Goal: Information Seeking & Learning: Learn about a topic

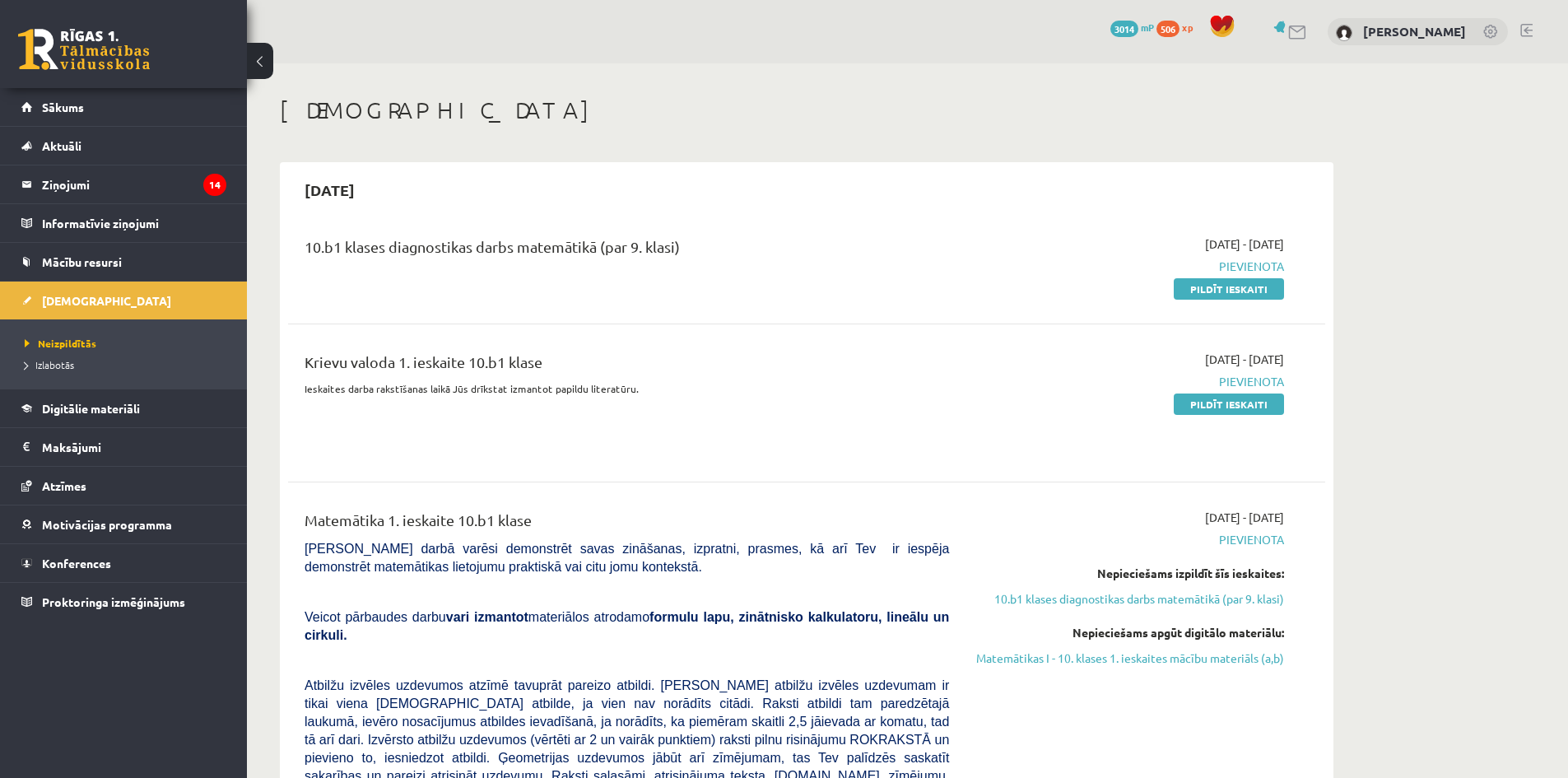
drag, startPoint x: 1234, startPoint y: 410, endPoint x: 939, endPoint y: 84, distance: 439.7
click at [1234, 410] on link "Pildīt ieskaiti" at bounding box center [1229, 404] width 111 height 21
click at [99, 402] on span "Digitālie materiāli" at bounding box center [90, 408] width 98 height 15
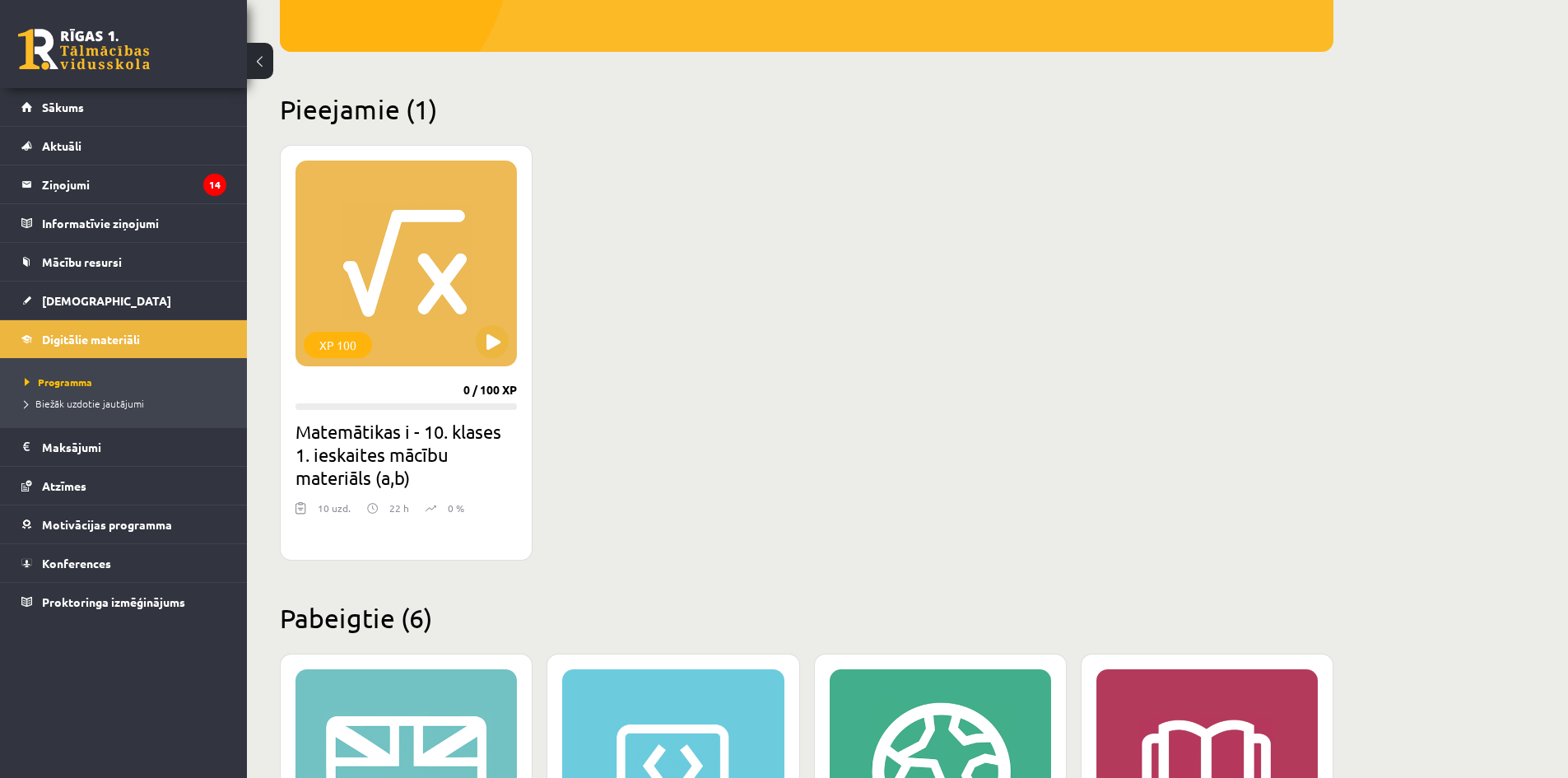
scroll to position [329, 0]
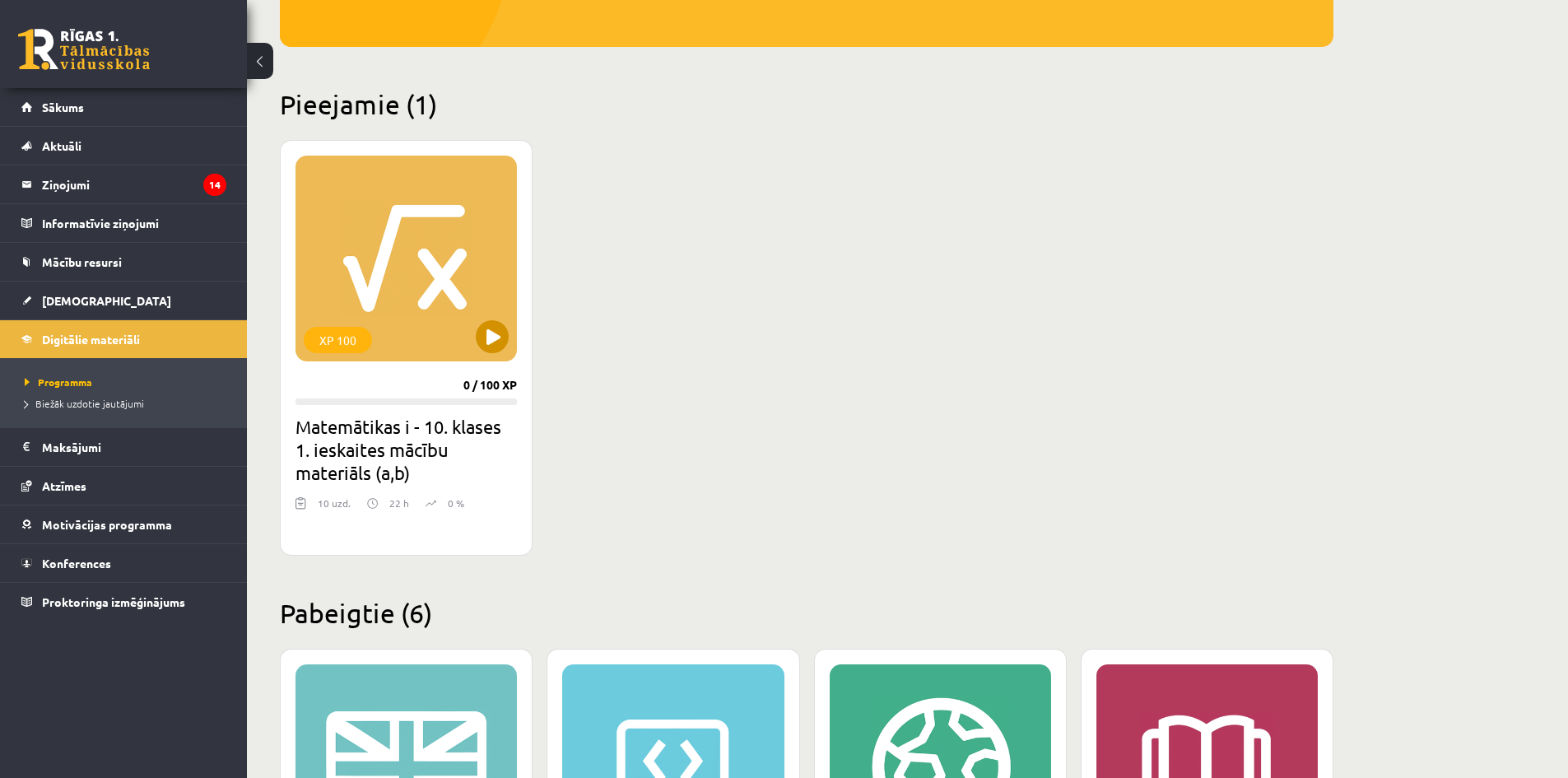
click at [422, 303] on div "XP 100" at bounding box center [406, 258] width 221 height 206
click at [454, 205] on div "XP 100" at bounding box center [406, 258] width 221 height 206
click at [426, 358] on div "XP 100" at bounding box center [406, 258] width 221 height 206
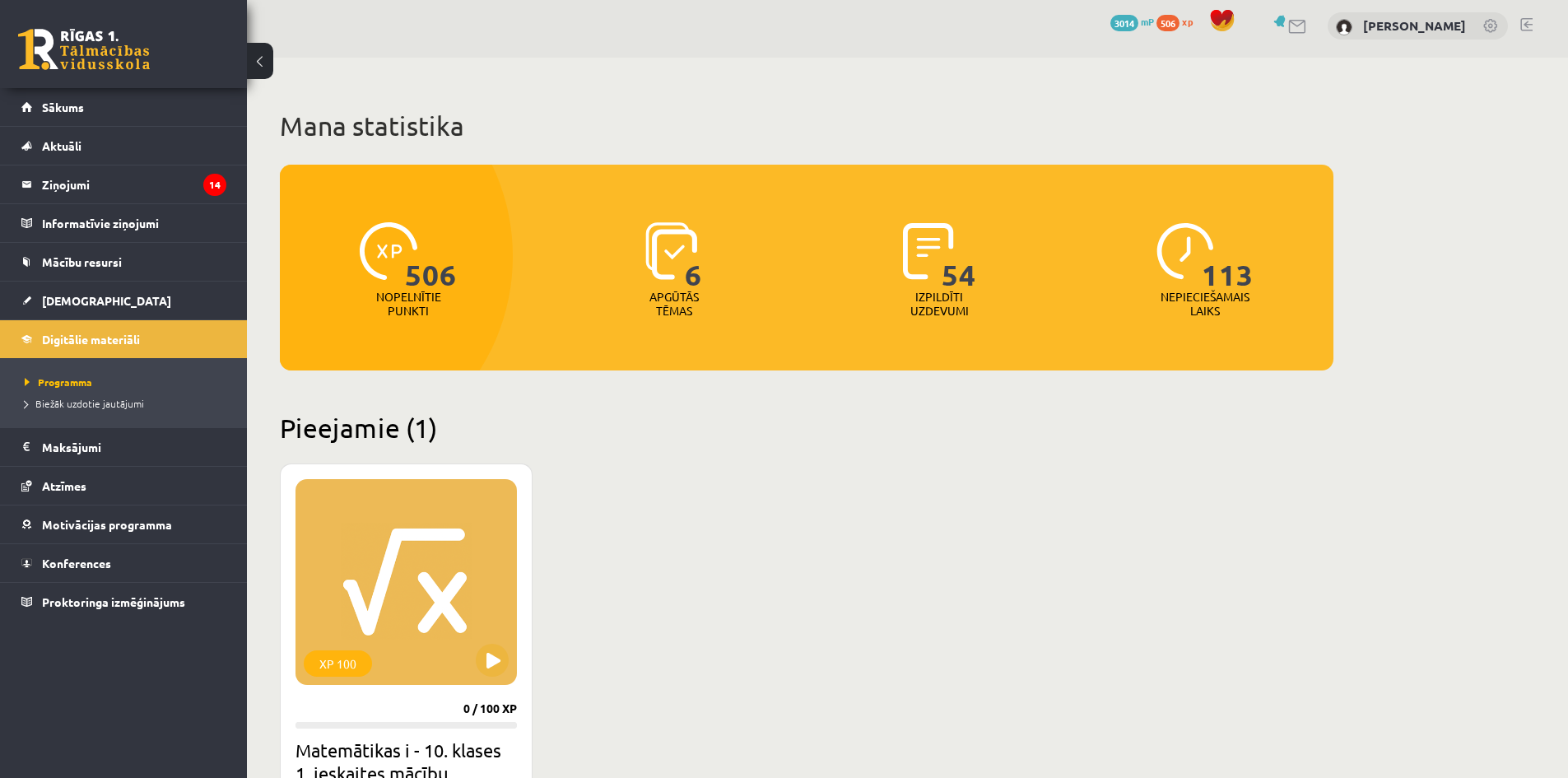
scroll to position [0, 0]
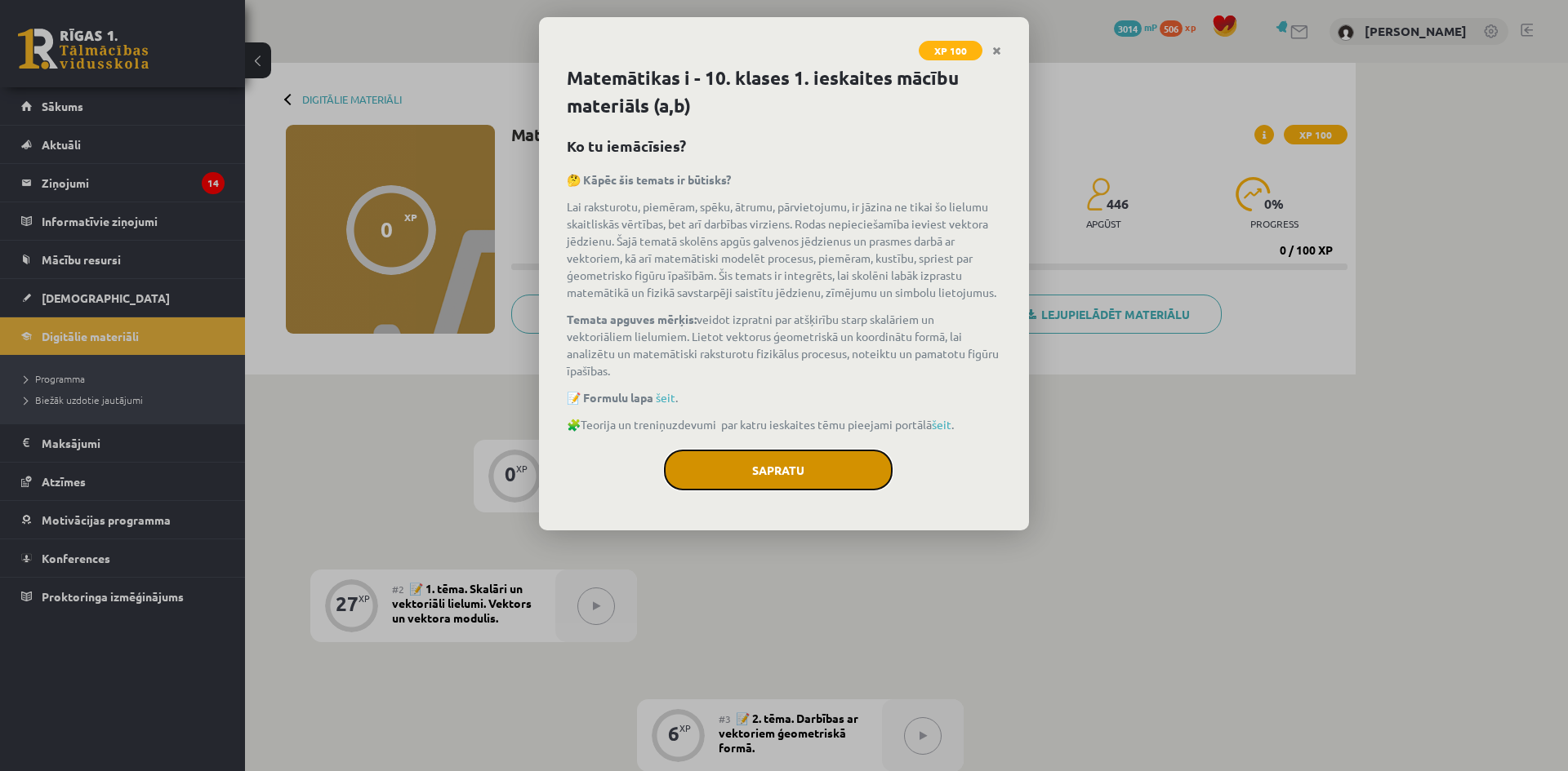
click at [783, 463] on button "Sapratu" at bounding box center [777, 470] width 228 height 40
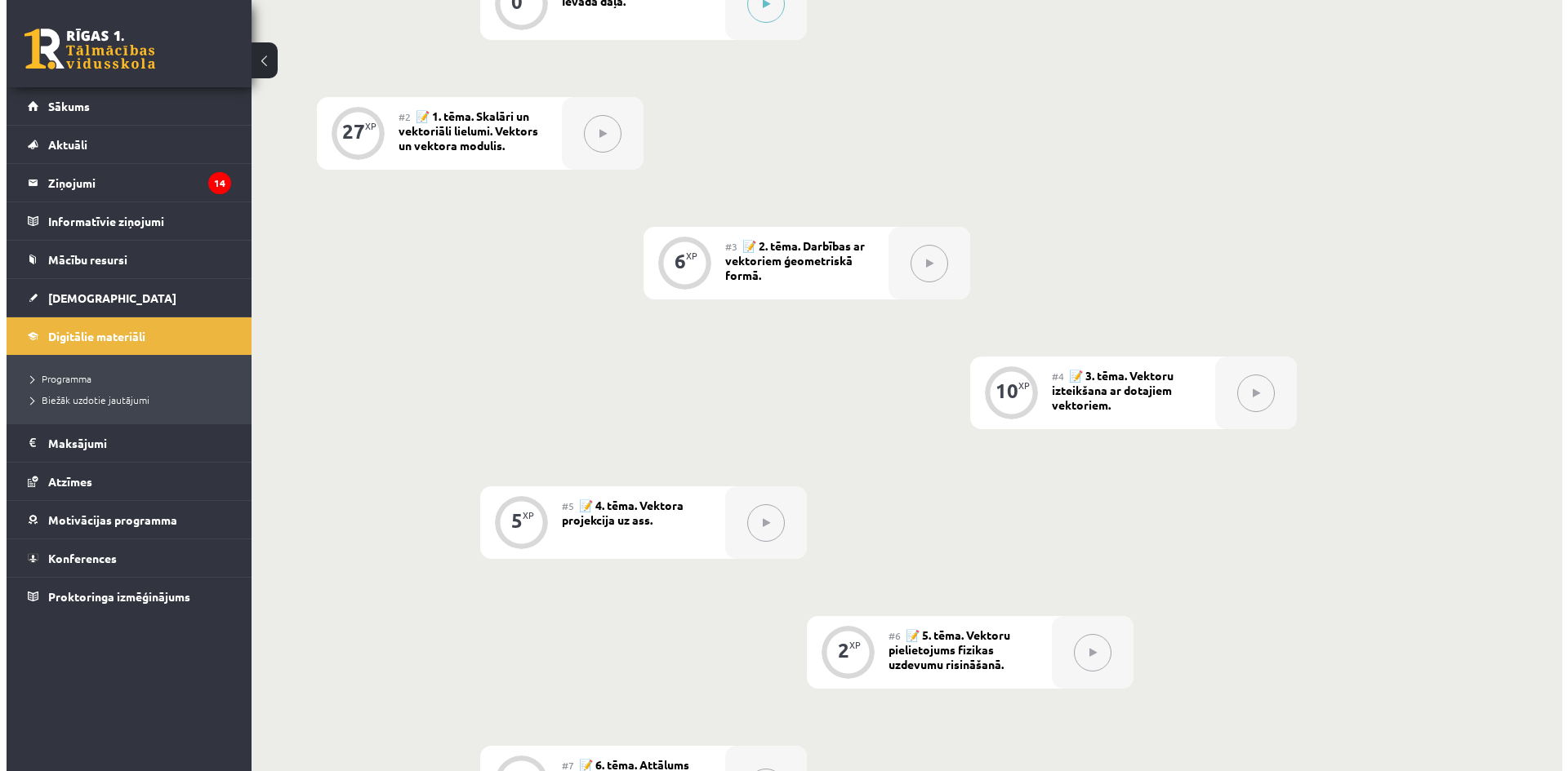
scroll to position [144, 0]
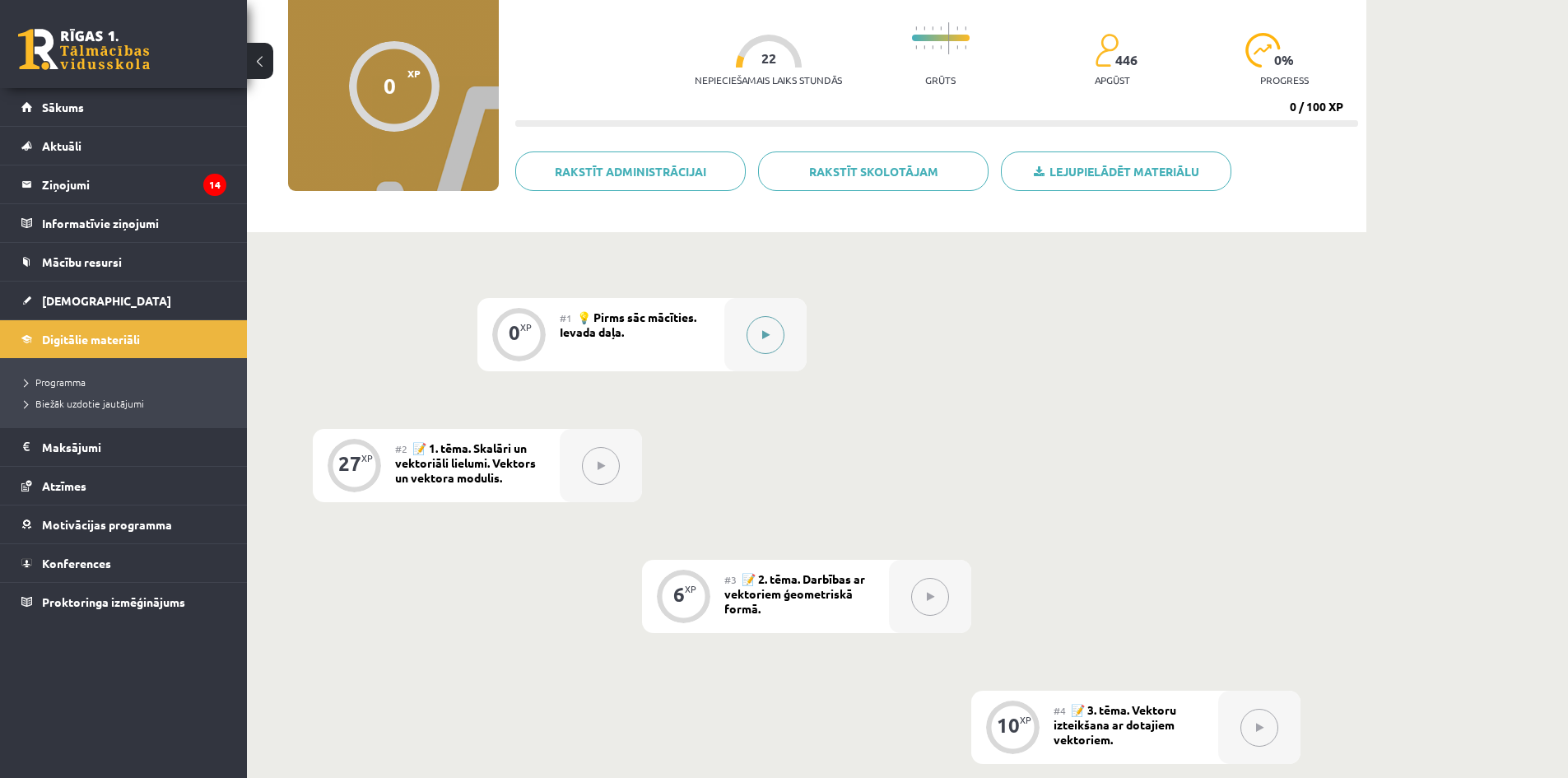
click at [766, 324] on button at bounding box center [765, 335] width 38 height 38
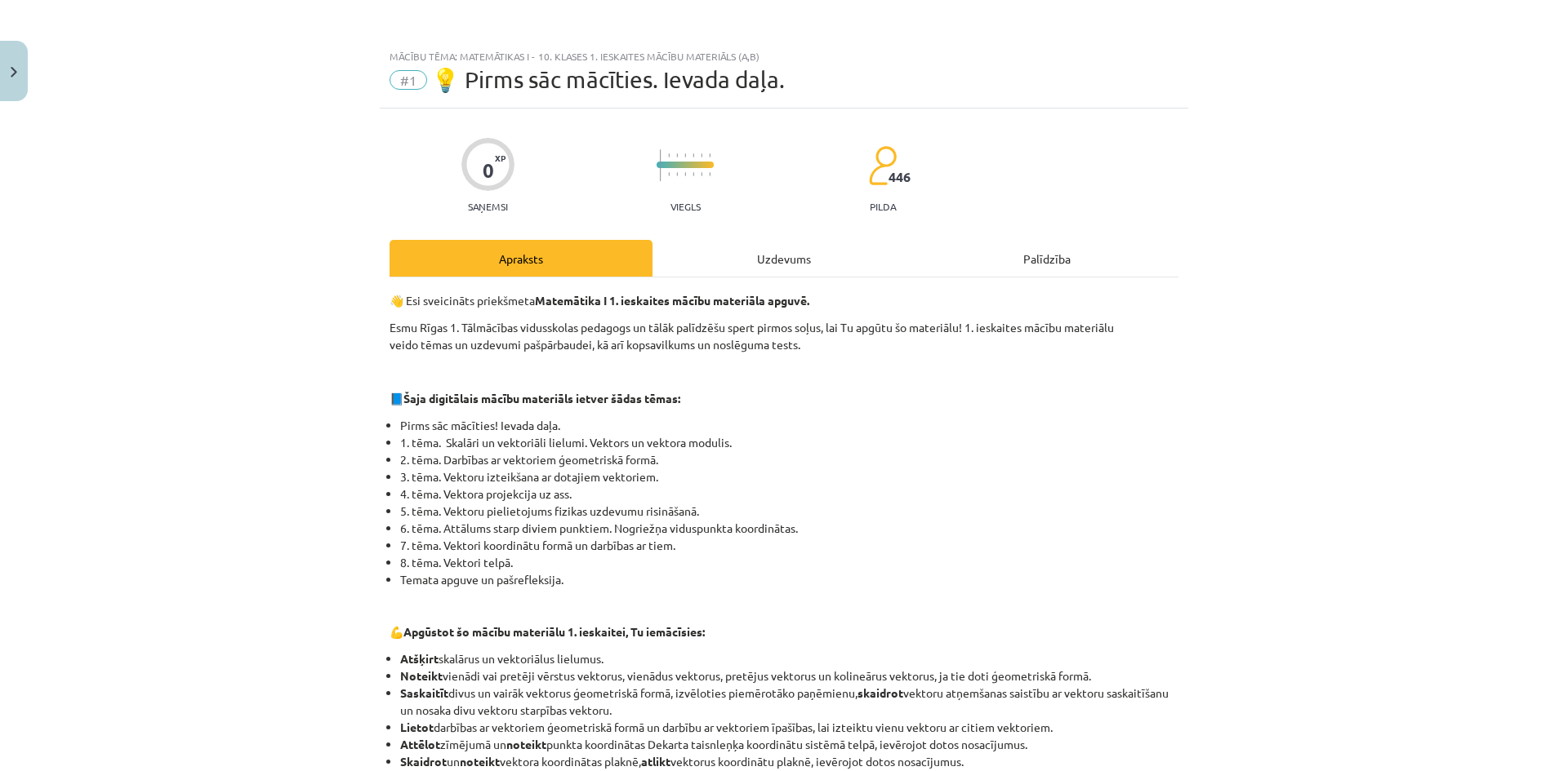
click at [848, 264] on div "Uzdevums" at bounding box center [783, 258] width 263 height 37
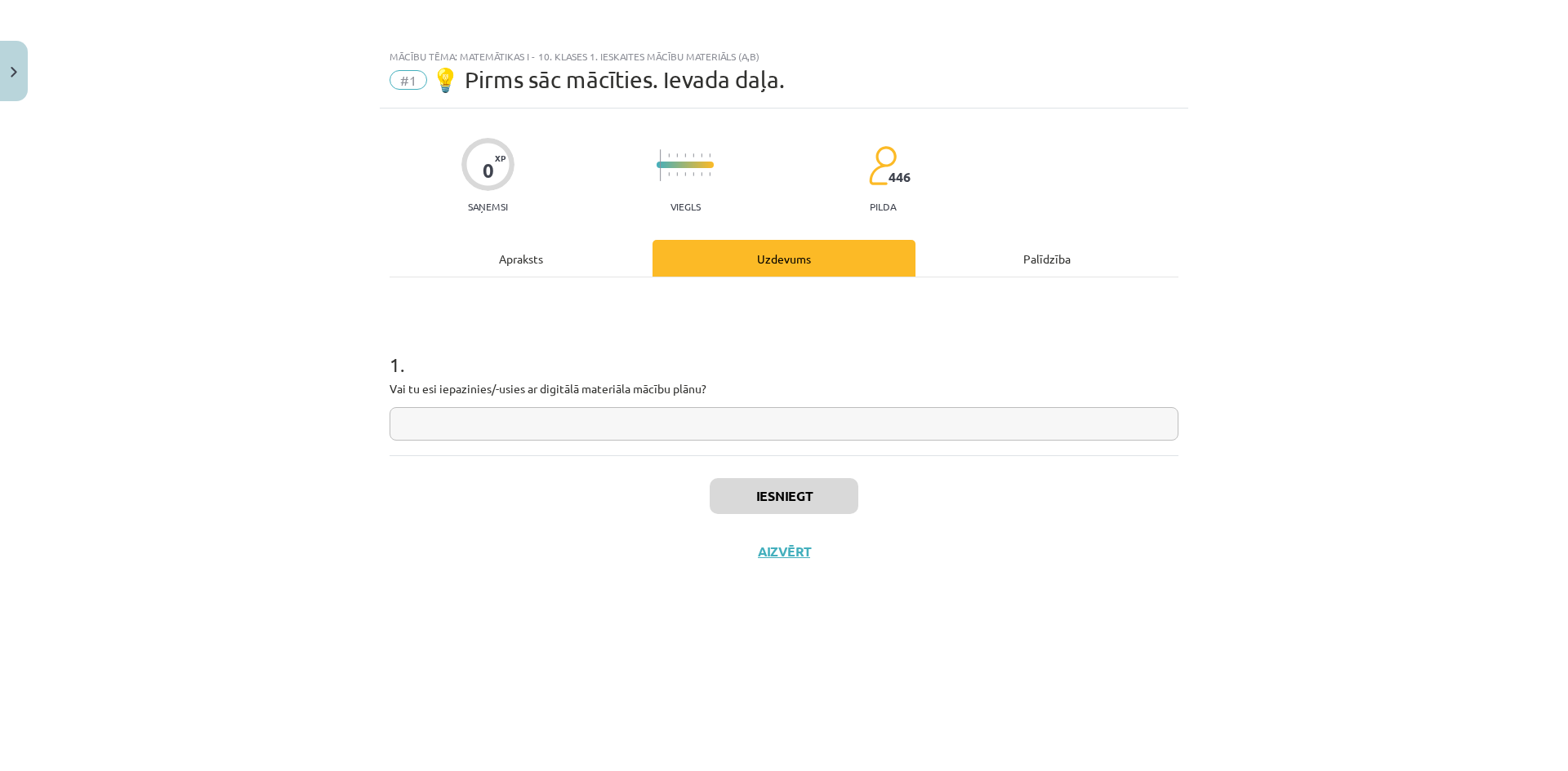
click at [762, 422] on input "text" at bounding box center [783, 424] width 789 height 34
click at [528, 257] on div "Apraksts" at bounding box center [520, 258] width 263 height 37
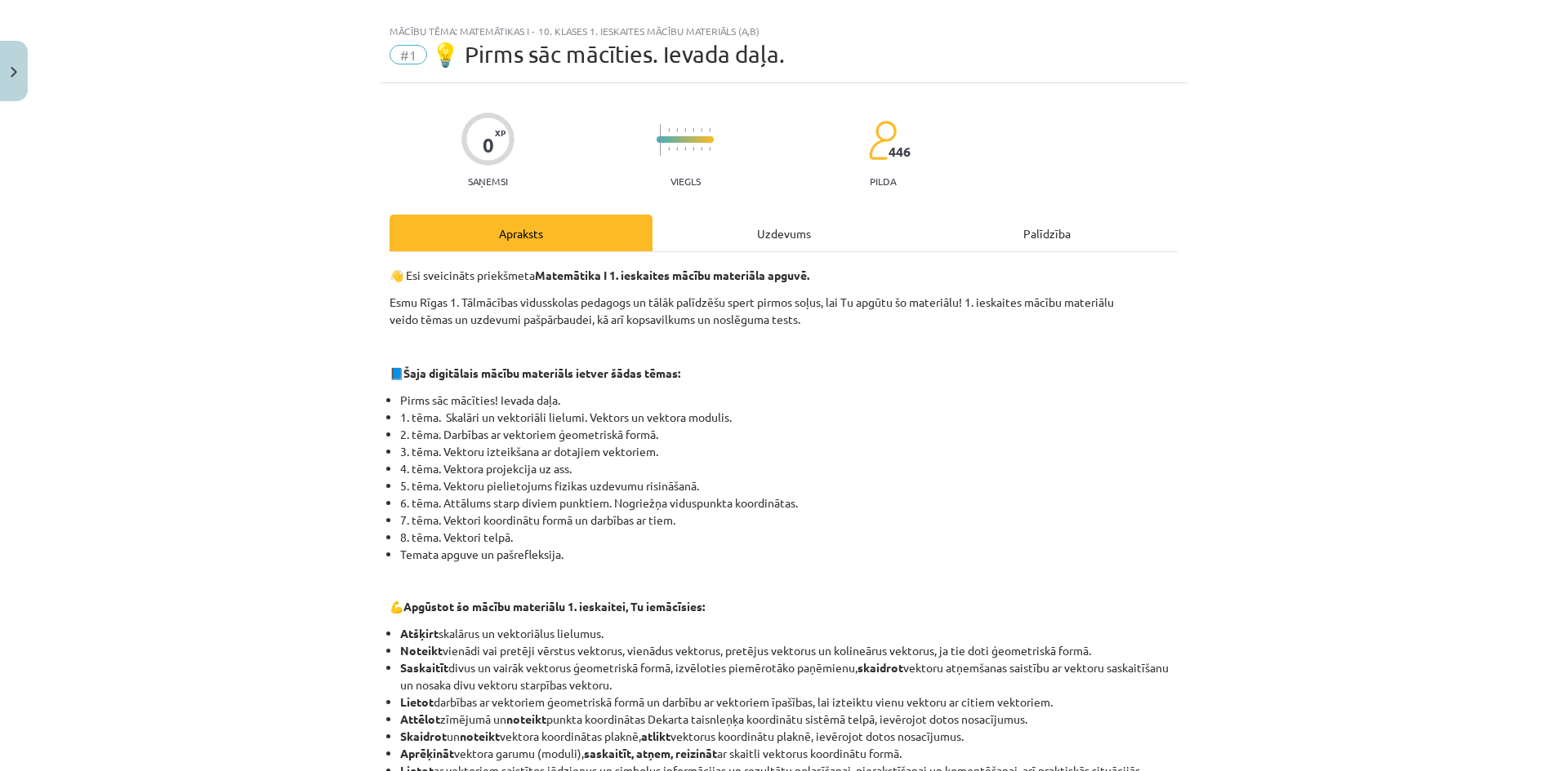
scroll to position [0, 0]
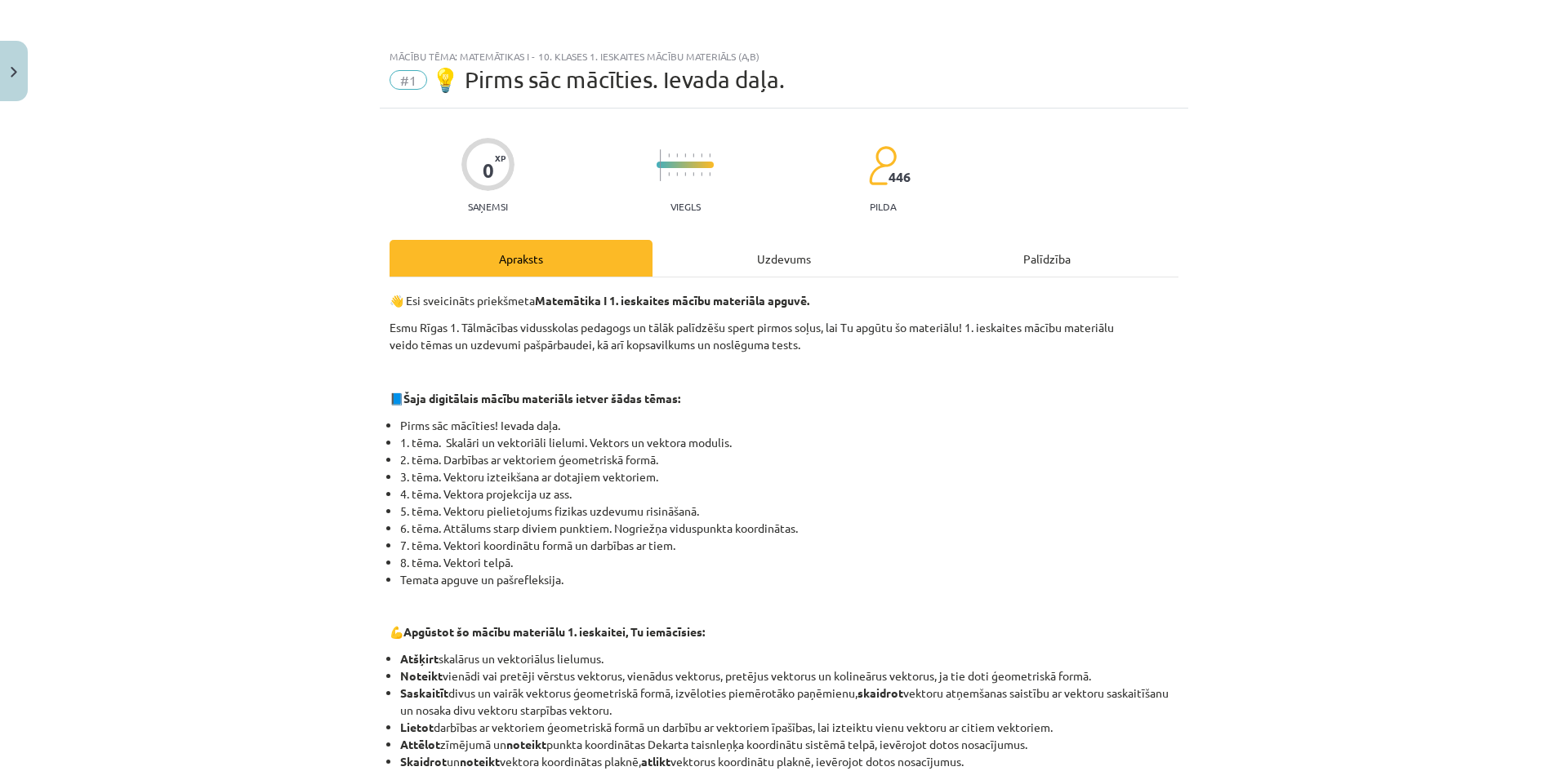
click at [733, 264] on div "Uzdevums" at bounding box center [783, 258] width 263 height 37
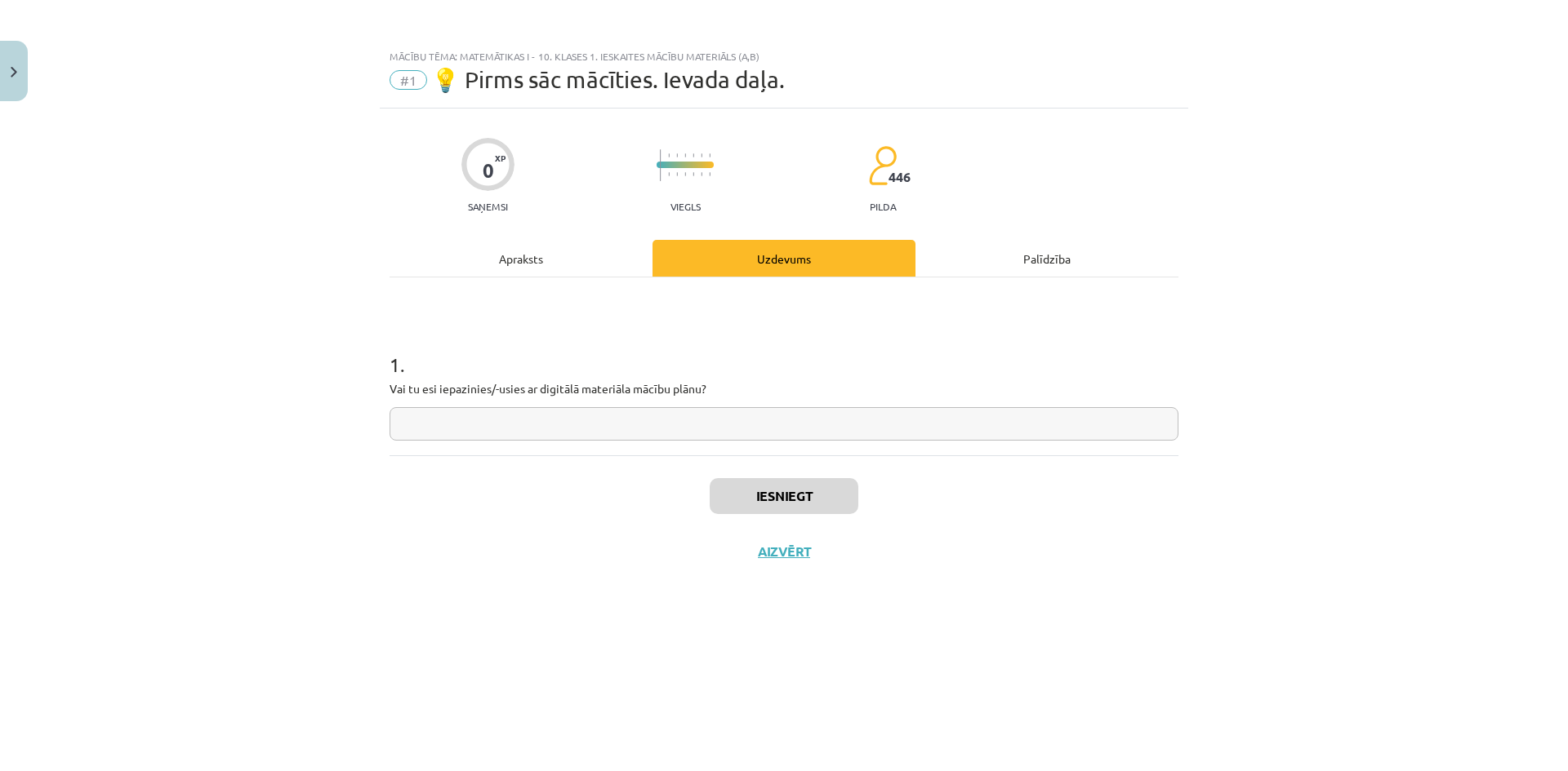
click at [538, 415] on input "text" at bounding box center [783, 424] width 789 height 34
type input "**"
click at [789, 490] on button "Iesniegt" at bounding box center [784, 496] width 148 height 36
click at [784, 563] on button "Nākamā nodarbība" at bounding box center [784, 562] width 160 height 38
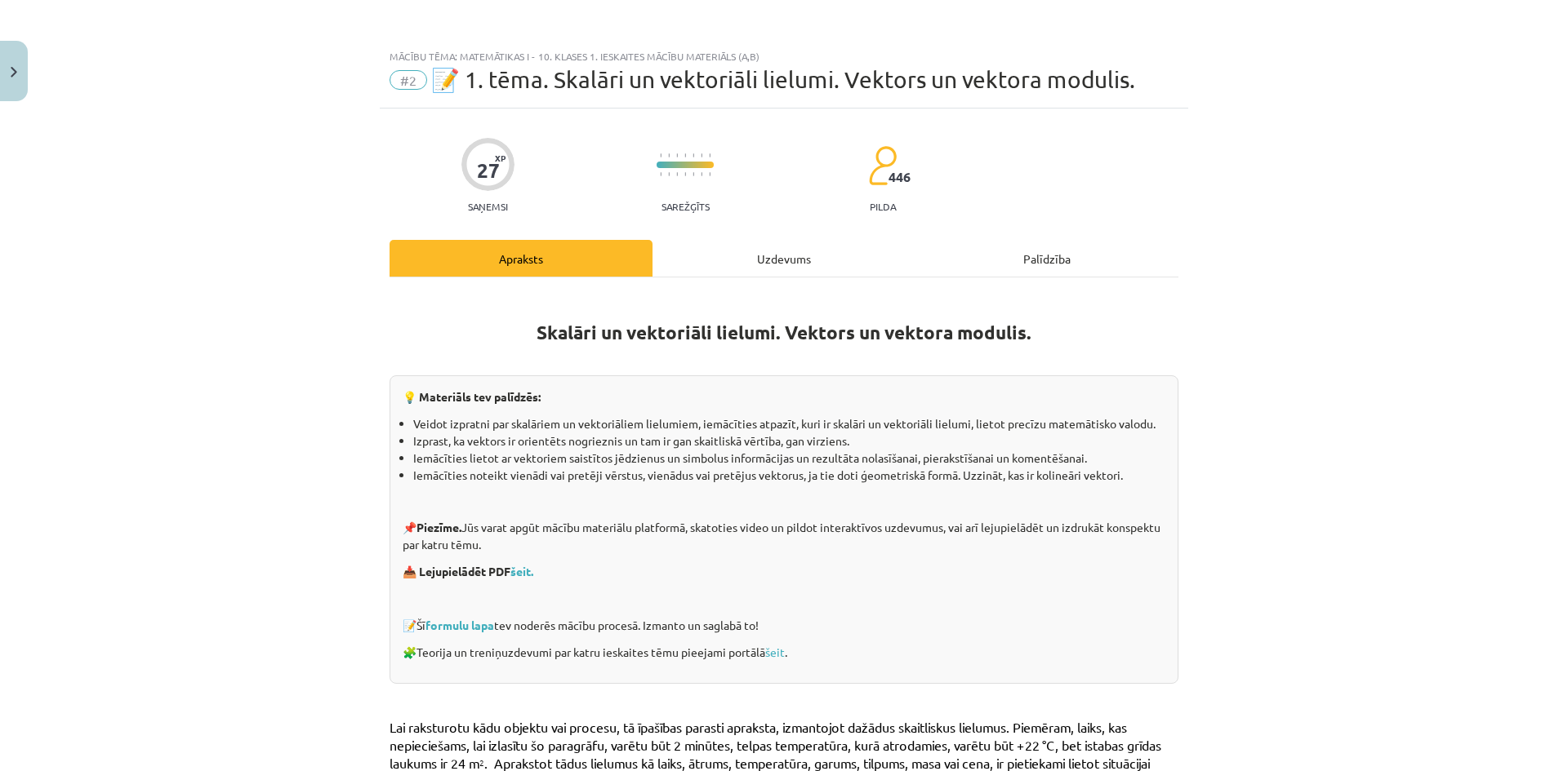
click at [788, 256] on div "Uzdevums" at bounding box center [783, 258] width 263 height 37
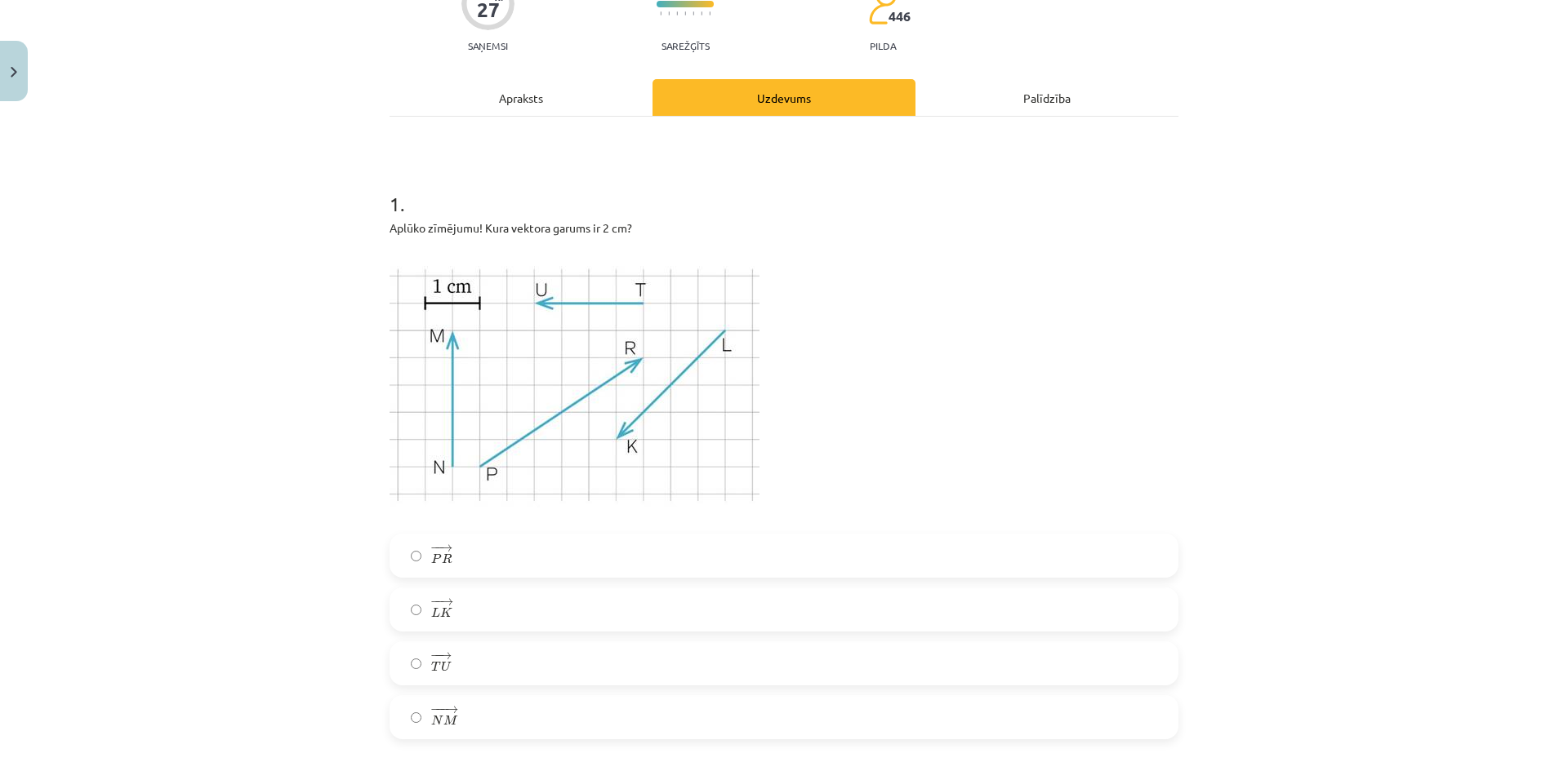
scroll to position [204, 0]
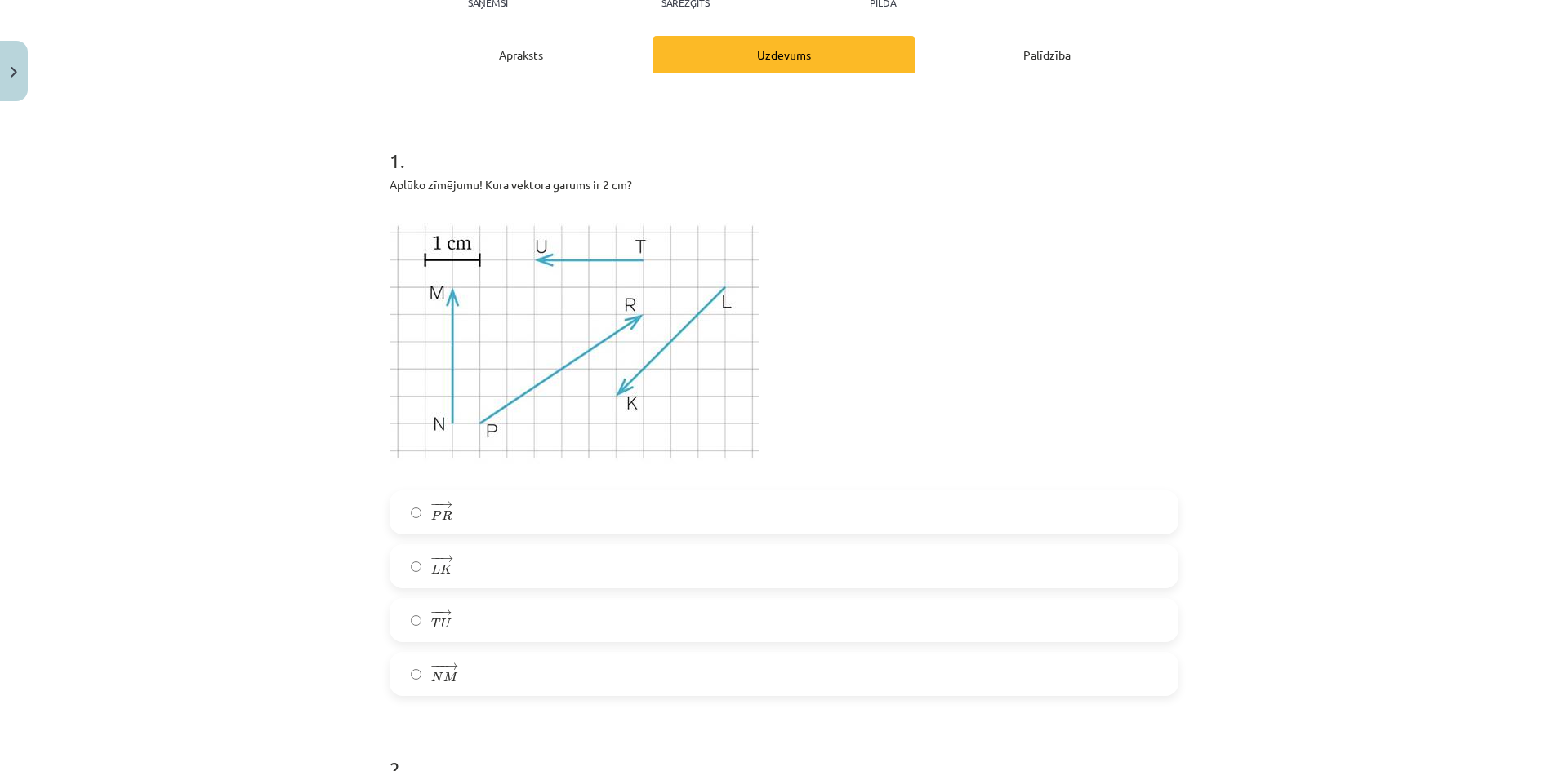
click at [460, 560] on label "− − → L K L K →" at bounding box center [784, 566] width 786 height 40
click at [457, 602] on label "− − → T U T U →" at bounding box center [784, 620] width 786 height 40
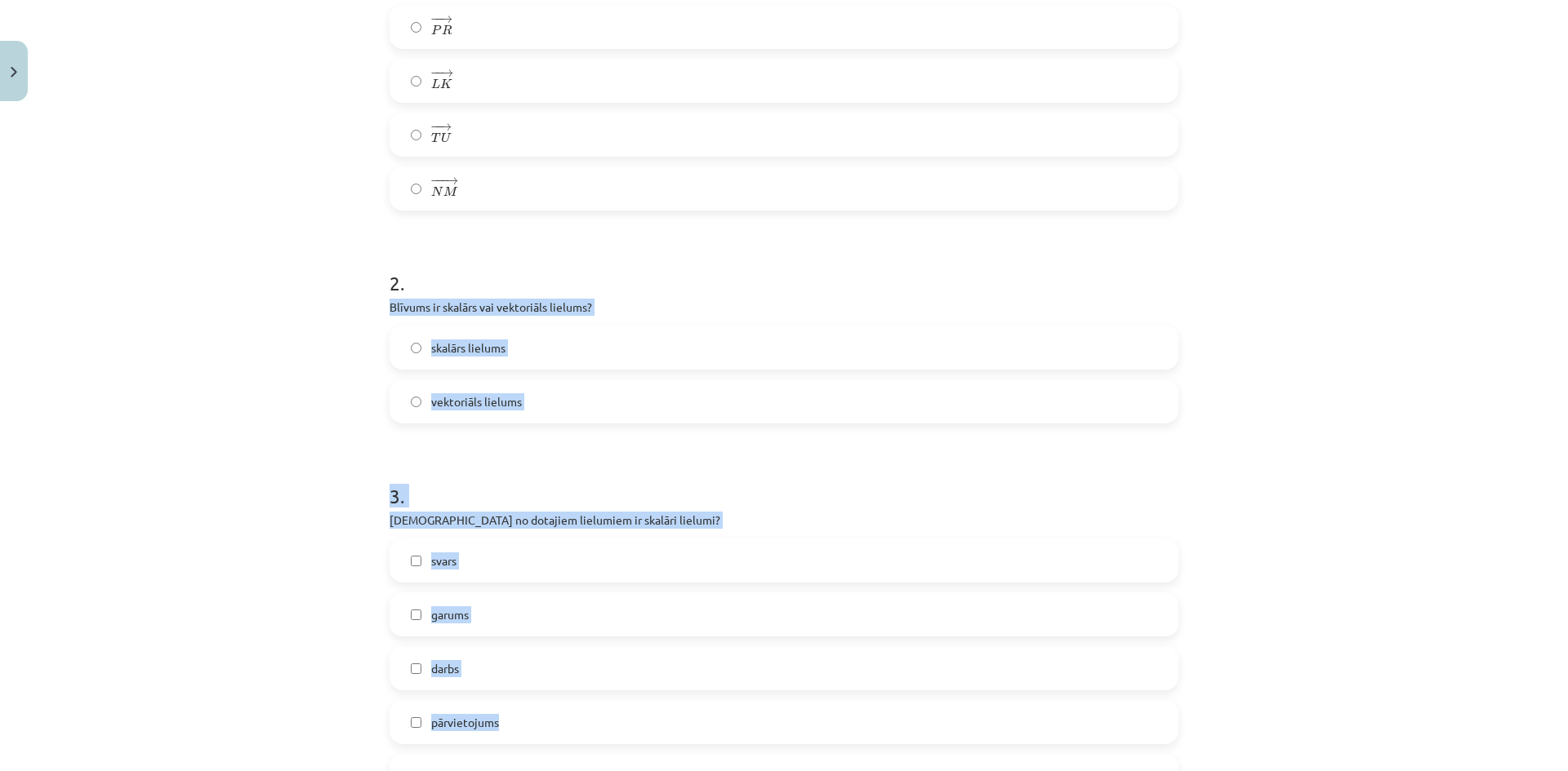
scroll to position [938, 0]
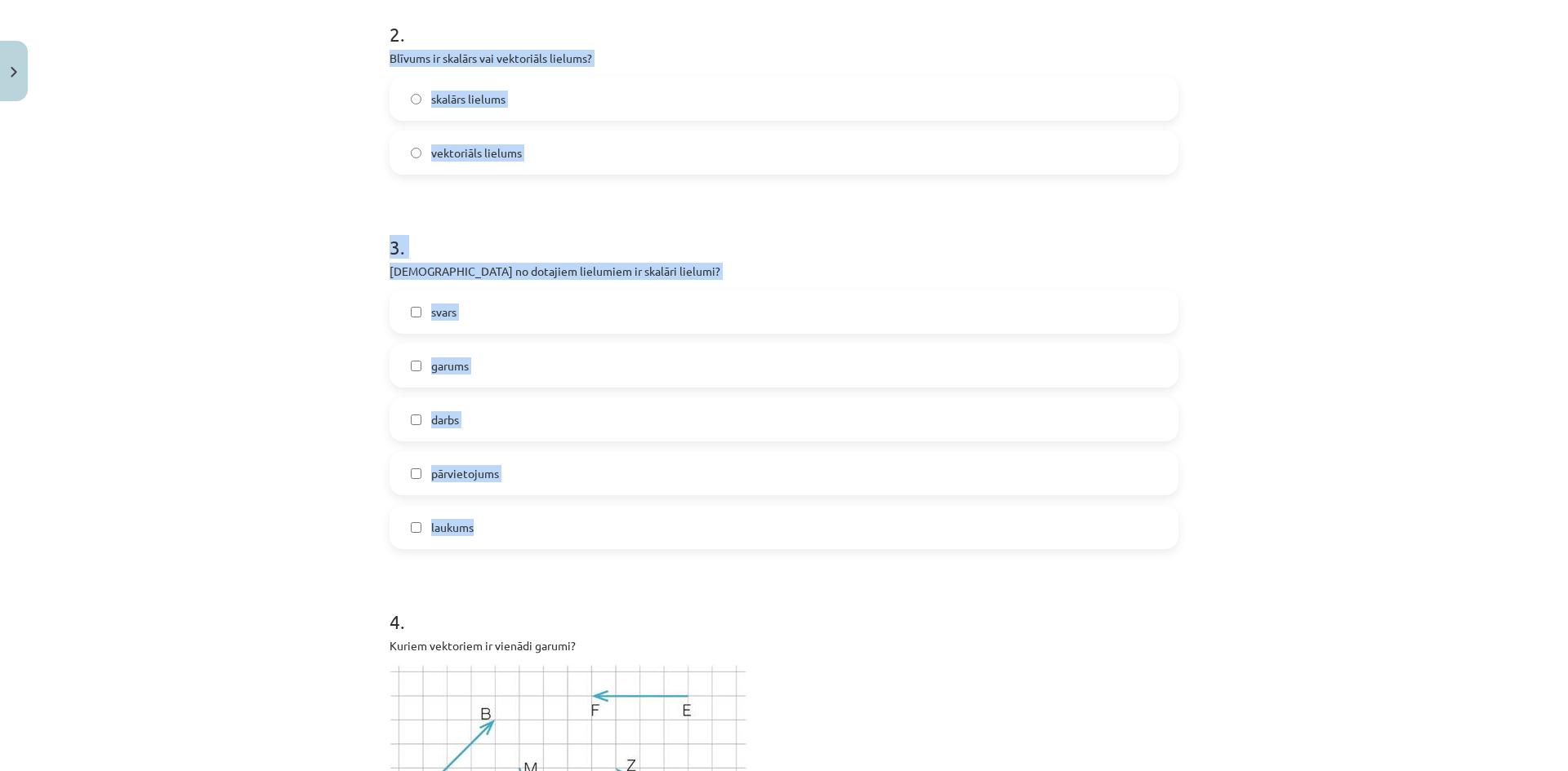
drag, startPoint x: 378, startPoint y: 389, endPoint x: 688, endPoint y: 535, distance: 342.7
copy form "Blīvums ir skalārs vai vektoriāls lielums? skalārs lielums vektoriāls lielums 3…"
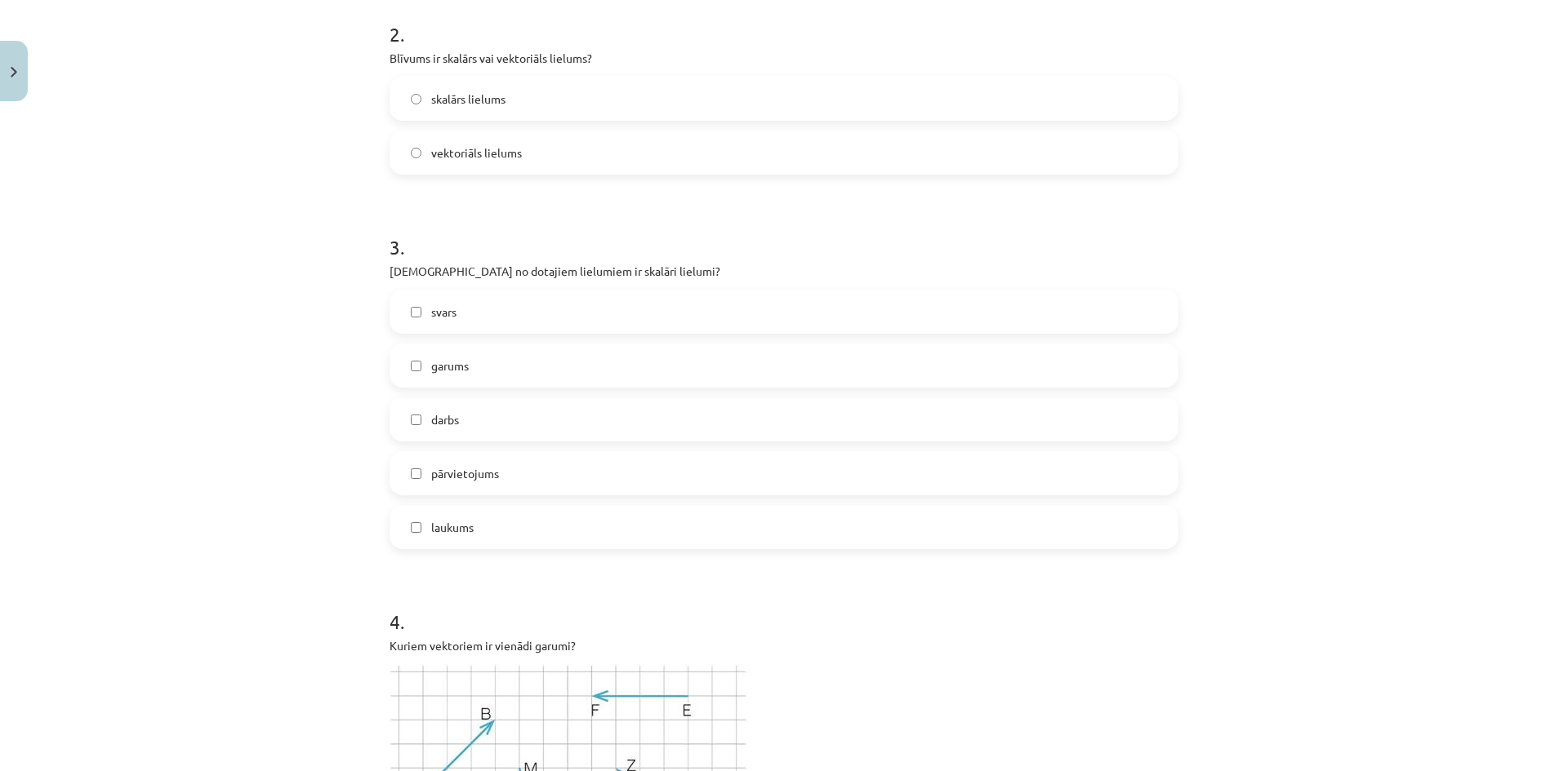
click at [629, 598] on h1 "4 ." at bounding box center [783, 607] width 789 height 51
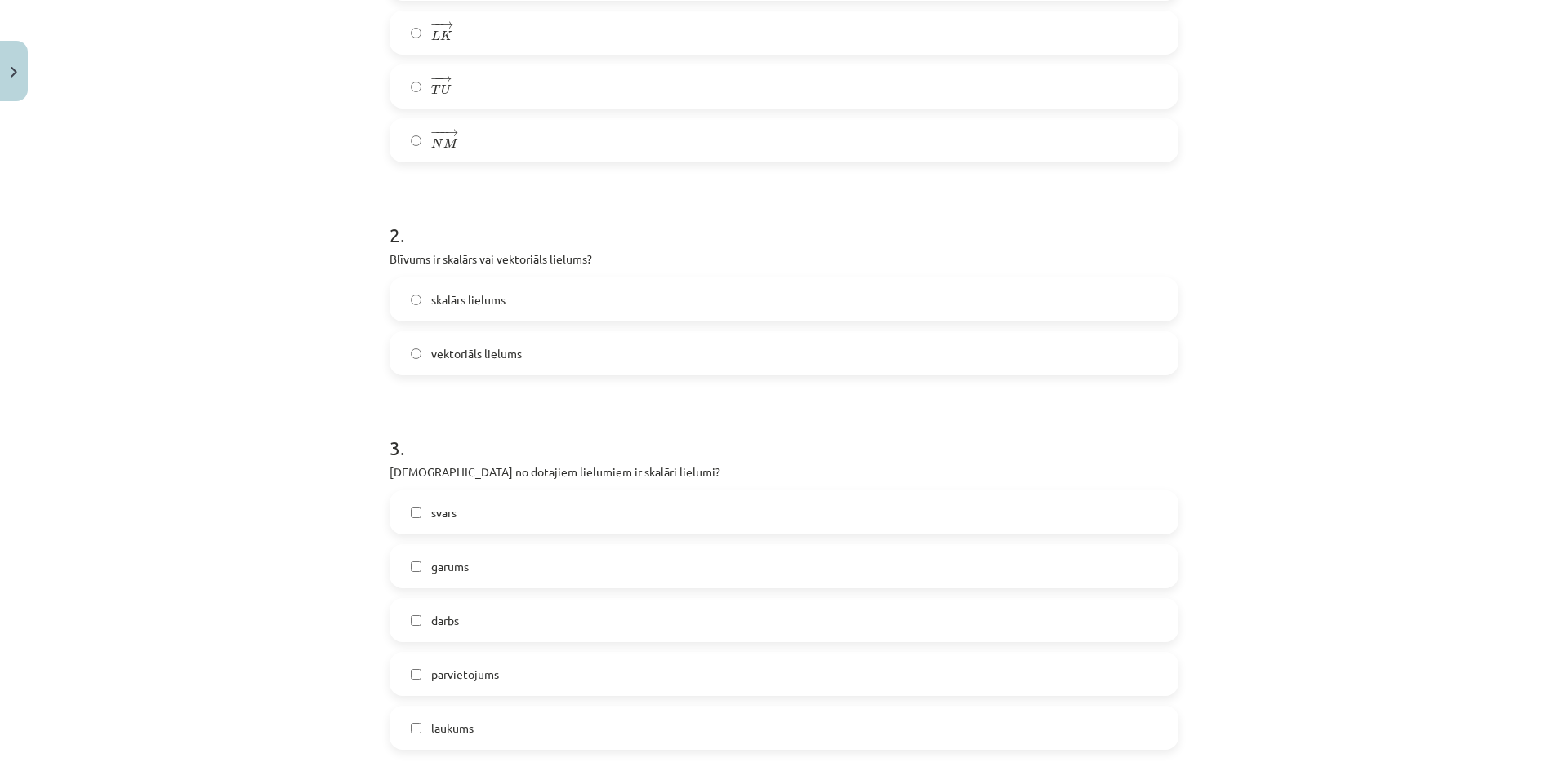
scroll to position [857, 0]
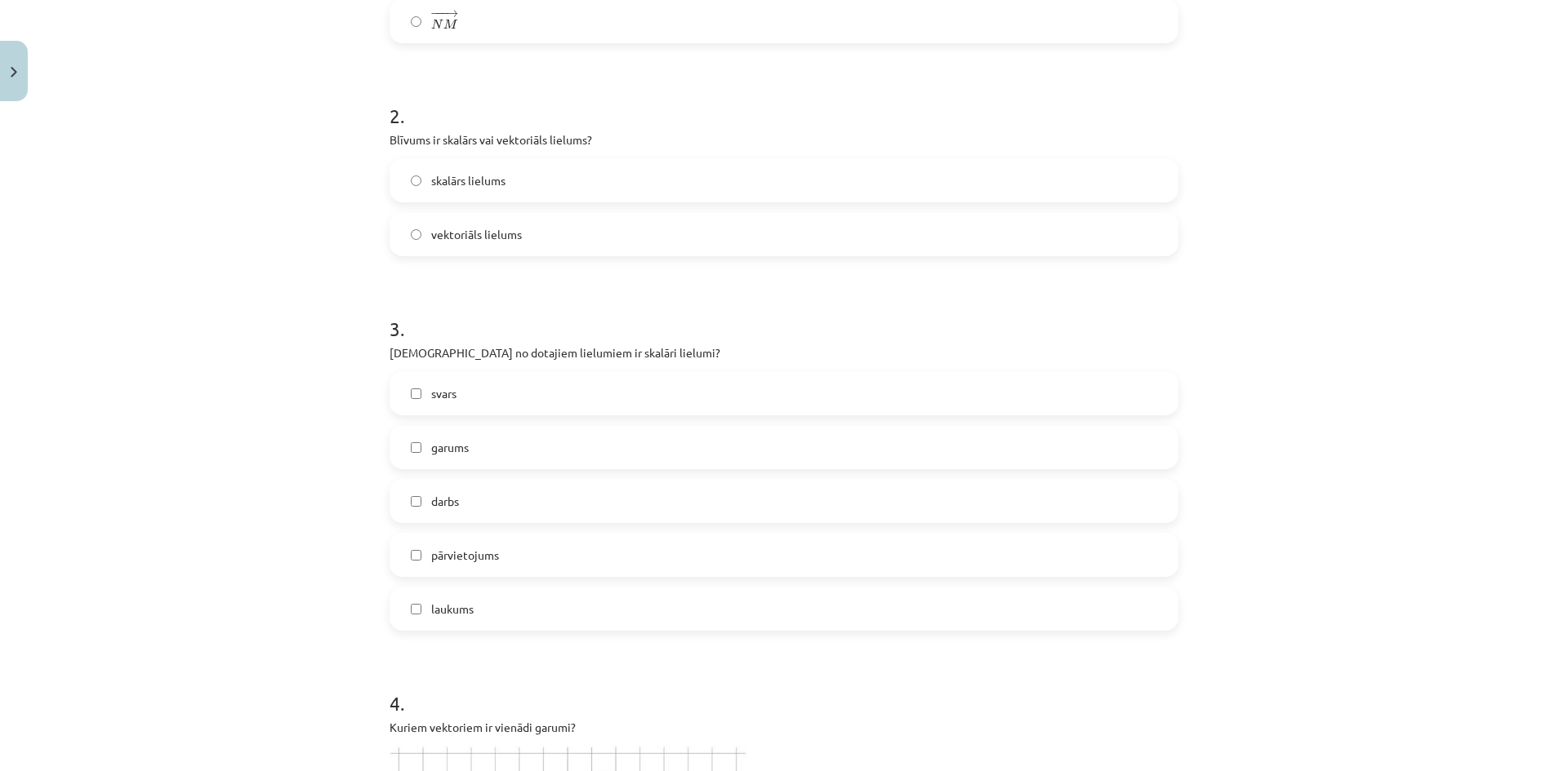
click at [486, 187] on span "skalārs lielums" at bounding box center [468, 181] width 74 height 17
click at [464, 626] on label "laukums" at bounding box center [784, 608] width 786 height 40
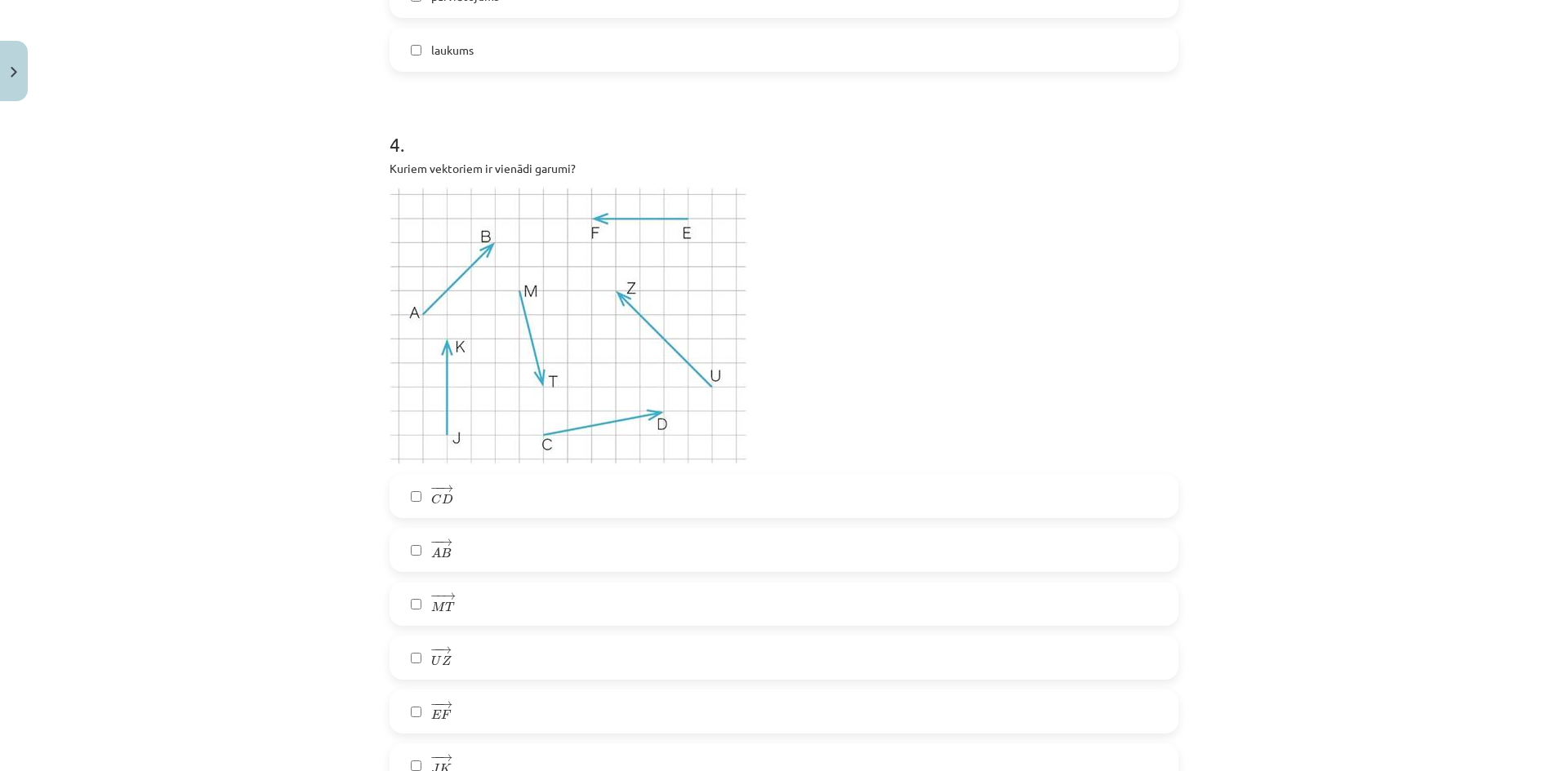
scroll to position [1509, 0]
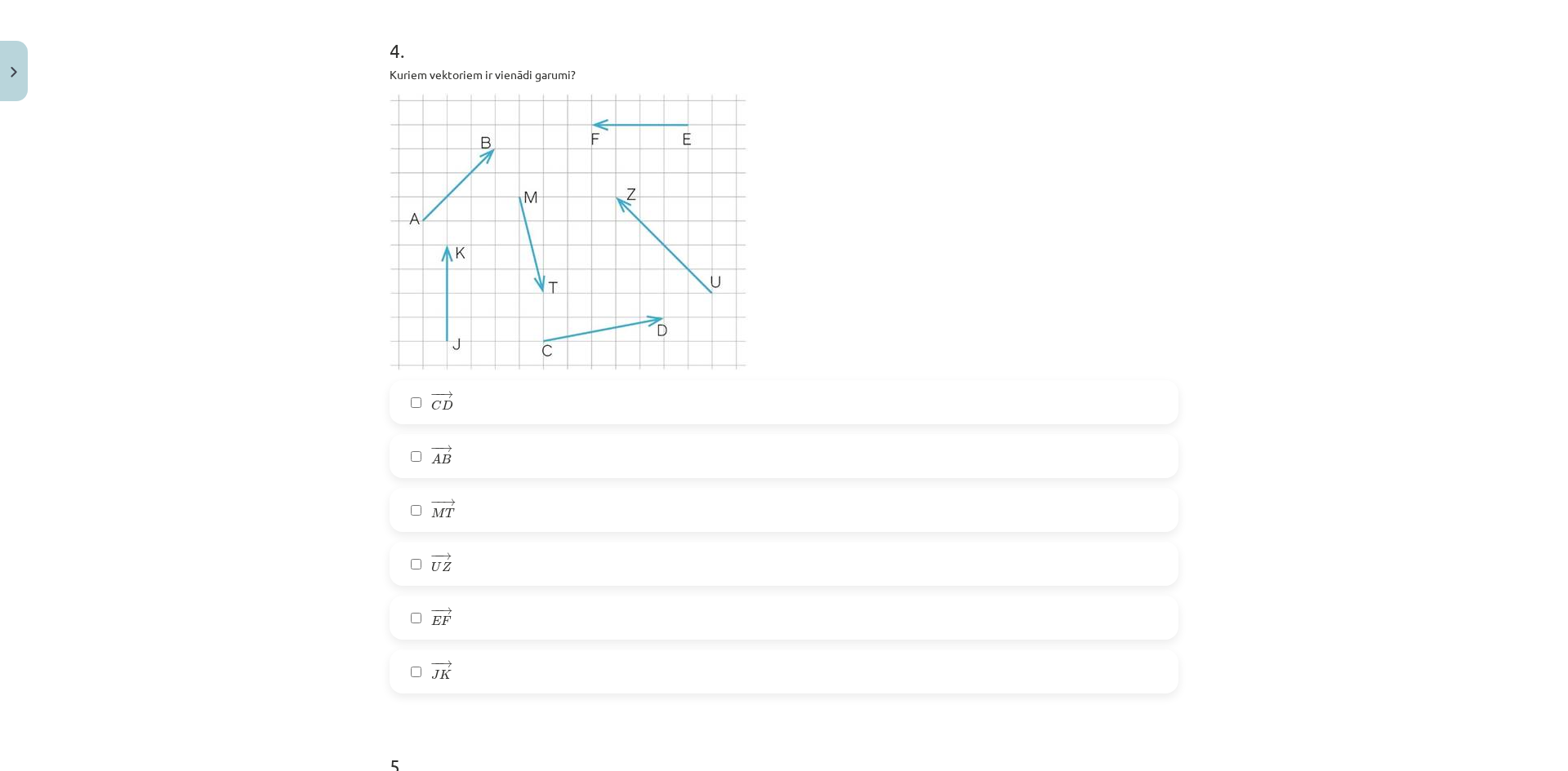
click at [431, 460] on span "A" at bounding box center [436, 458] width 10 height 11
click at [473, 667] on label "− − → J K J K →" at bounding box center [784, 672] width 786 height 40
click at [454, 602] on label "− − → E F E F →" at bounding box center [784, 618] width 786 height 40
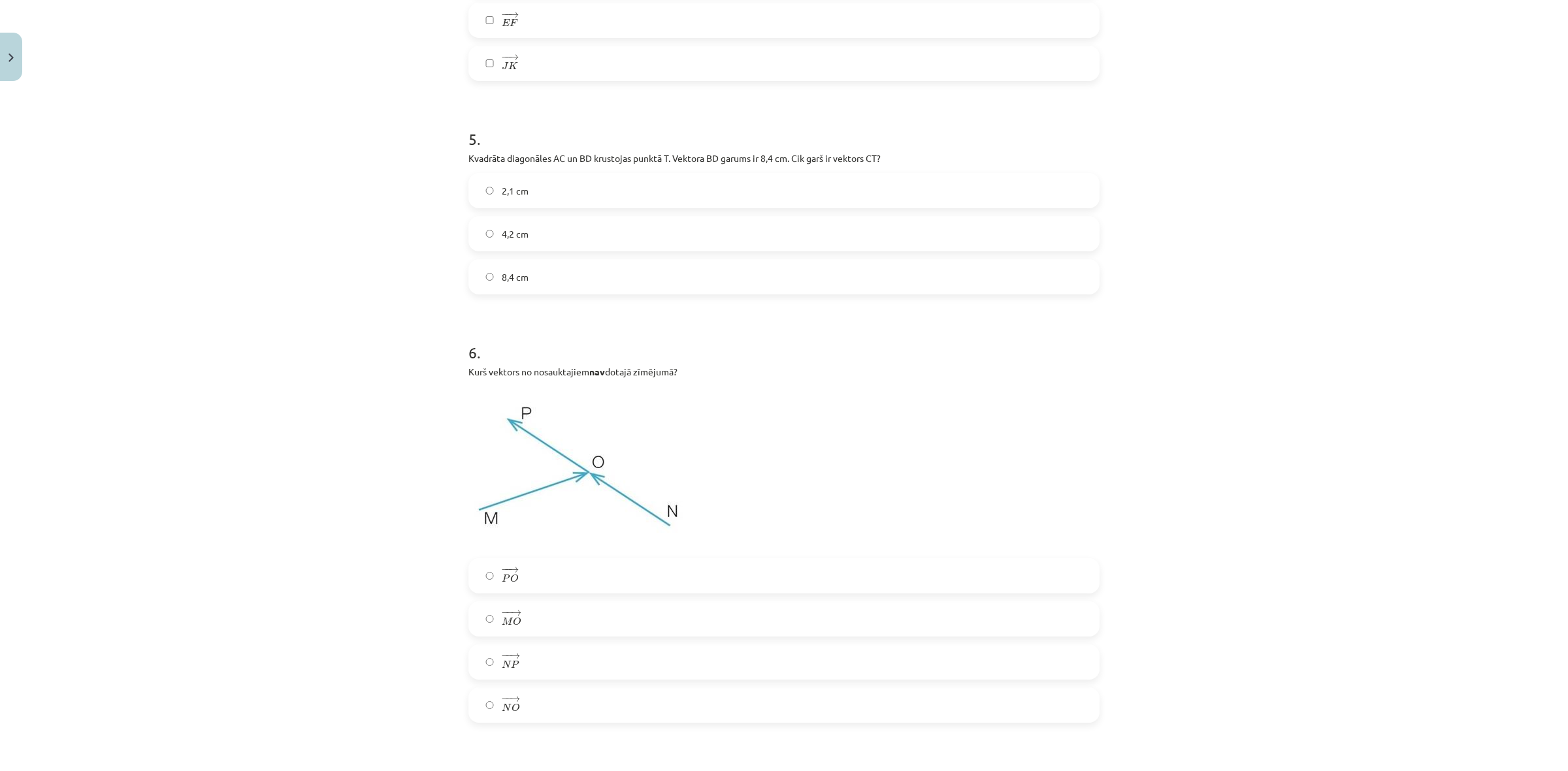
scroll to position [1646, 0]
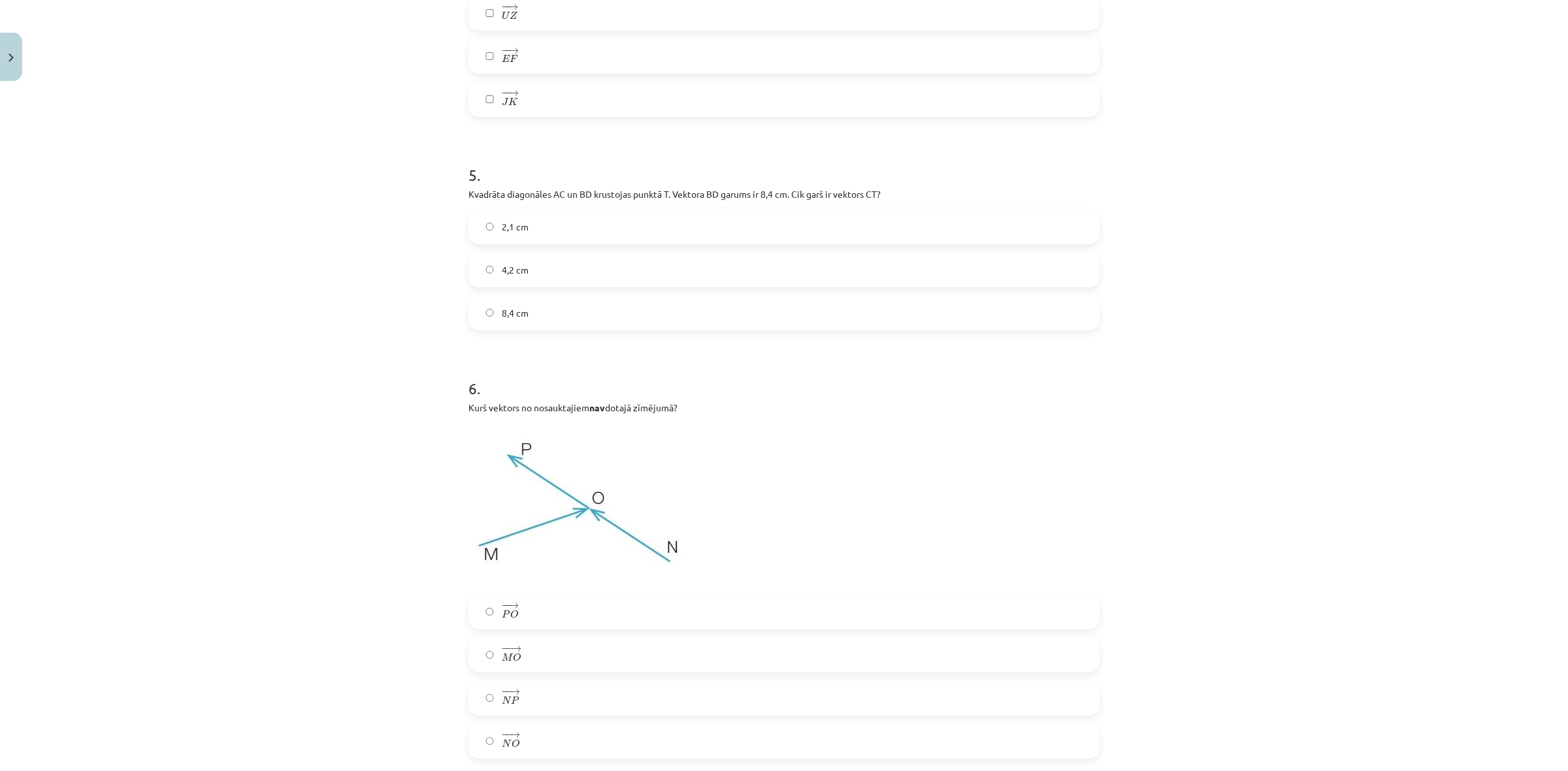
click at [527, 260] on label "4,2 cm" at bounding box center [784, 270] width 629 height 32
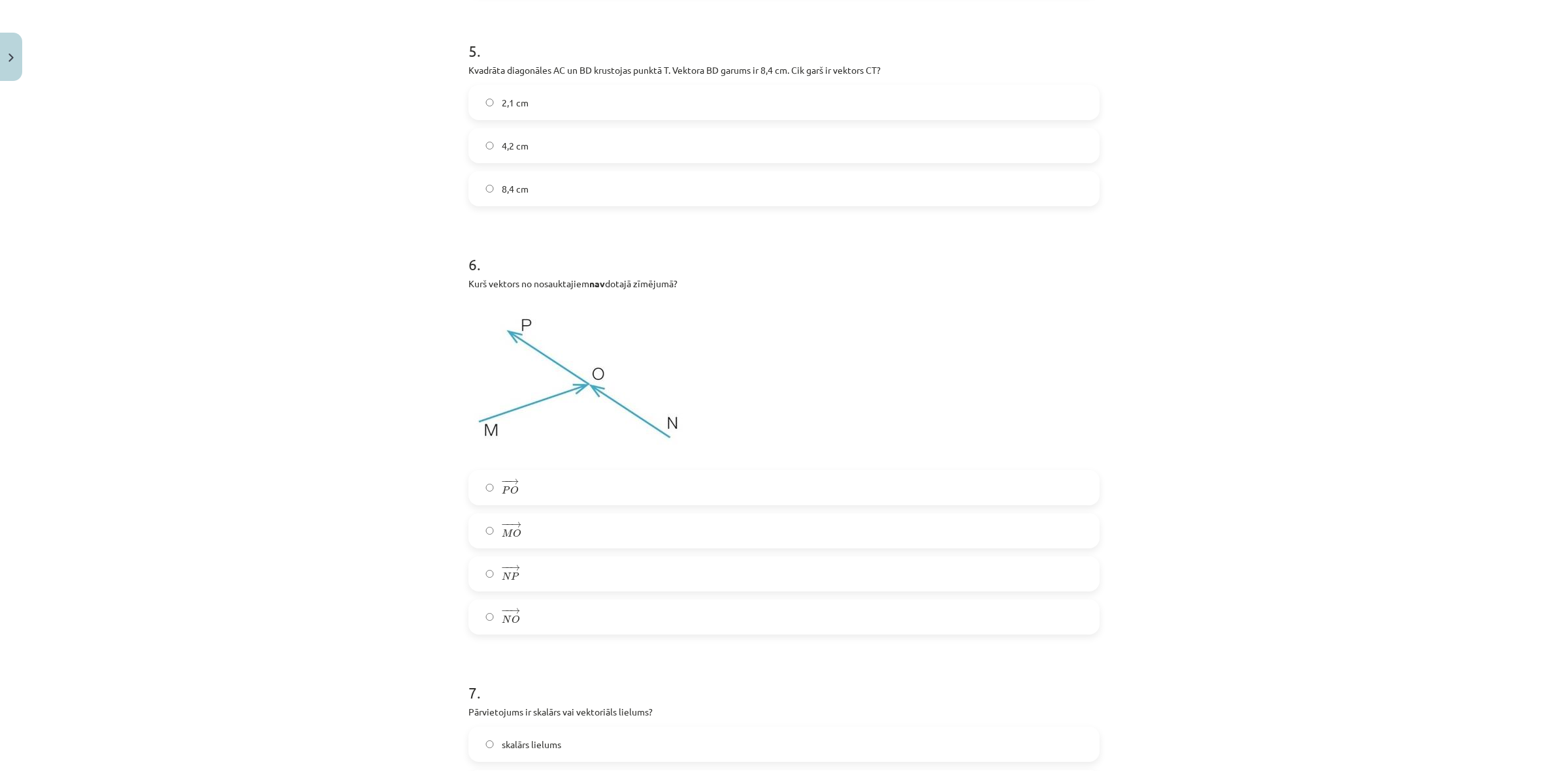
scroll to position [1809, 0]
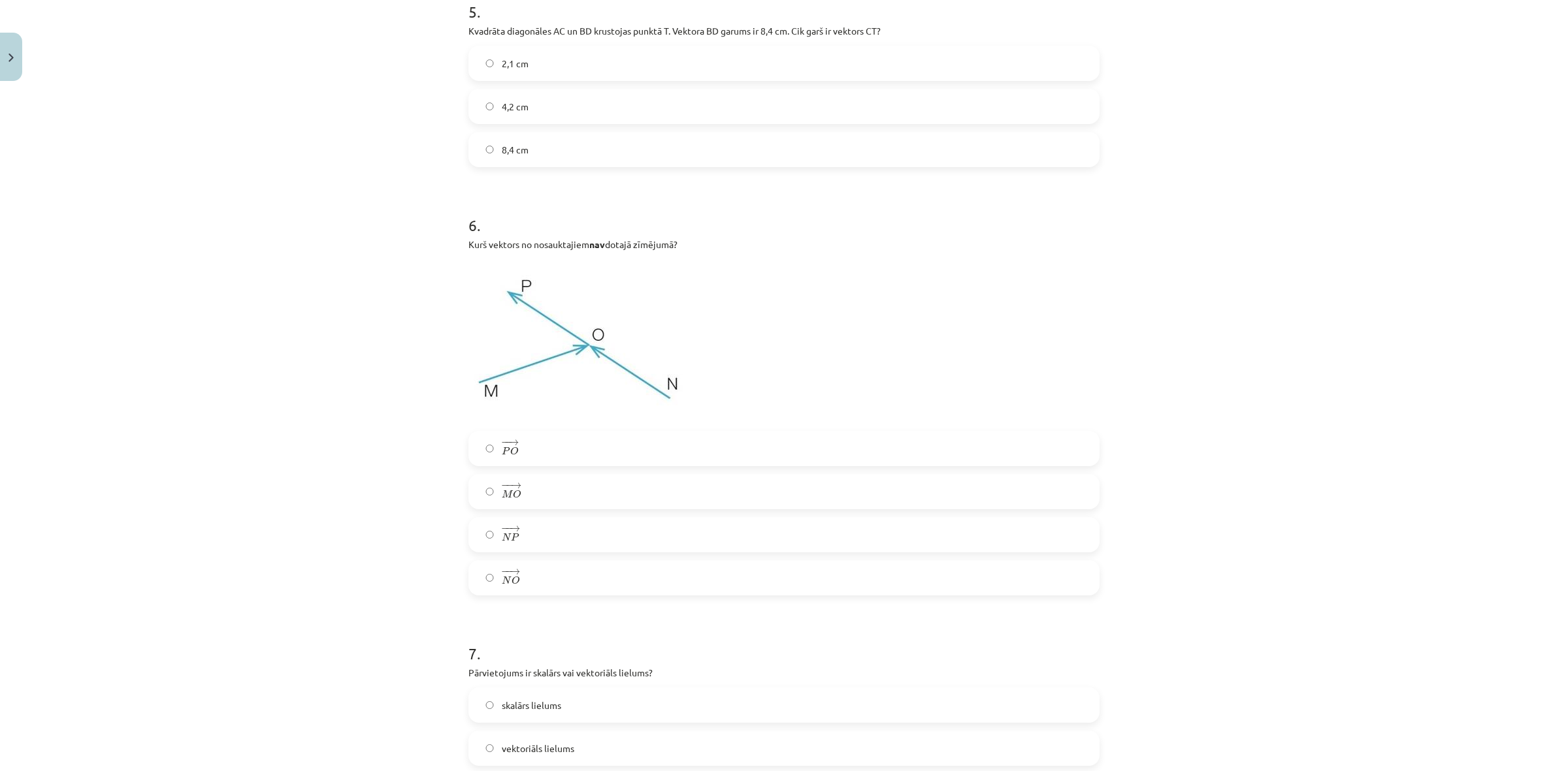
click at [542, 535] on label "− − → N P N P →" at bounding box center [784, 535] width 629 height 32
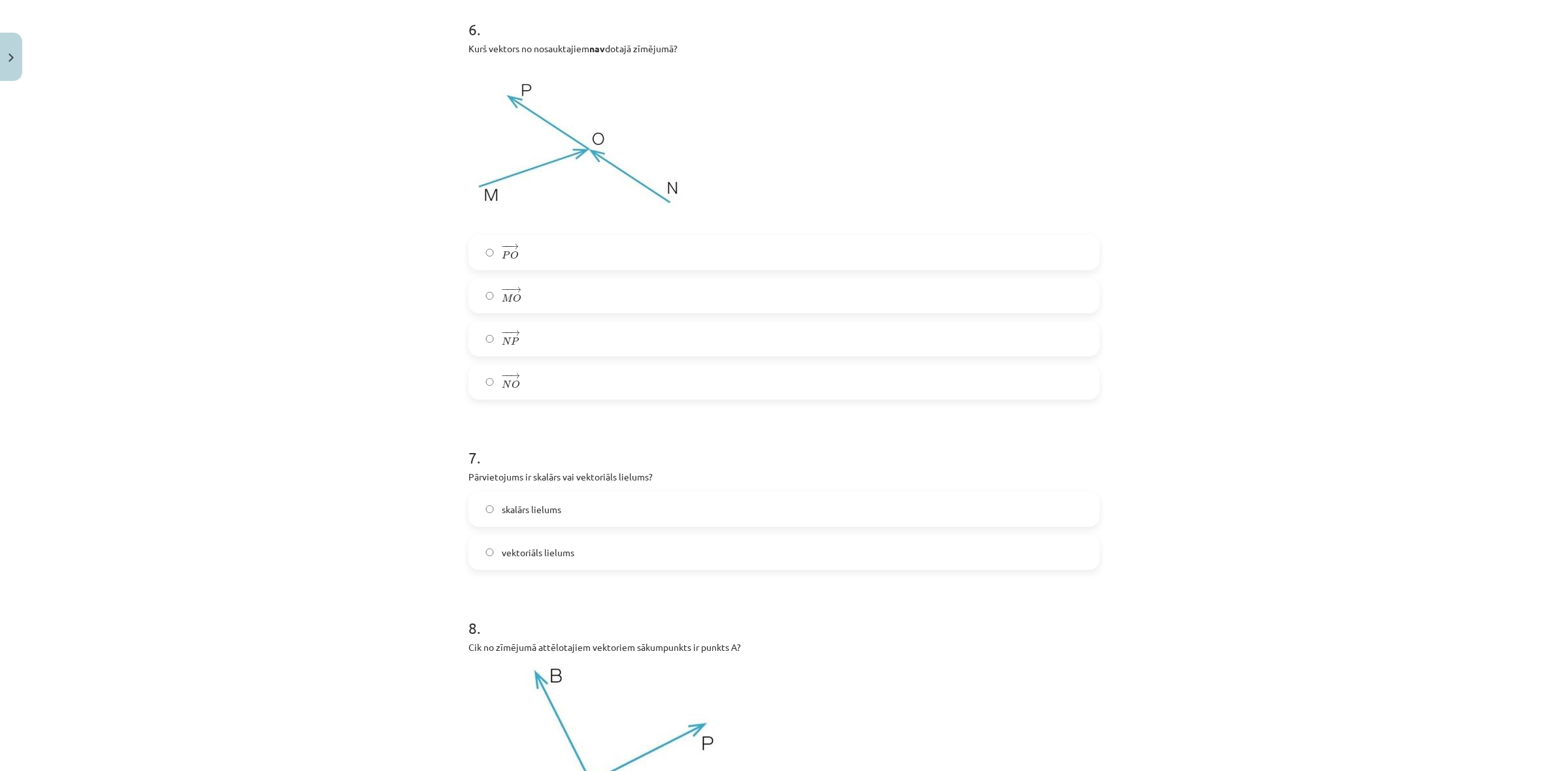
scroll to position [2054, 0]
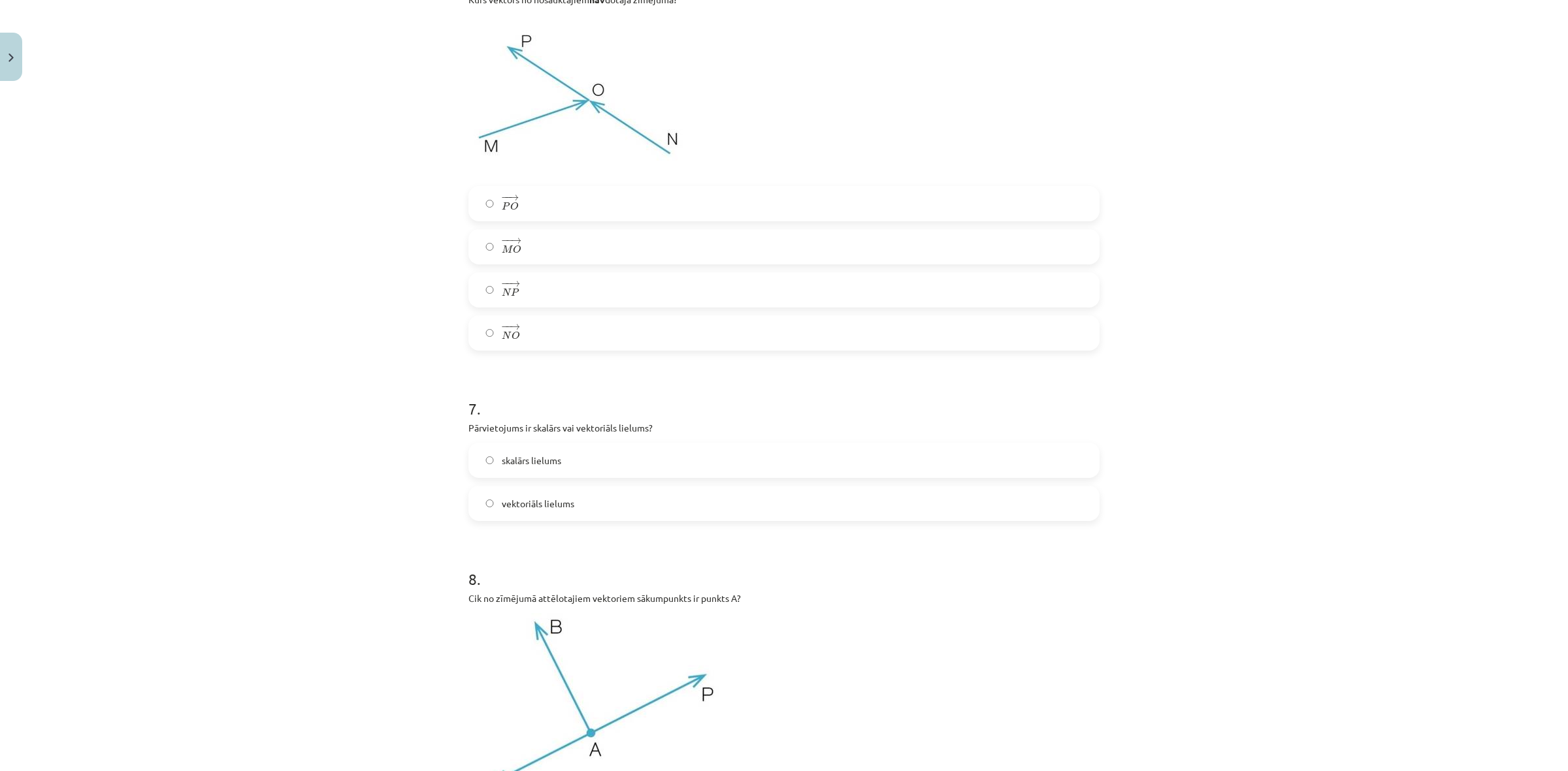
click at [579, 496] on label "vektoriāls lielums" at bounding box center [784, 503] width 629 height 32
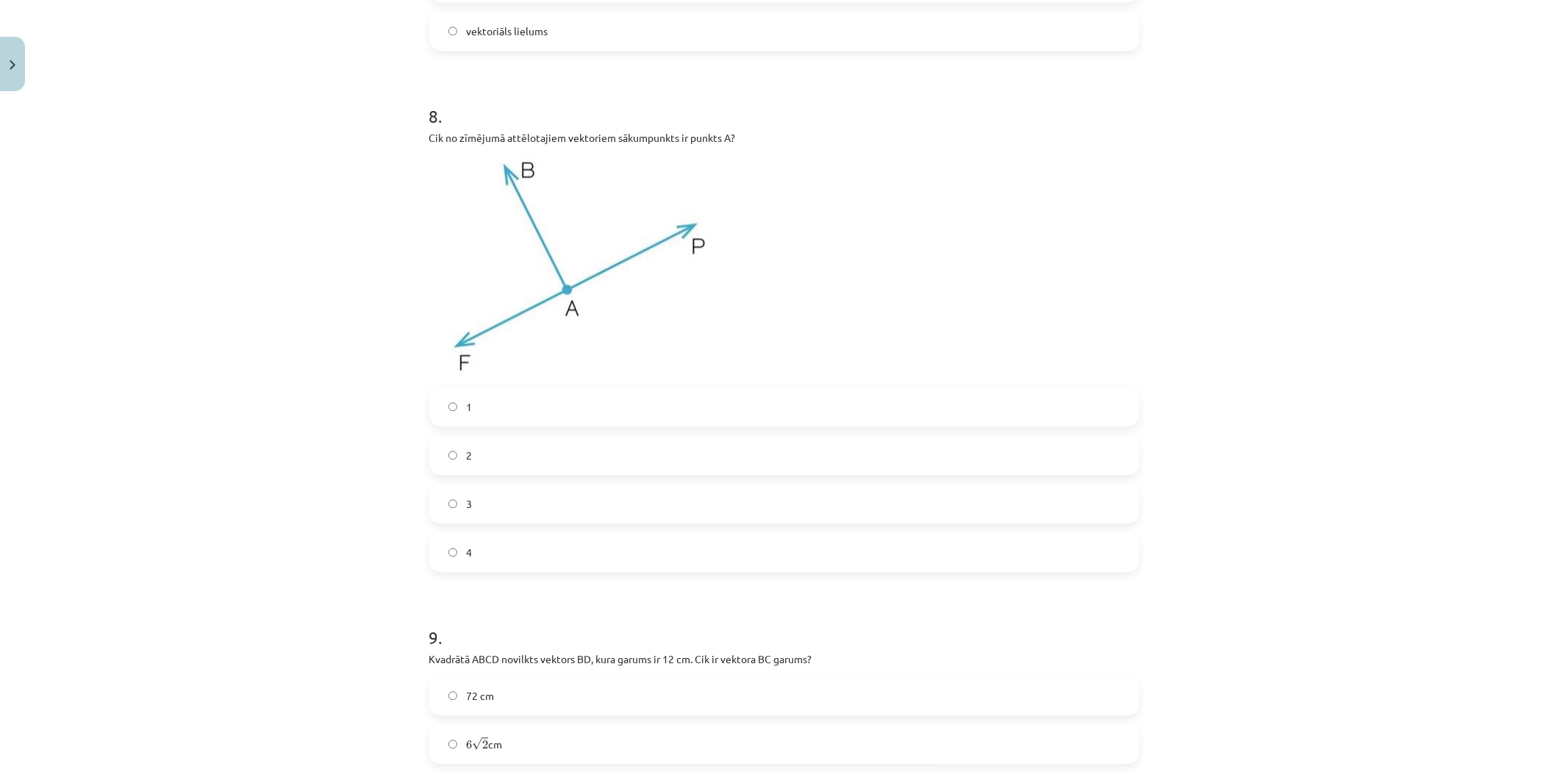
scroll to position [2856, 0]
click at [513, 491] on label "3" at bounding box center [785, 497] width 708 height 36
click at [471, 438] on label "2" at bounding box center [785, 448] width 708 height 36
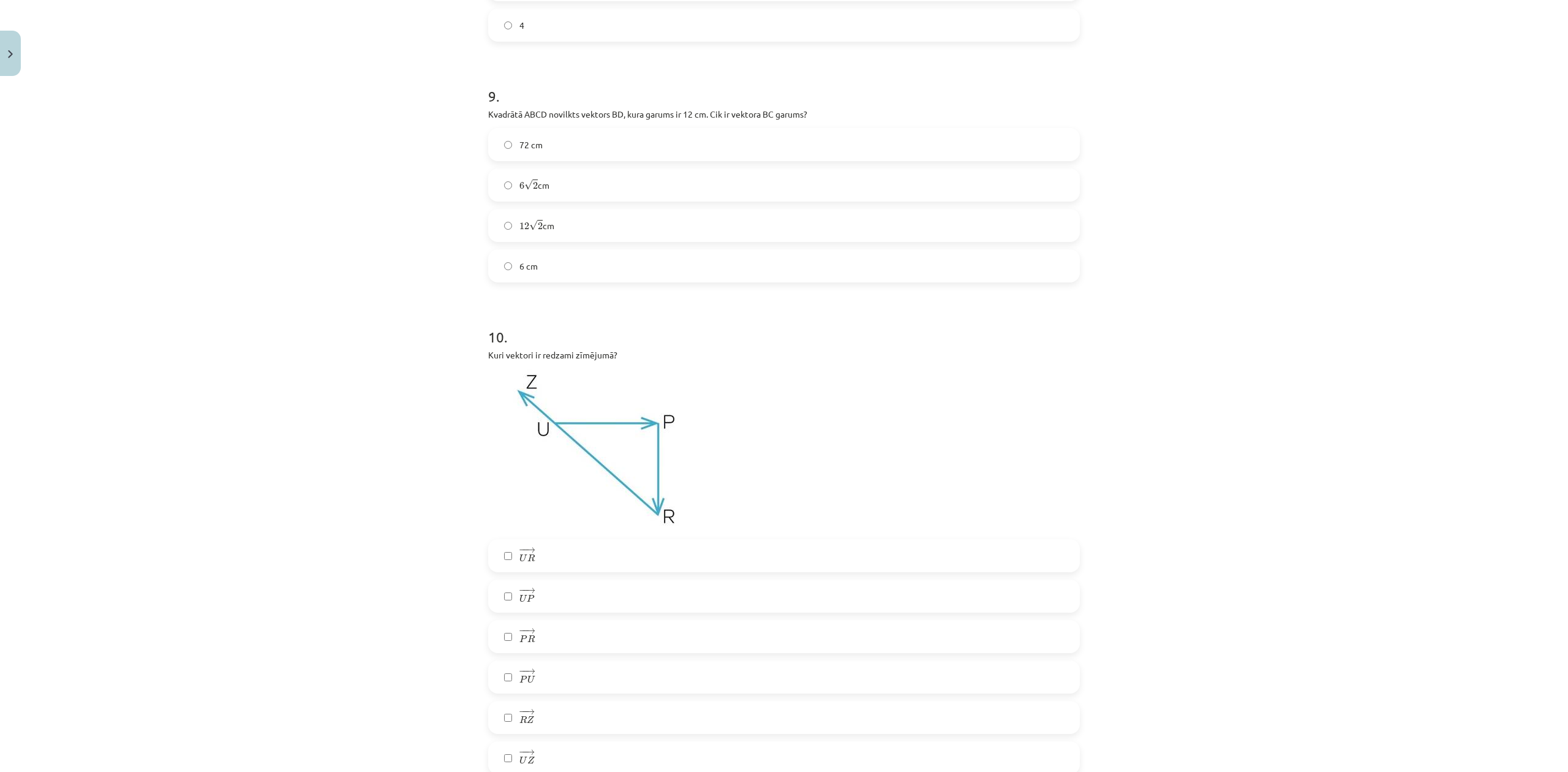
scroll to position [2748, 0]
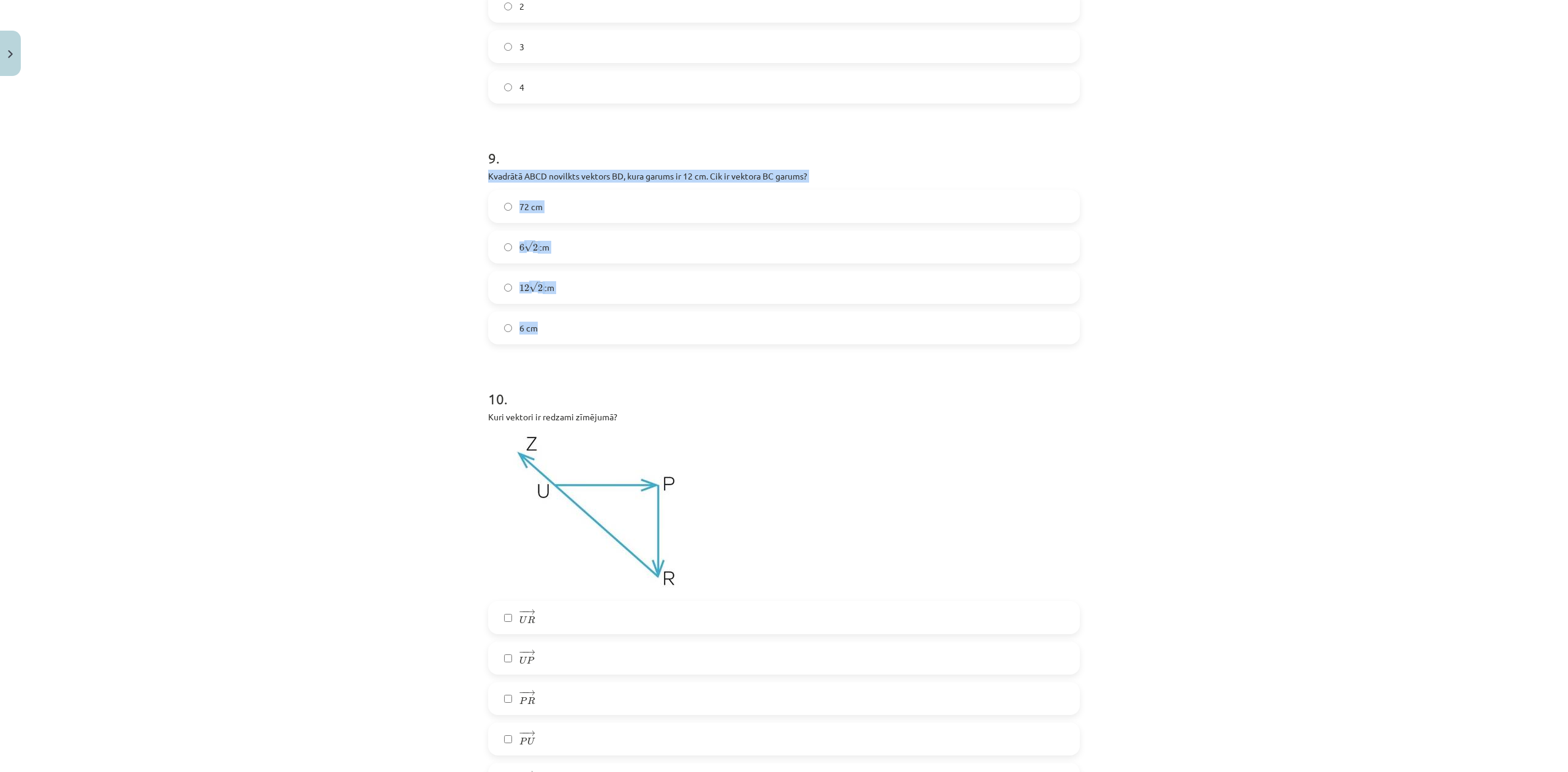
drag, startPoint x: 469, startPoint y: 173, endPoint x: 713, endPoint y: 326, distance: 288.0
click at [713, 326] on div "Mācību tēma: Matemātikas i - 10. klases 1. ieskaites mācību materiāls (a,b) #2 …" at bounding box center [784, 386] width 1568 height 772
copy div "Kvadrātā ABCD novilkts vektors ﻿BD﻿, kura garums ir 12 cm. Cik ir vektora ﻿BC g…"
click at [400, 513] on div "Mācību tēma: Matemātikas i - 10. klases 1. ieskaites mācību materiāls (a,b) #2 …" at bounding box center [784, 386] width 1568 height 772
click at [509, 319] on label "6 cm" at bounding box center [784, 327] width 590 height 30
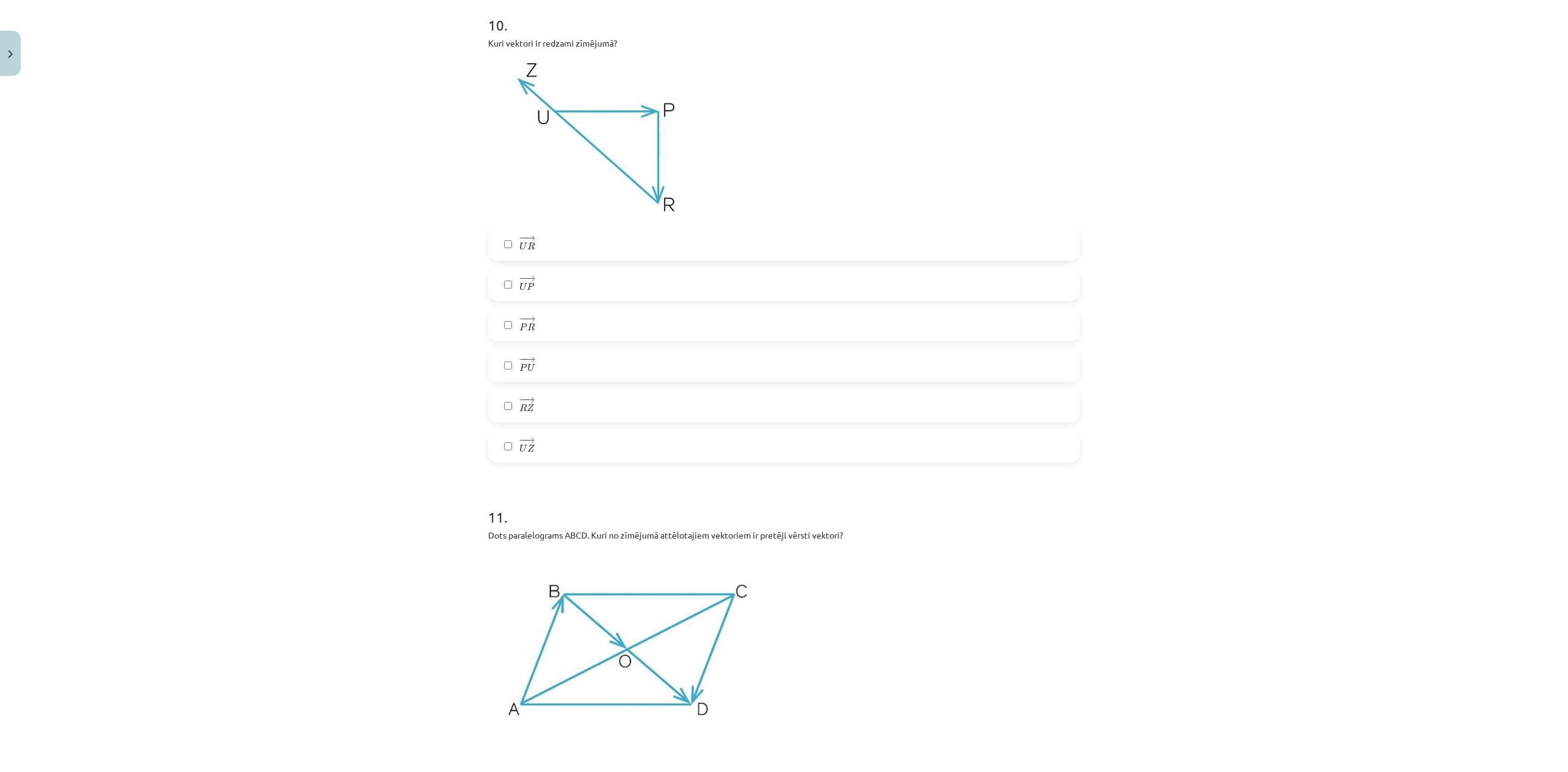
scroll to position [3075, 0]
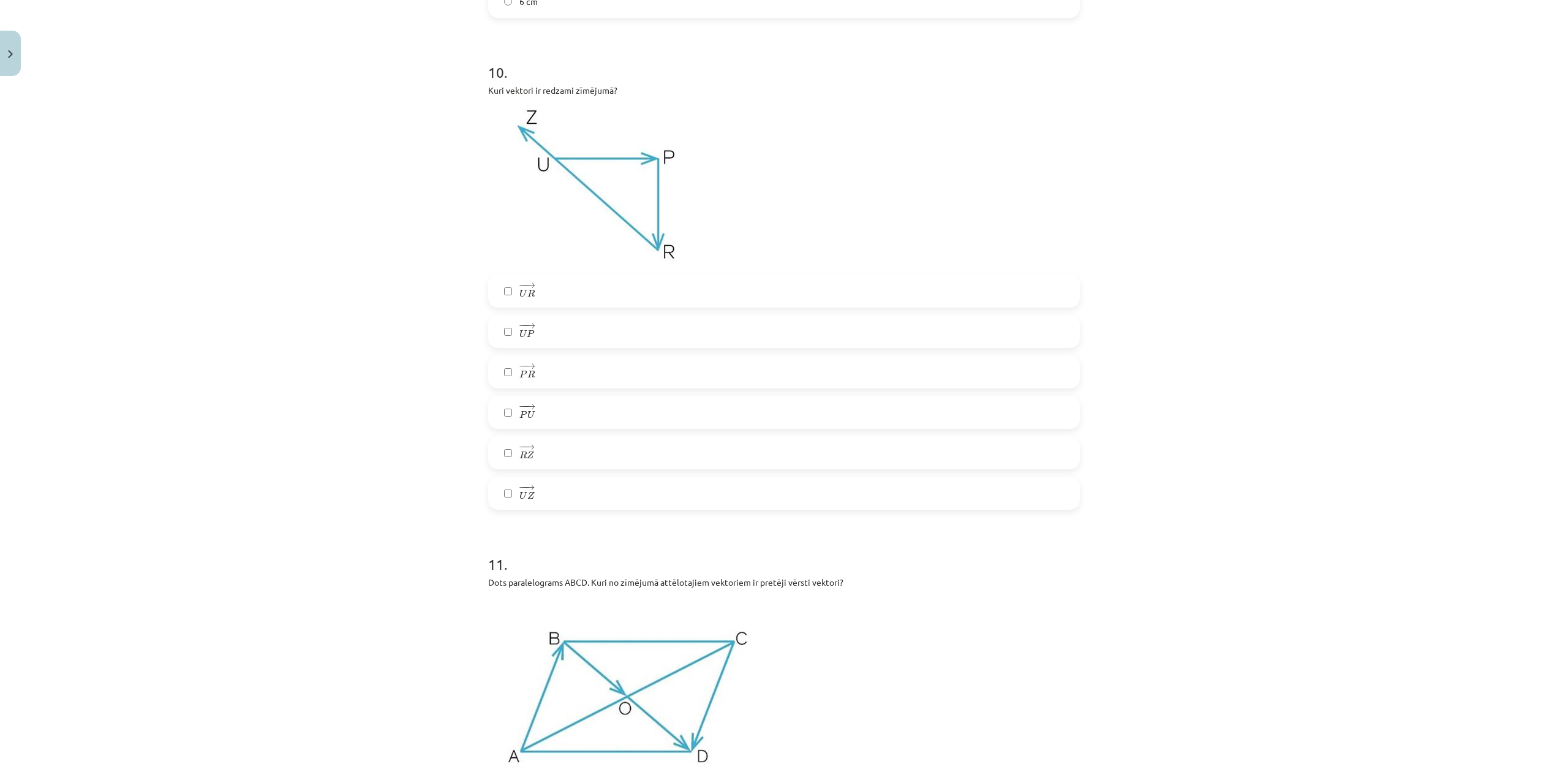
click at [580, 456] on label "− − → R Z R Z →" at bounding box center [784, 453] width 590 height 30
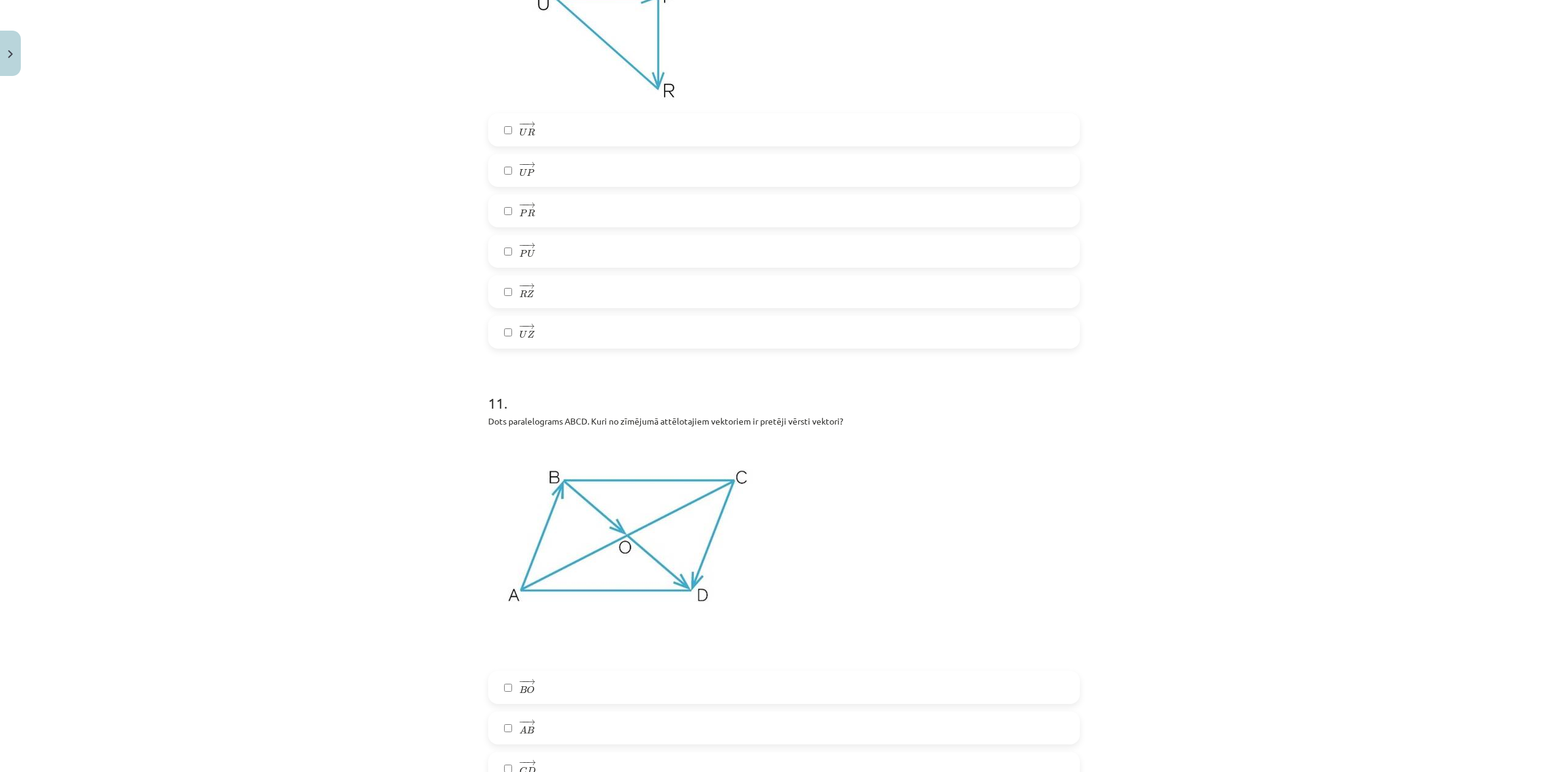
scroll to position [3483, 0]
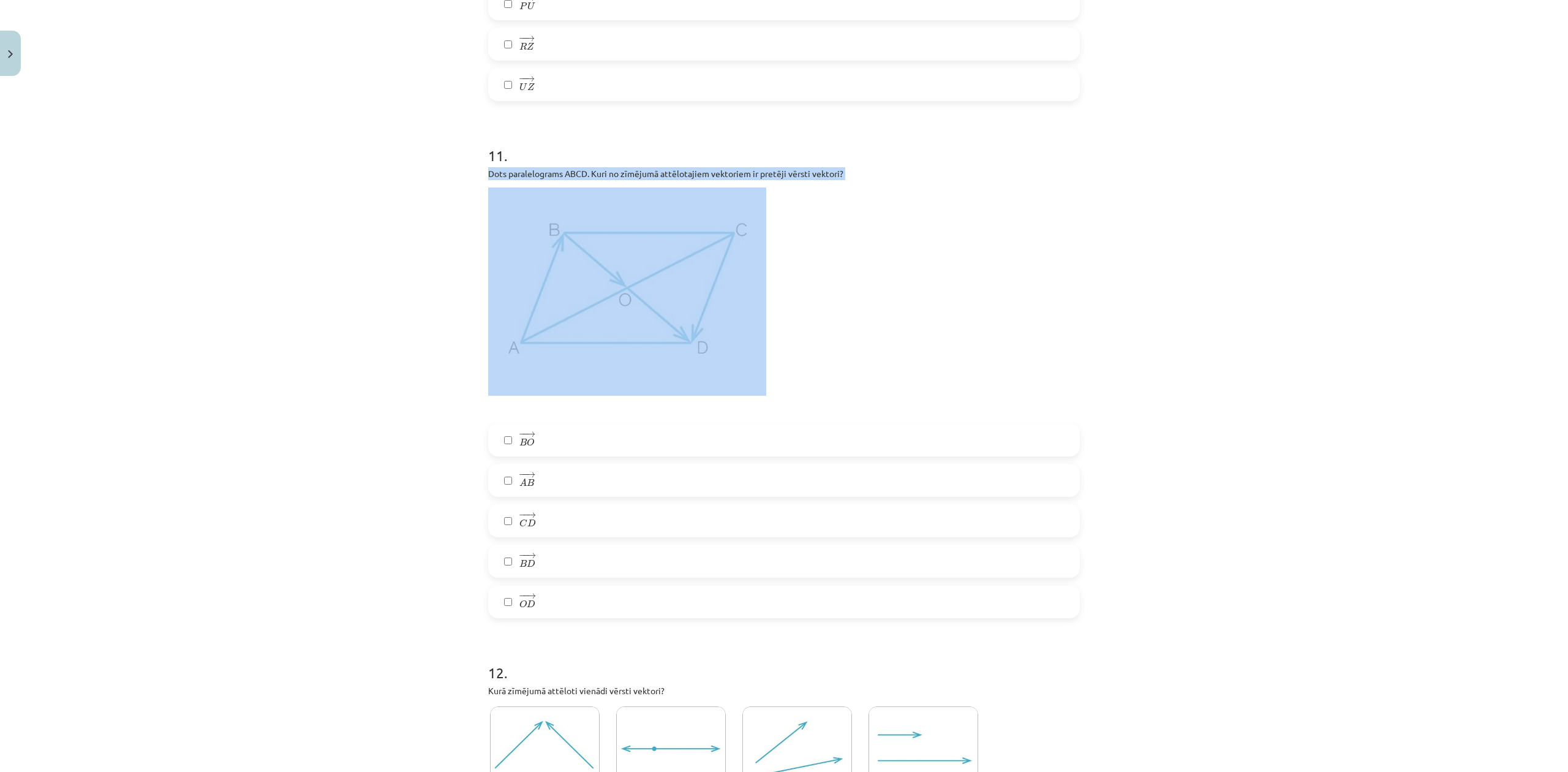
drag, startPoint x: 478, startPoint y: 167, endPoint x: 589, endPoint y: 226, distance: 125.7
click at [213, 200] on div "Mācību tēma: Matemātikas i - 10. klases 1. ieskaites mācību materiāls (a,b) #2 …" at bounding box center [784, 386] width 1568 height 772
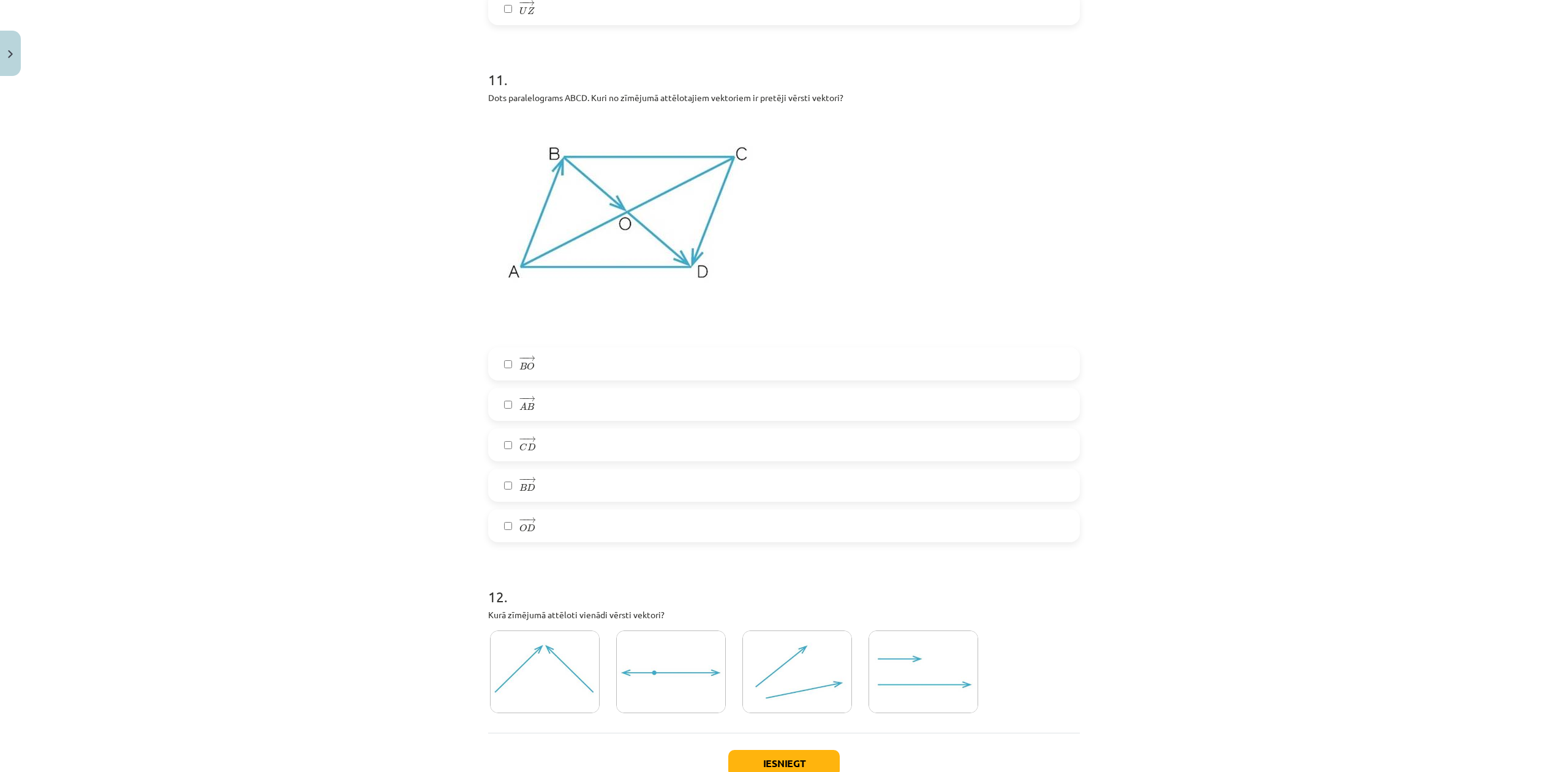
scroll to position [3563, 0]
click at [552, 361] on label "− − → B O B O →" at bounding box center [784, 360] width 590 height 30
click at [569, 522] on label "− − → O D O D →" at bounding box center [784, 522] width 590 height 30
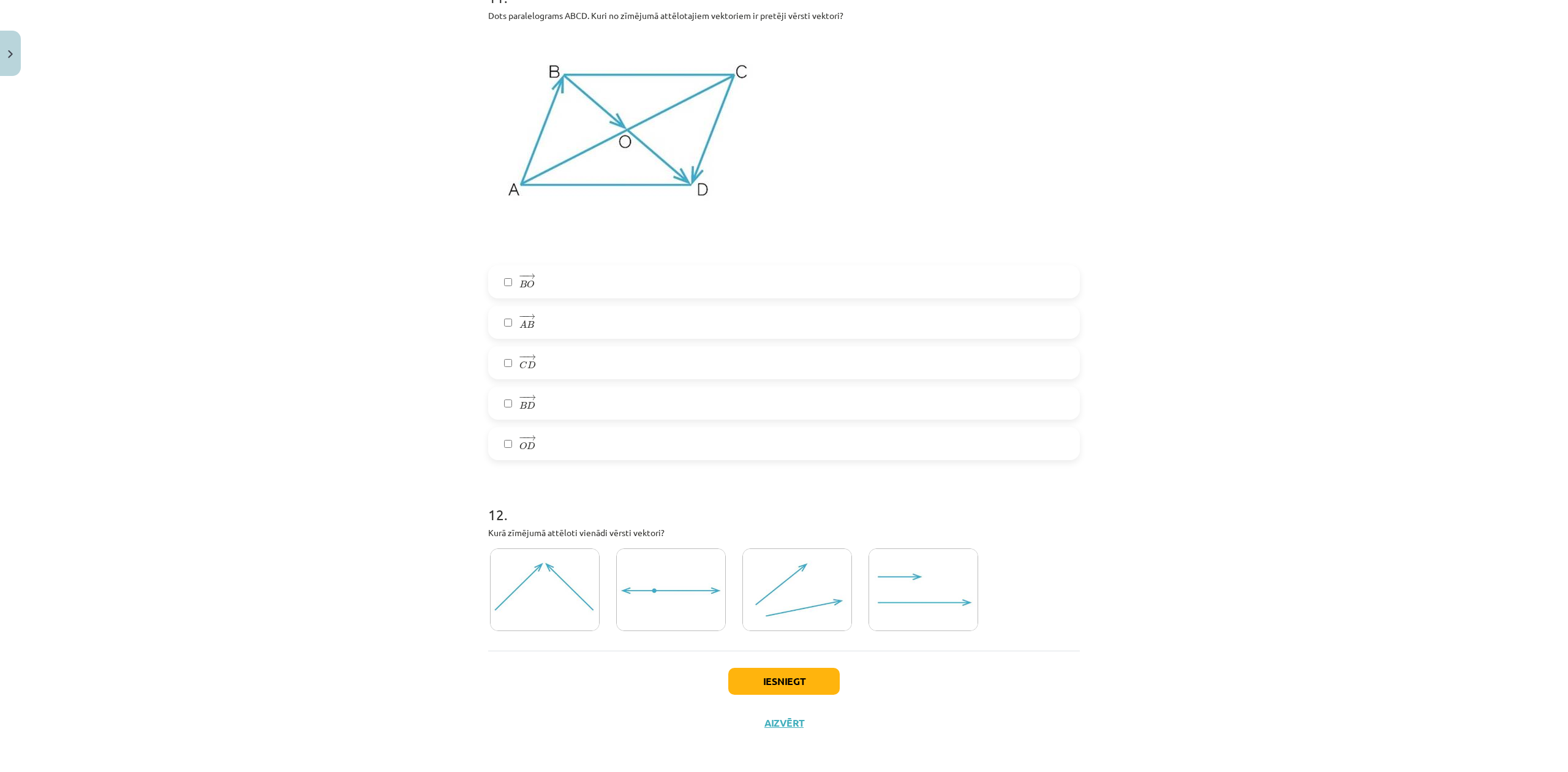
scroll to position [3645, 0]
click at [928, 578] on img at bounding box center [923, 587] width 110 height 82
click at [787, 578] on button "Iesniegt" at bounding box center [784, 679] width 111 height 27
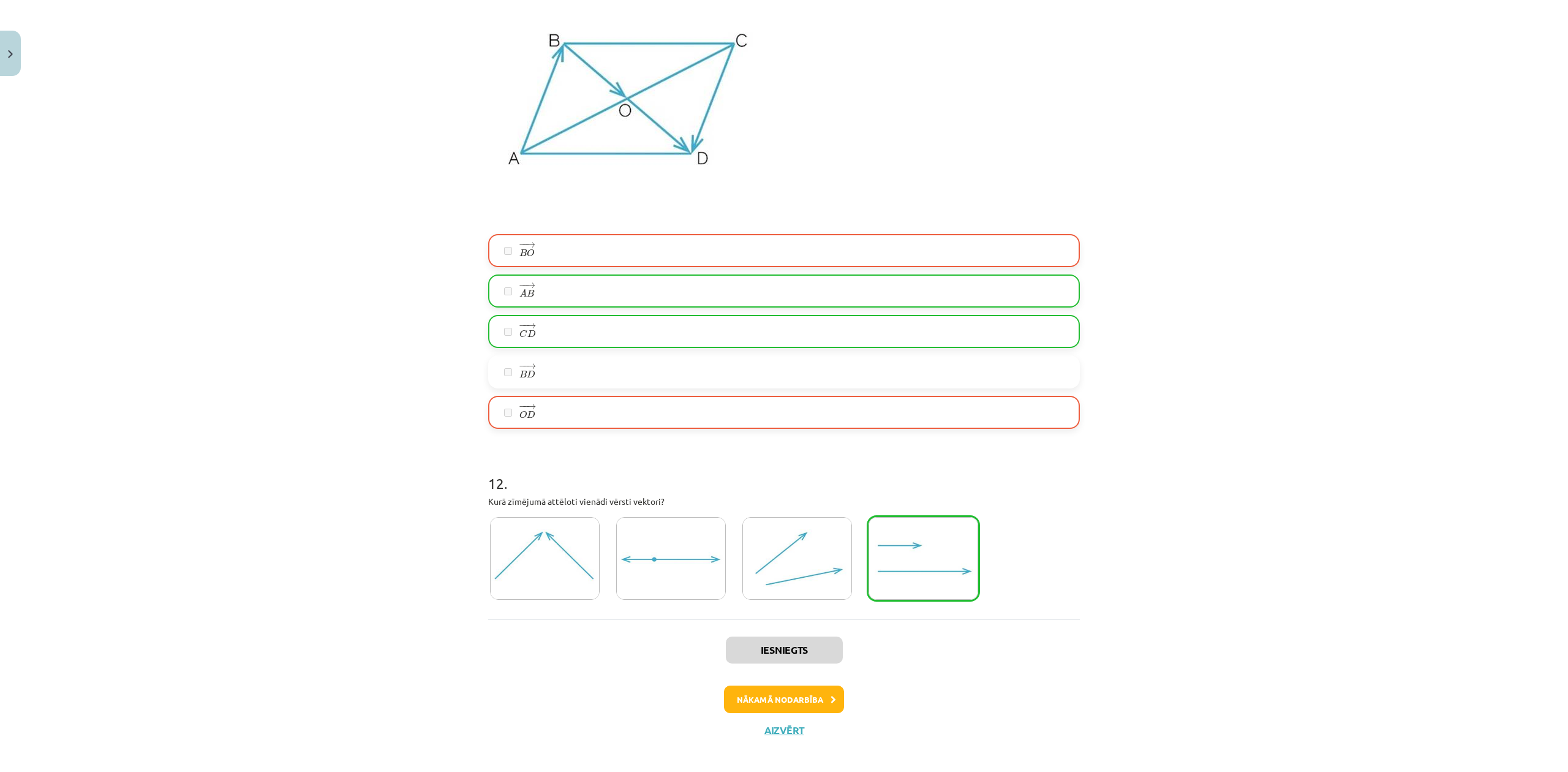
scroll to position [3684, 0]
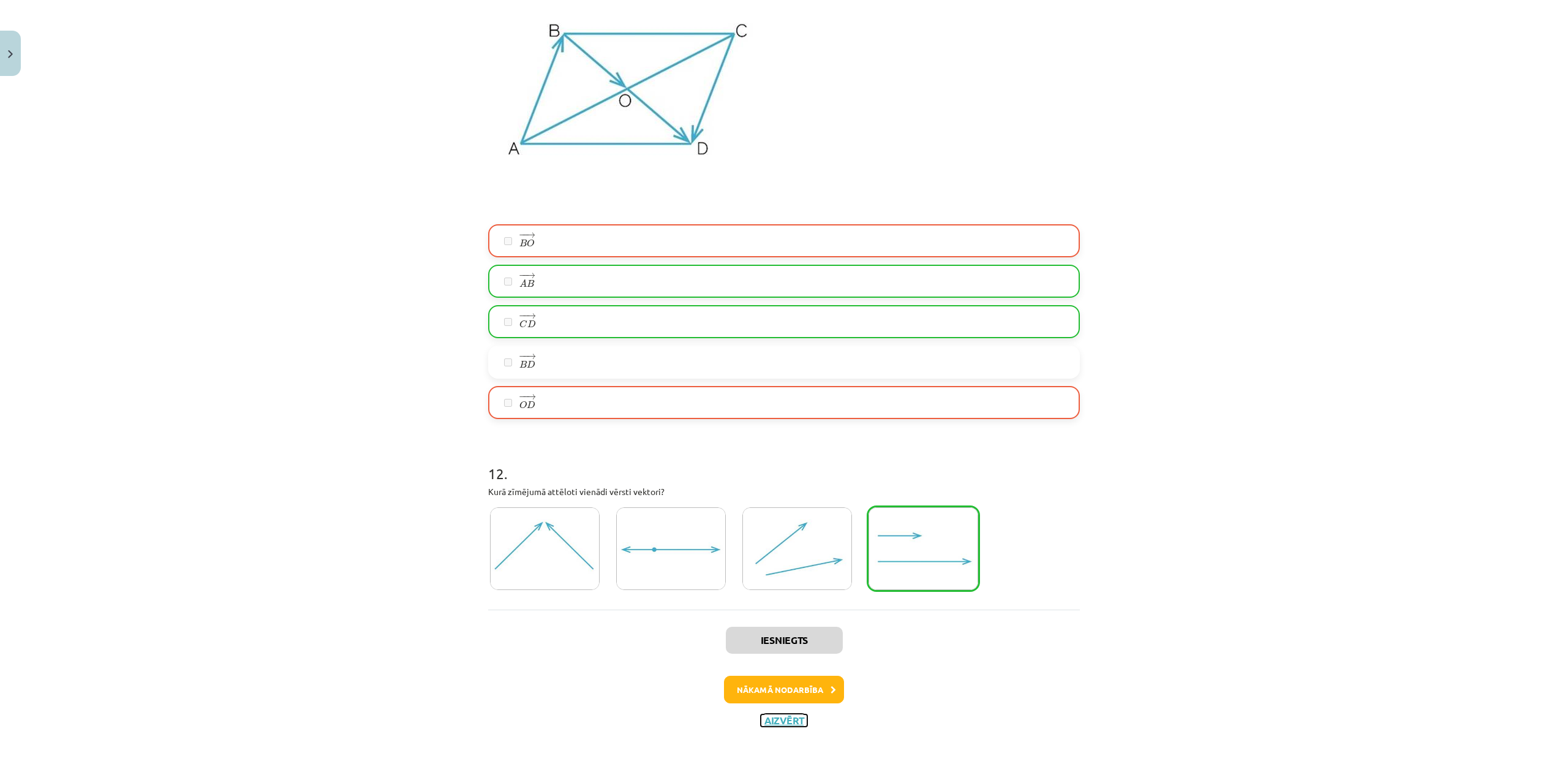
click at [780, 578] on button "Aizvērt" at bounding box center [784, 721] width 46 height 12
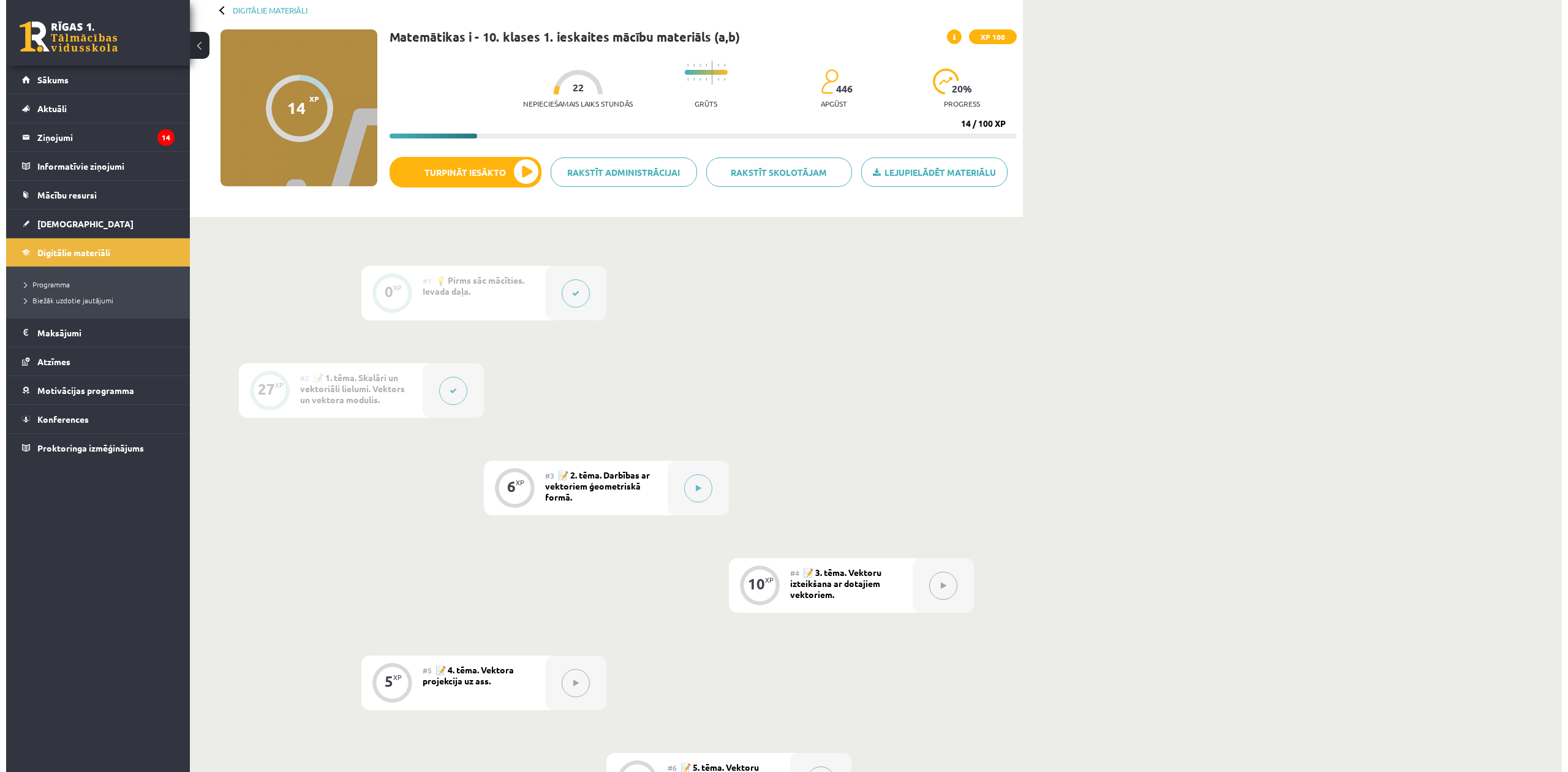
scroll to position [62, 0]
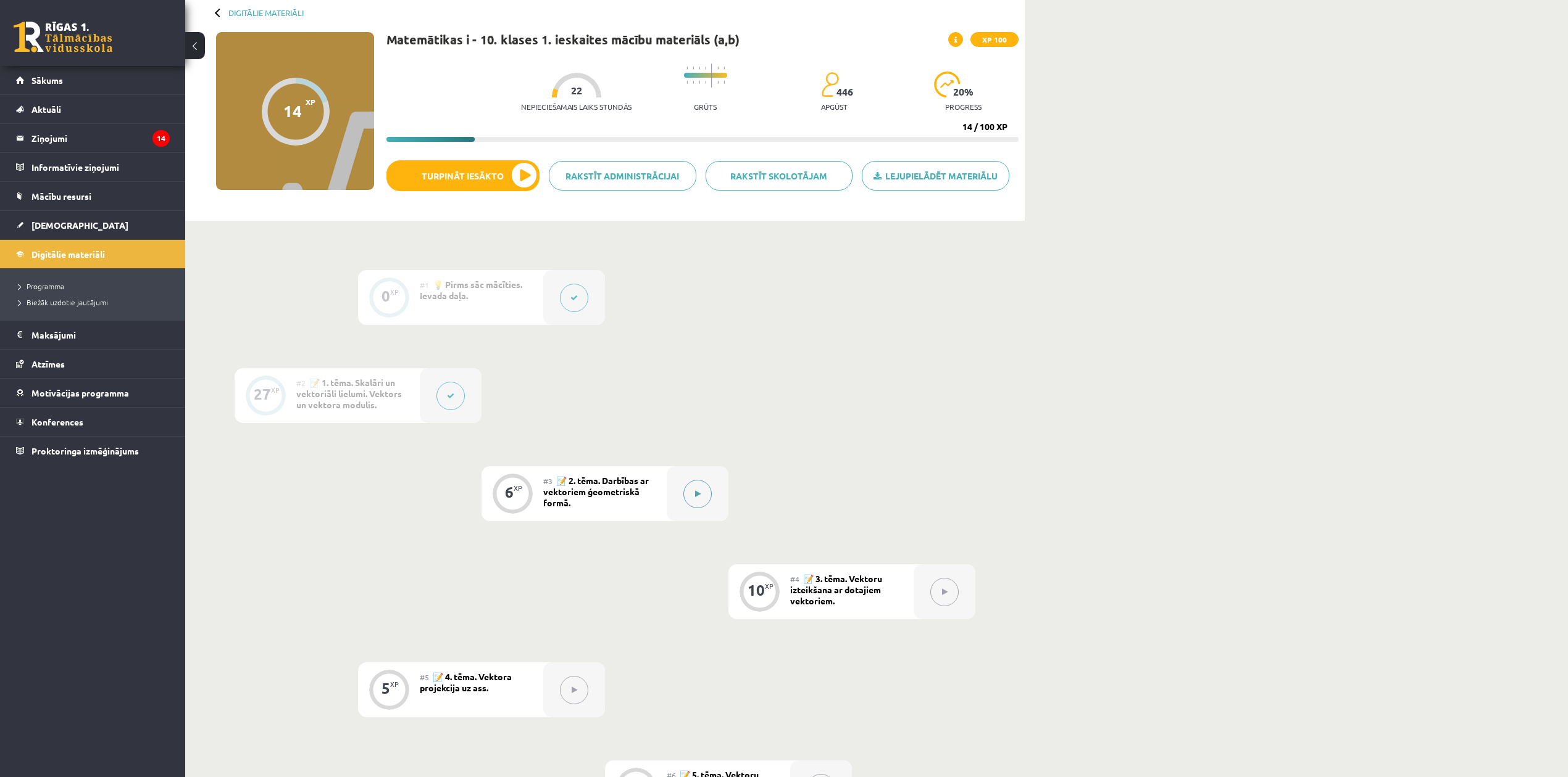
click at [721, 477] on div at bounding box center [697, 493] width 62 height 55
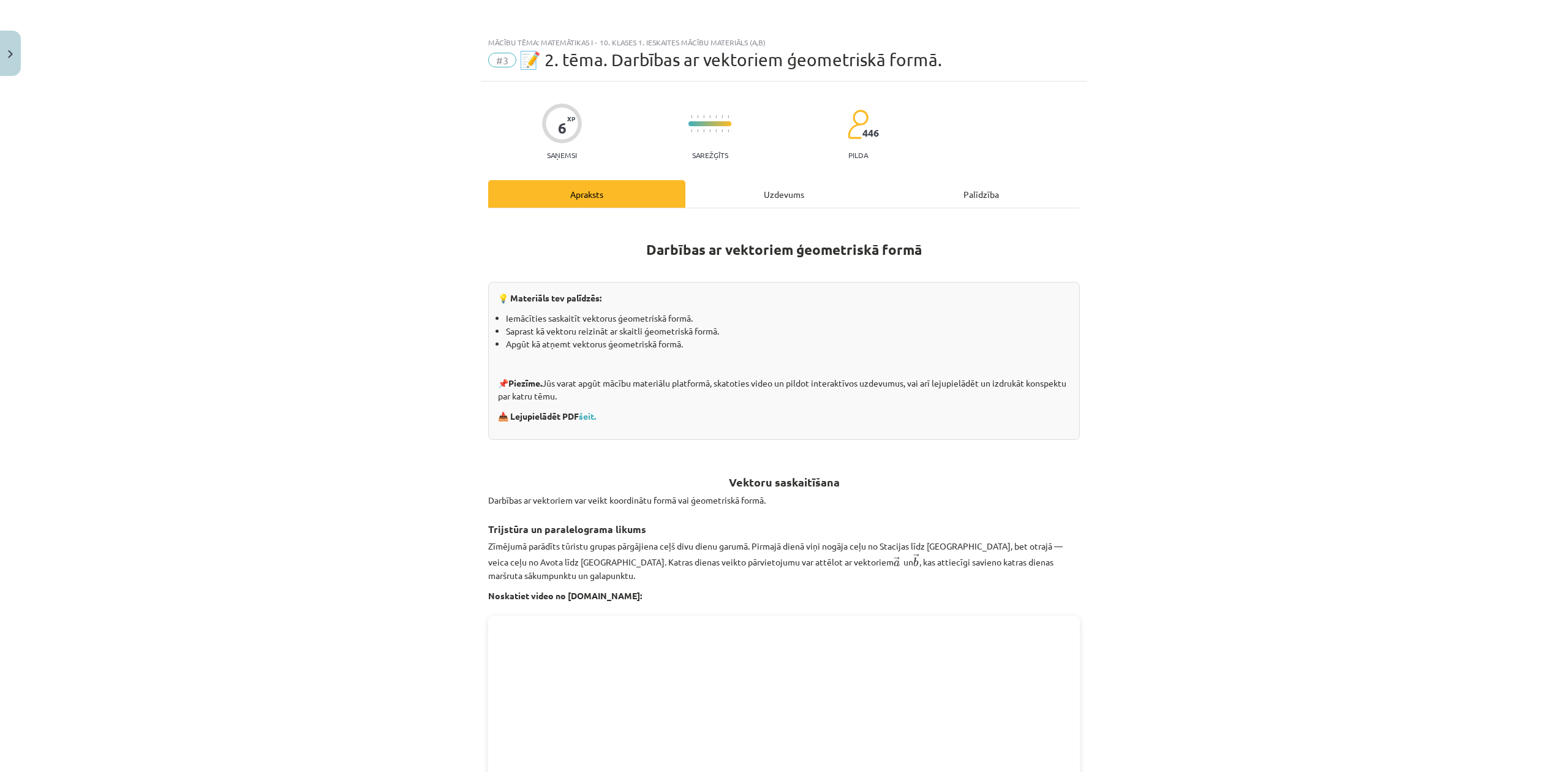
click at [755, 187] on div "Uzdevums" at bounding box center [784, 194] width 197 height 27
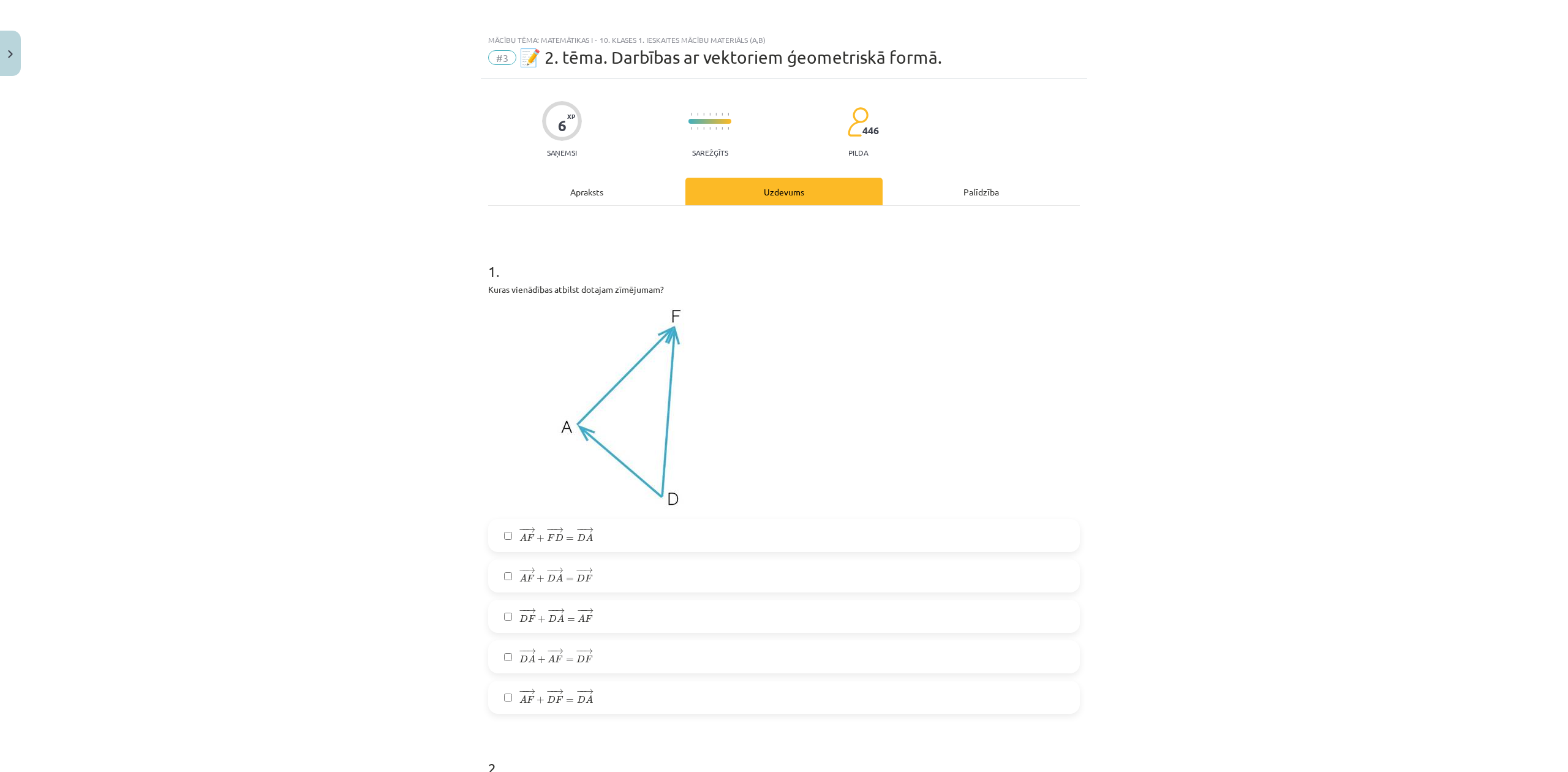
scroll to position [0, 0]
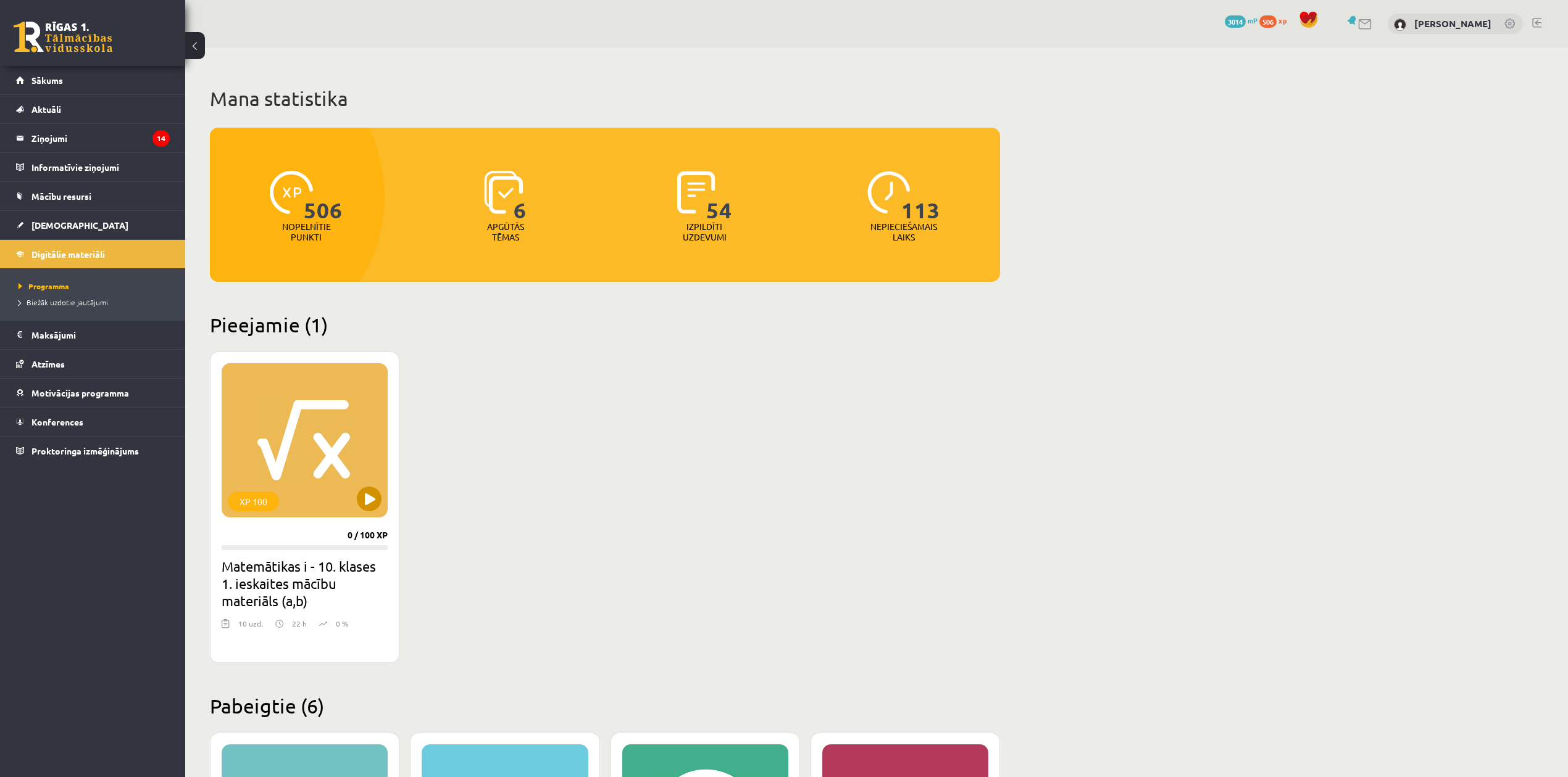
click at [301, 399] on div "XP 100" at bounding box center [304, 440] width 166 height 154
click at [384, 500] on div "XP 100" at bounding box center [304, 440] width 166 height 154
click at [289, 450] on div "XP 100" at bounding box center [304, 440] width 166 height 154
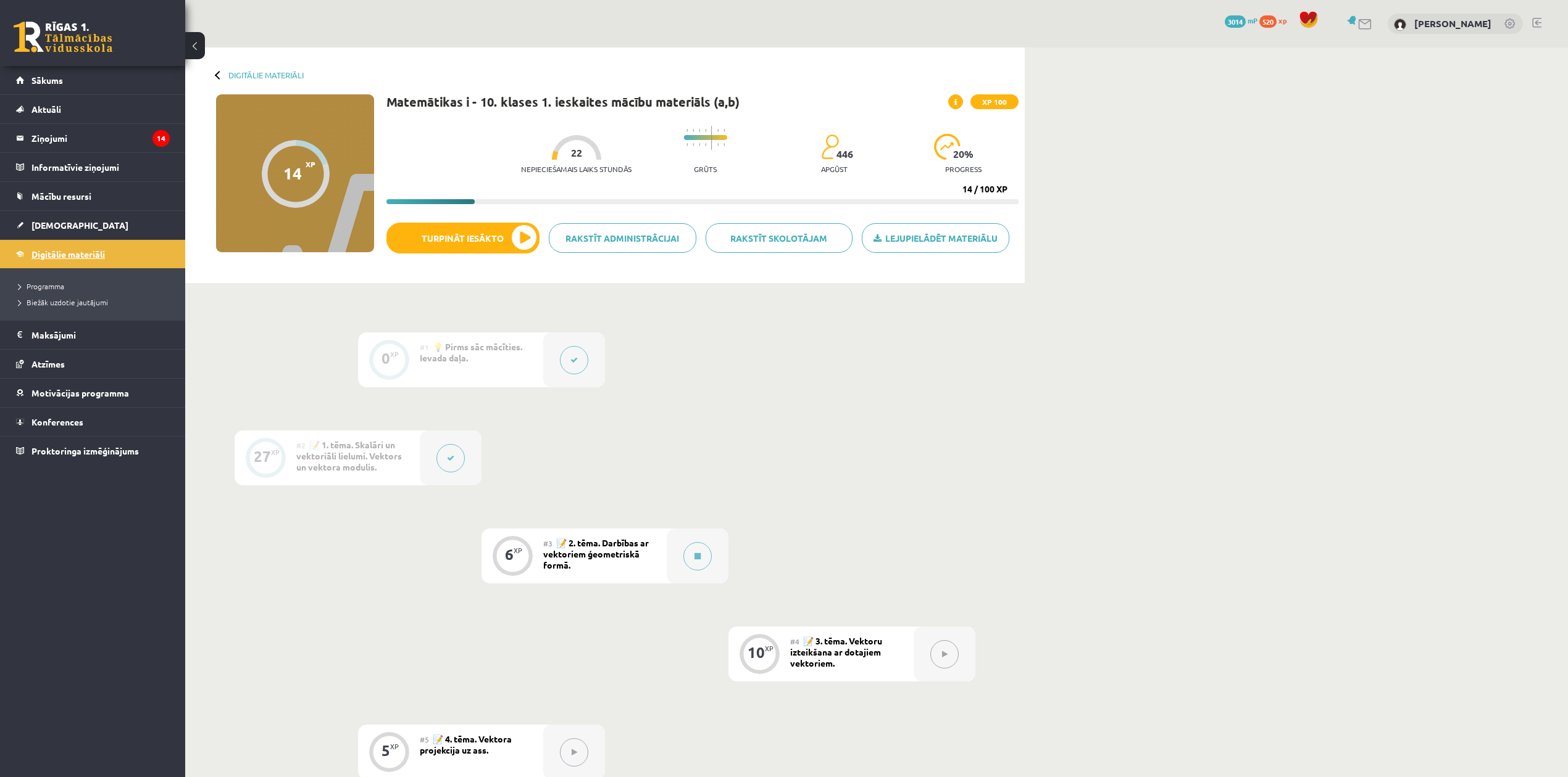
click at [104, 248] on link "Digitālie materiāli" at bounding box center [92, 254] width 154 height 28
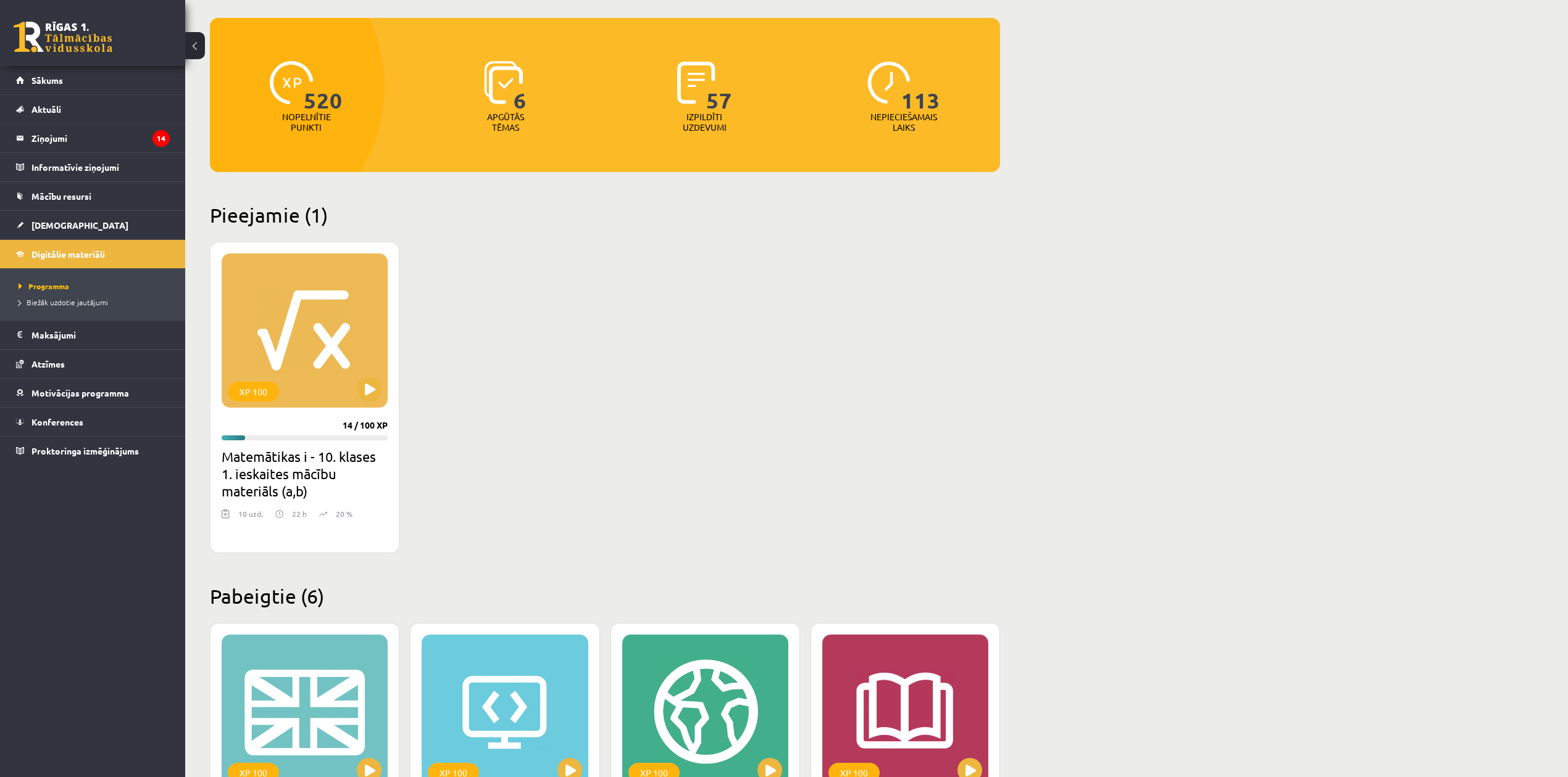
scroll to position [411, 0]
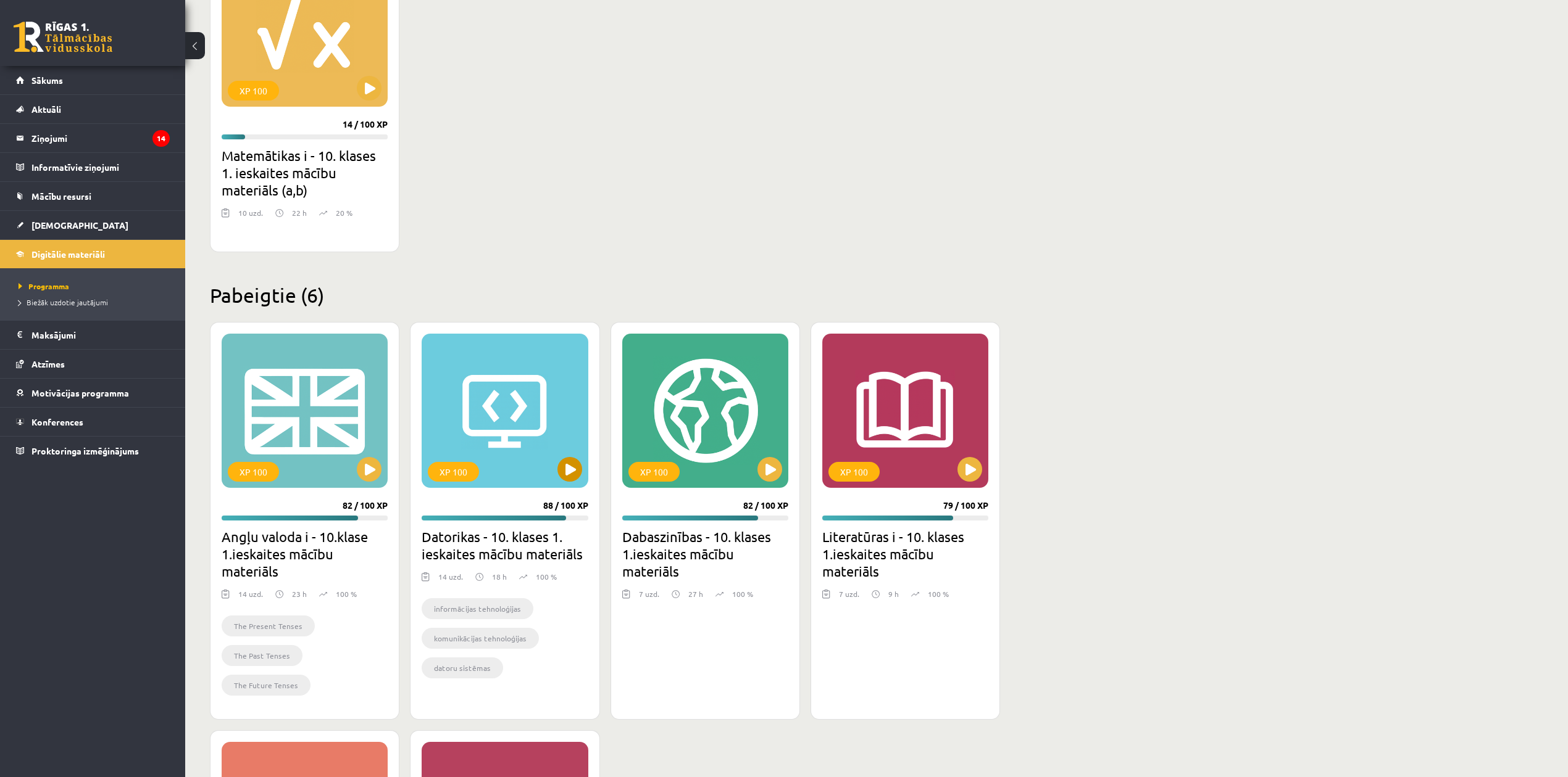
click at [534, 405] on div "XP 100" at bounding box center [504, 411] width 166 height 154
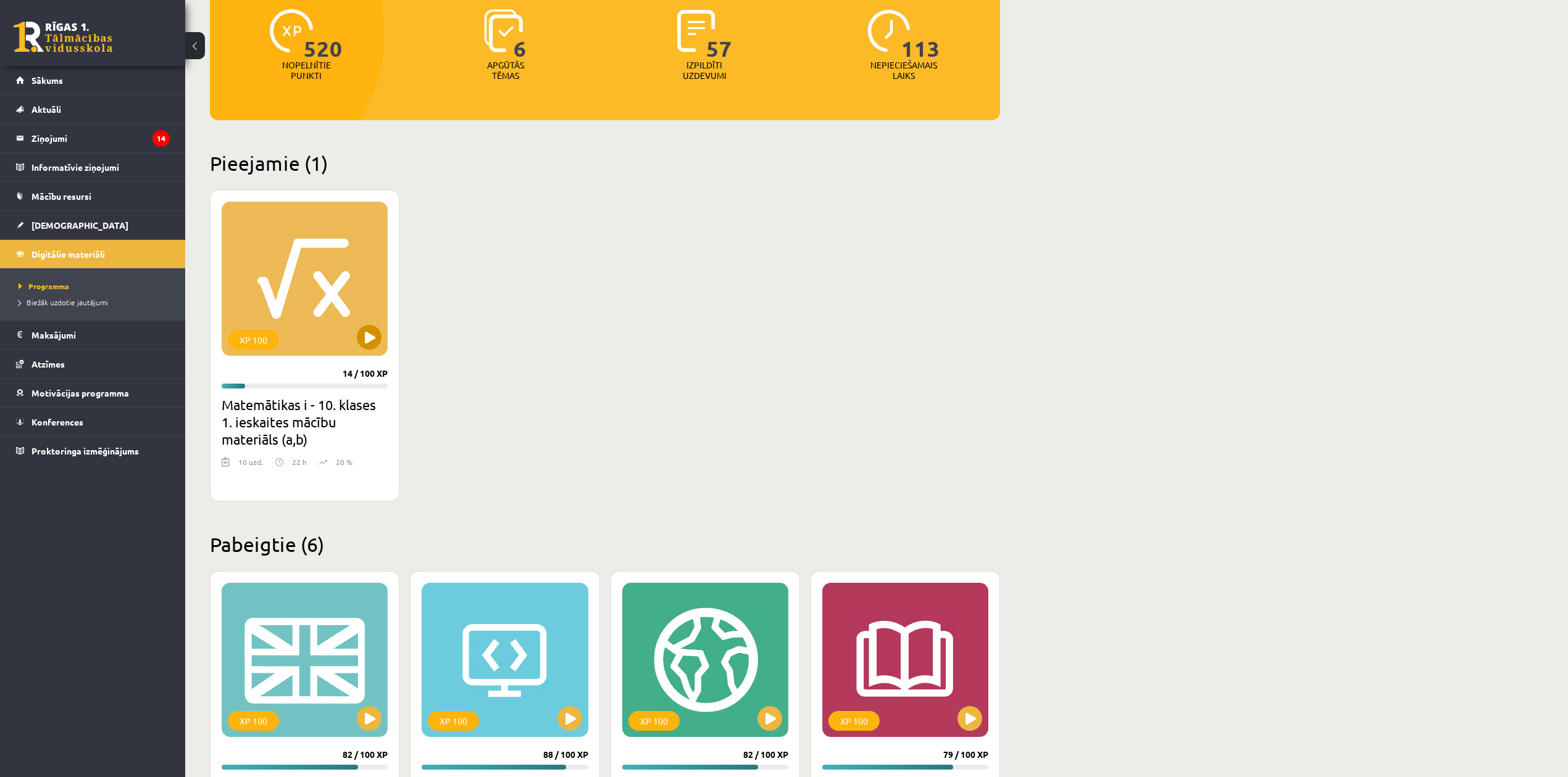
scroll to position [82, 0]
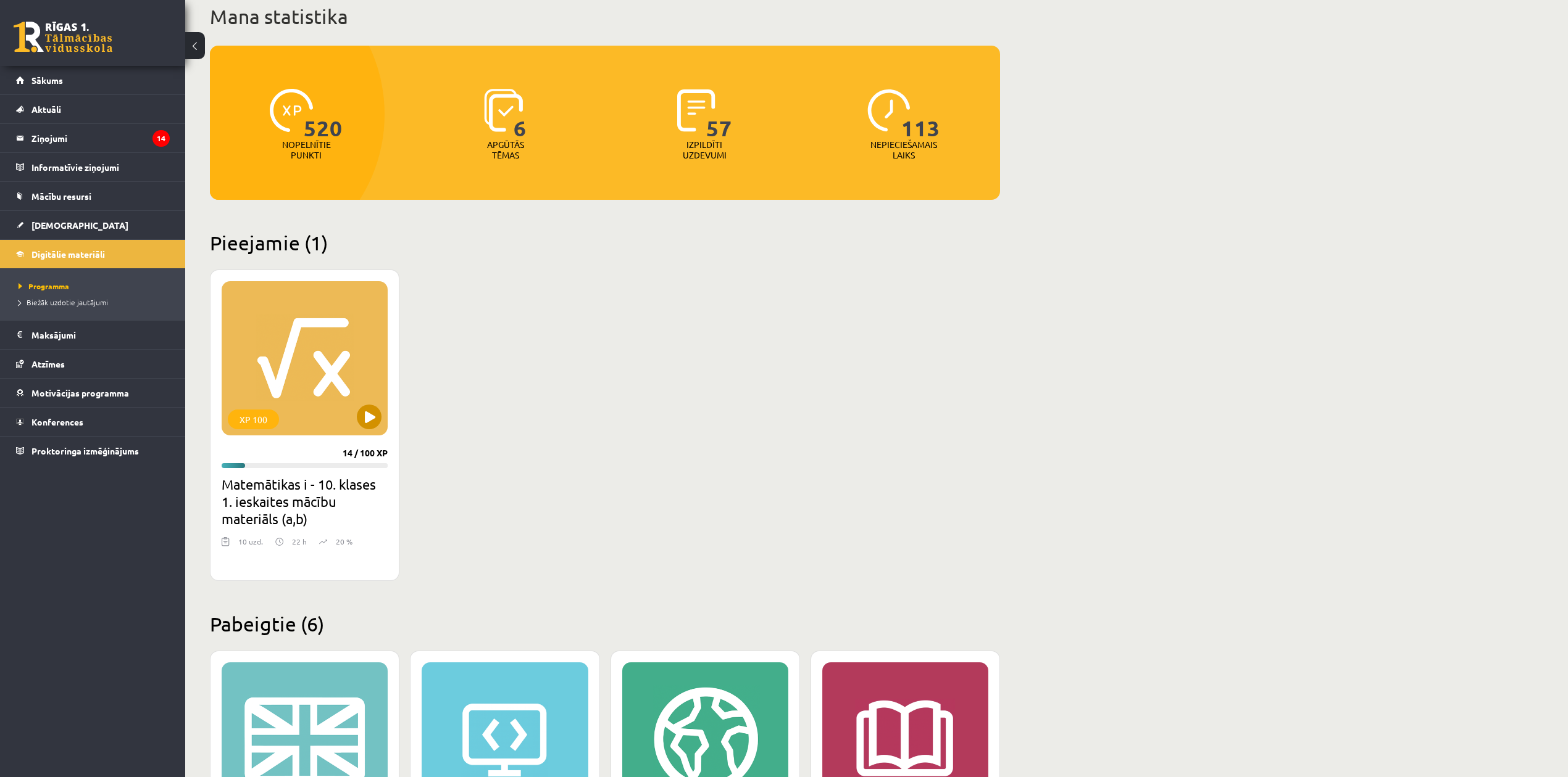
click at [272, 383] on div "XP 100" at bounding box center [304, 359] width 166 height 154
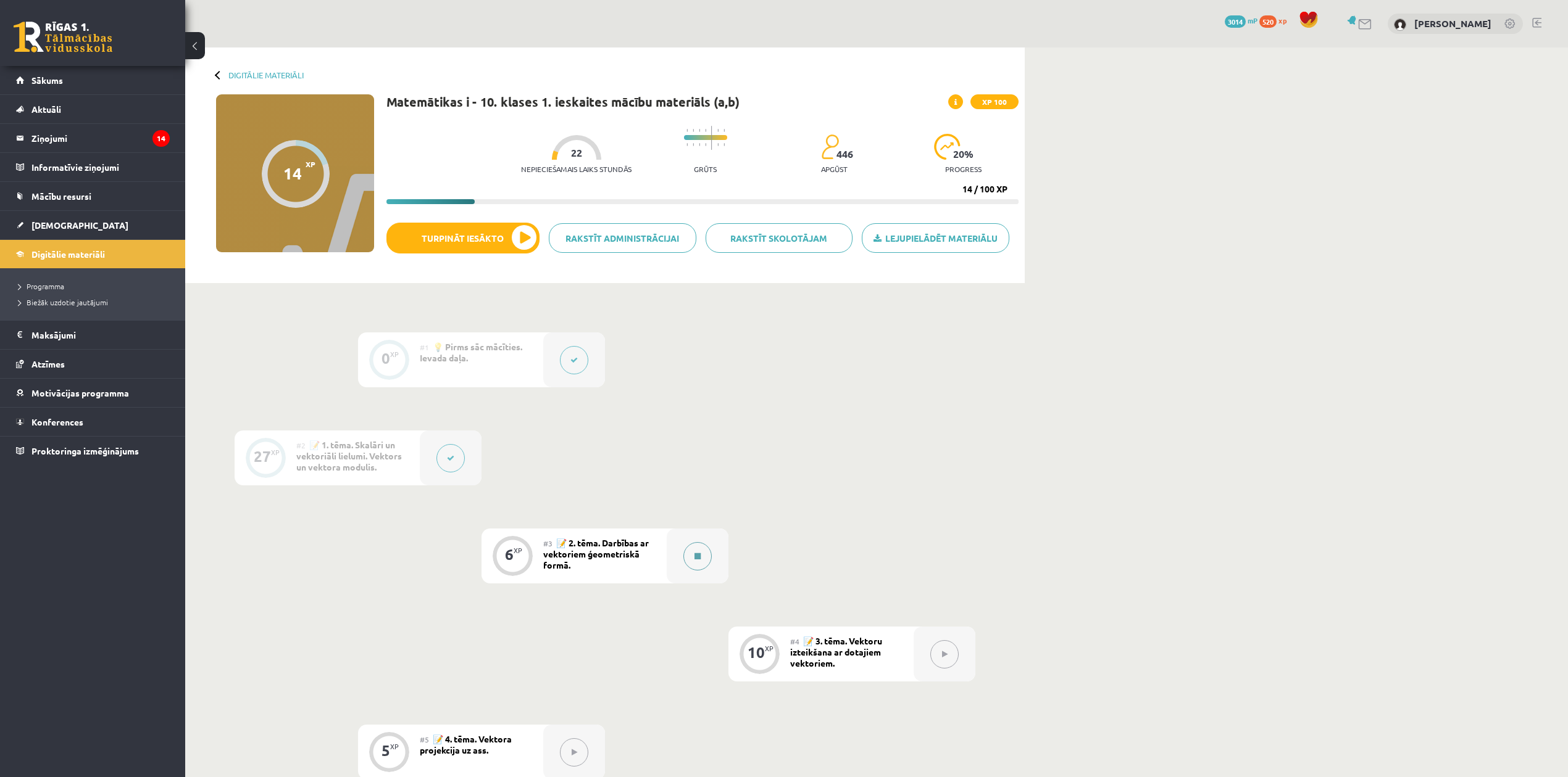
click at [704, 533] on div at bounding box center [697, 556] width 62 height 55
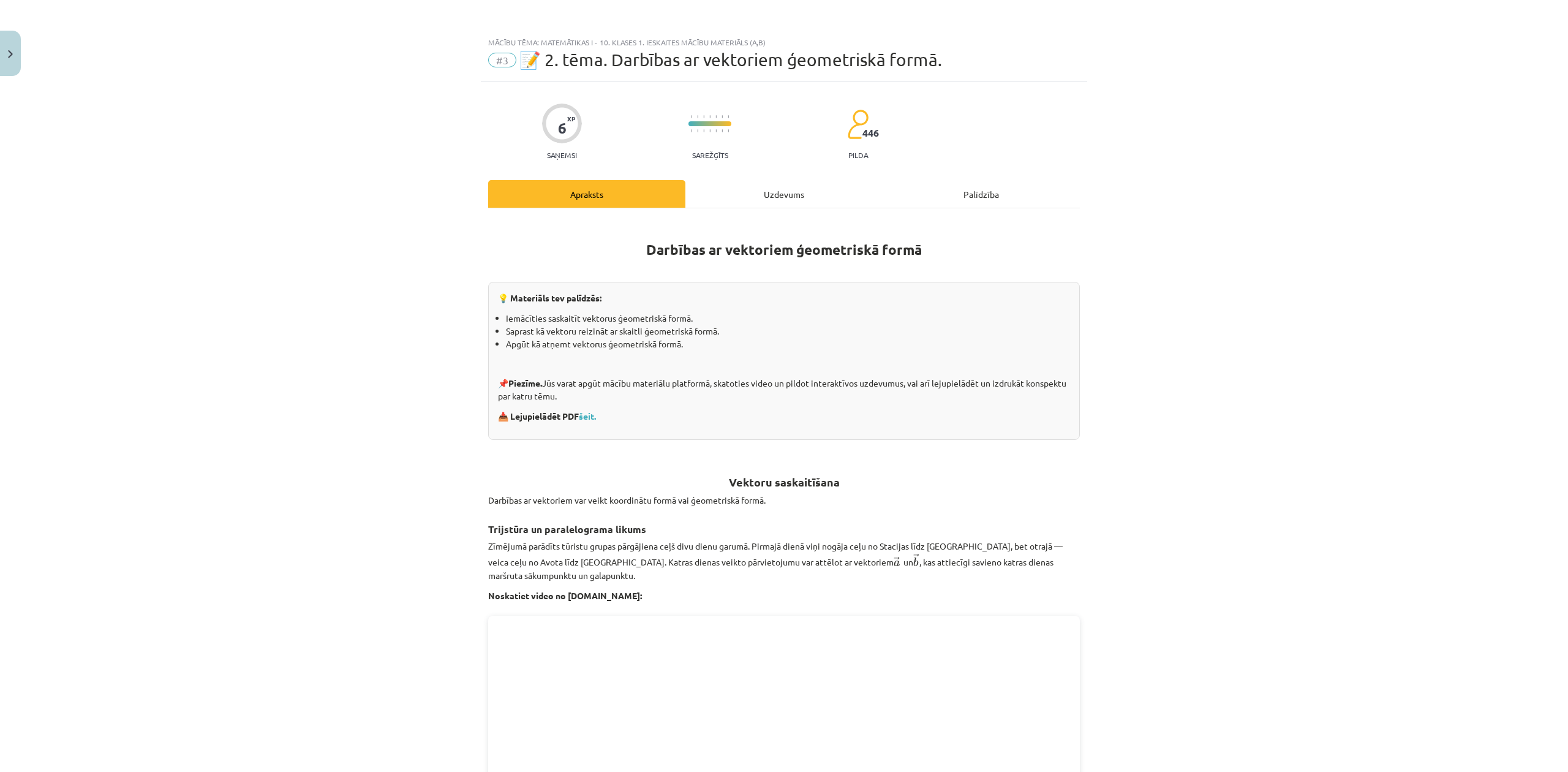
click at [745, 185] on div "Uzdevums" at bounding box center [784, 194] width 197 height 27
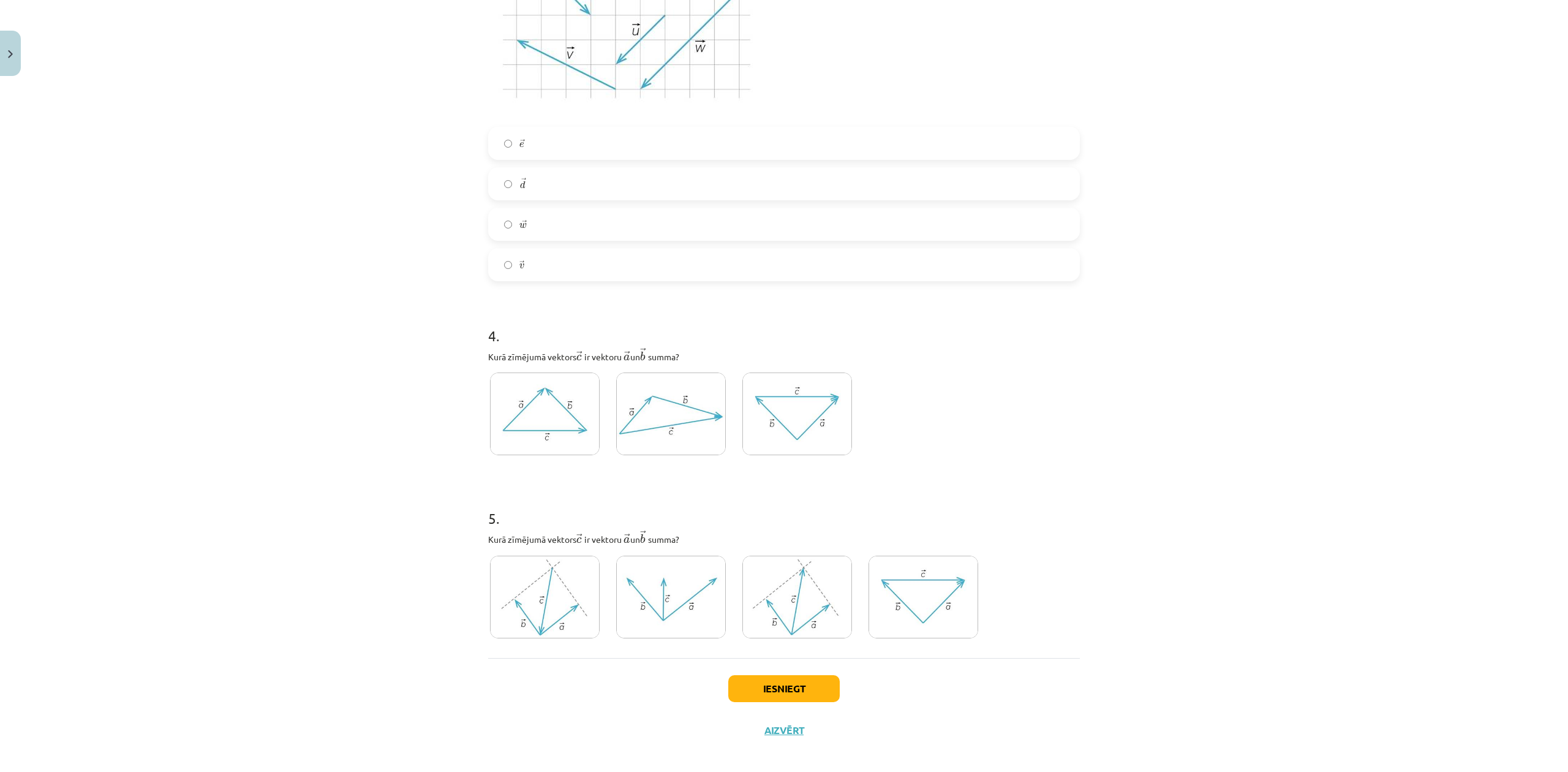
scroll to position [1363, 0]
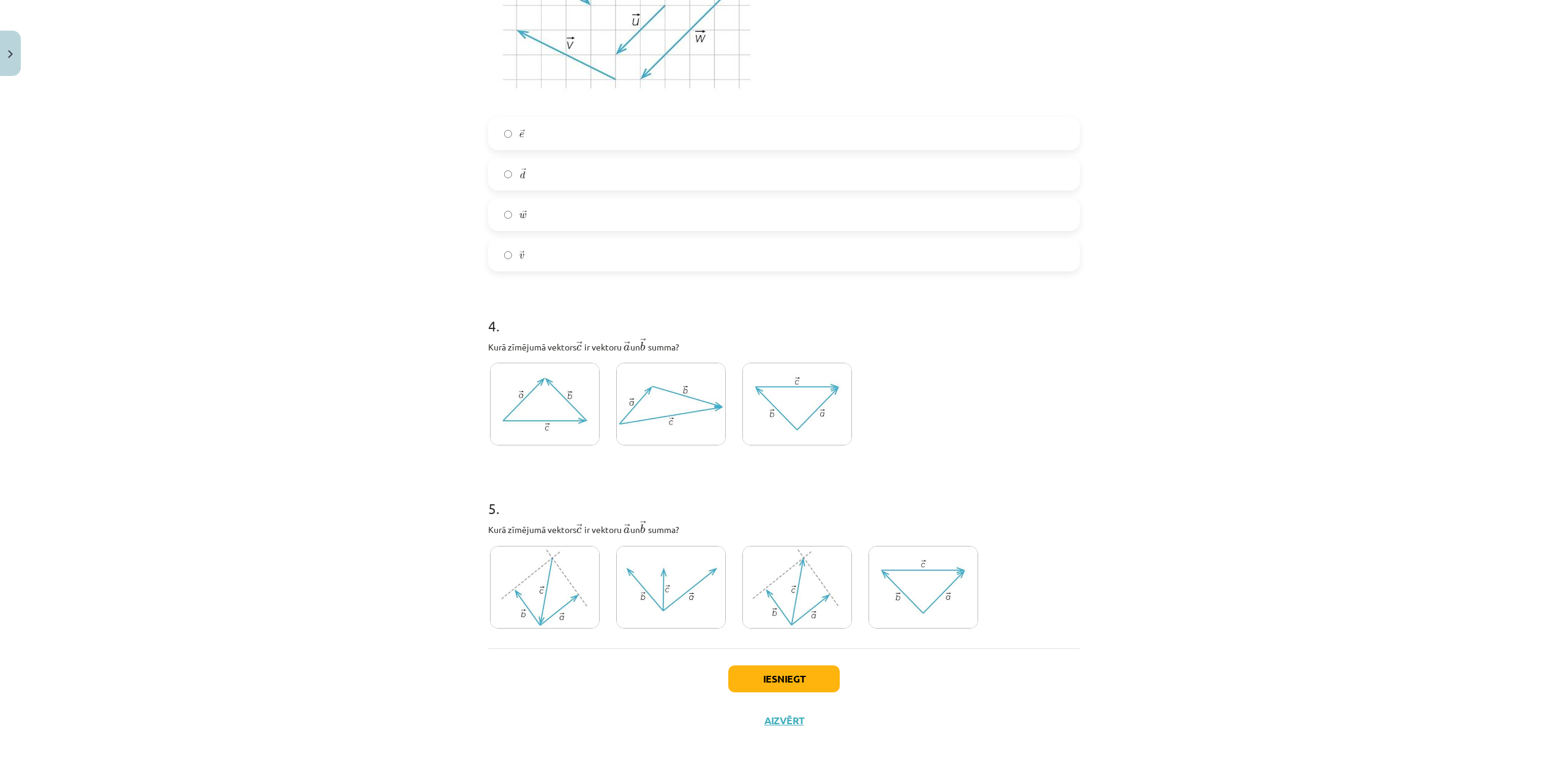
click at [924, 594] on img at bounding box center [923, 587] width 110 height 82
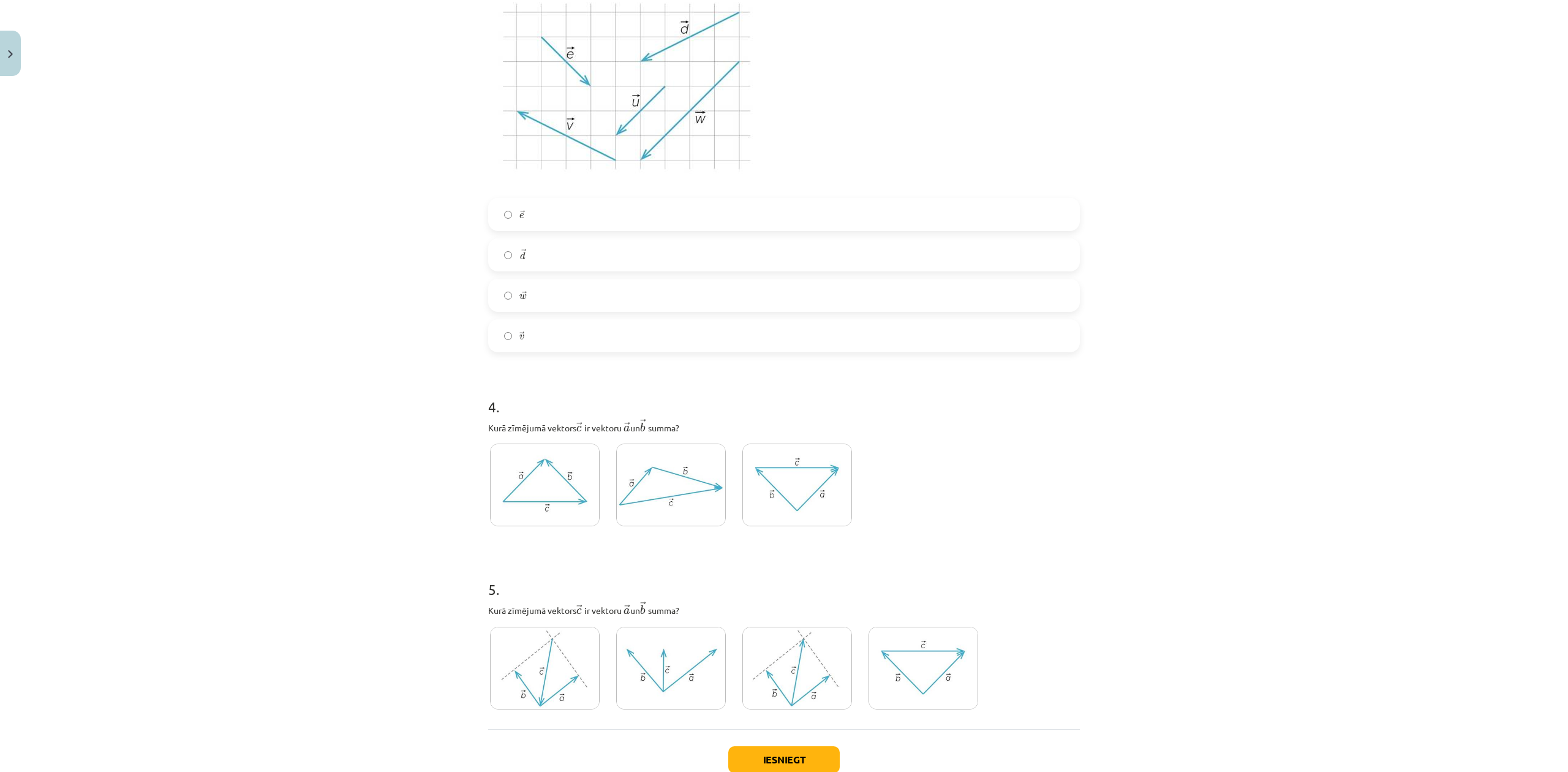
scroll to position [1282, 0]
click at [775, 488] on img at bounding box center [798, 482] width 110 height 82
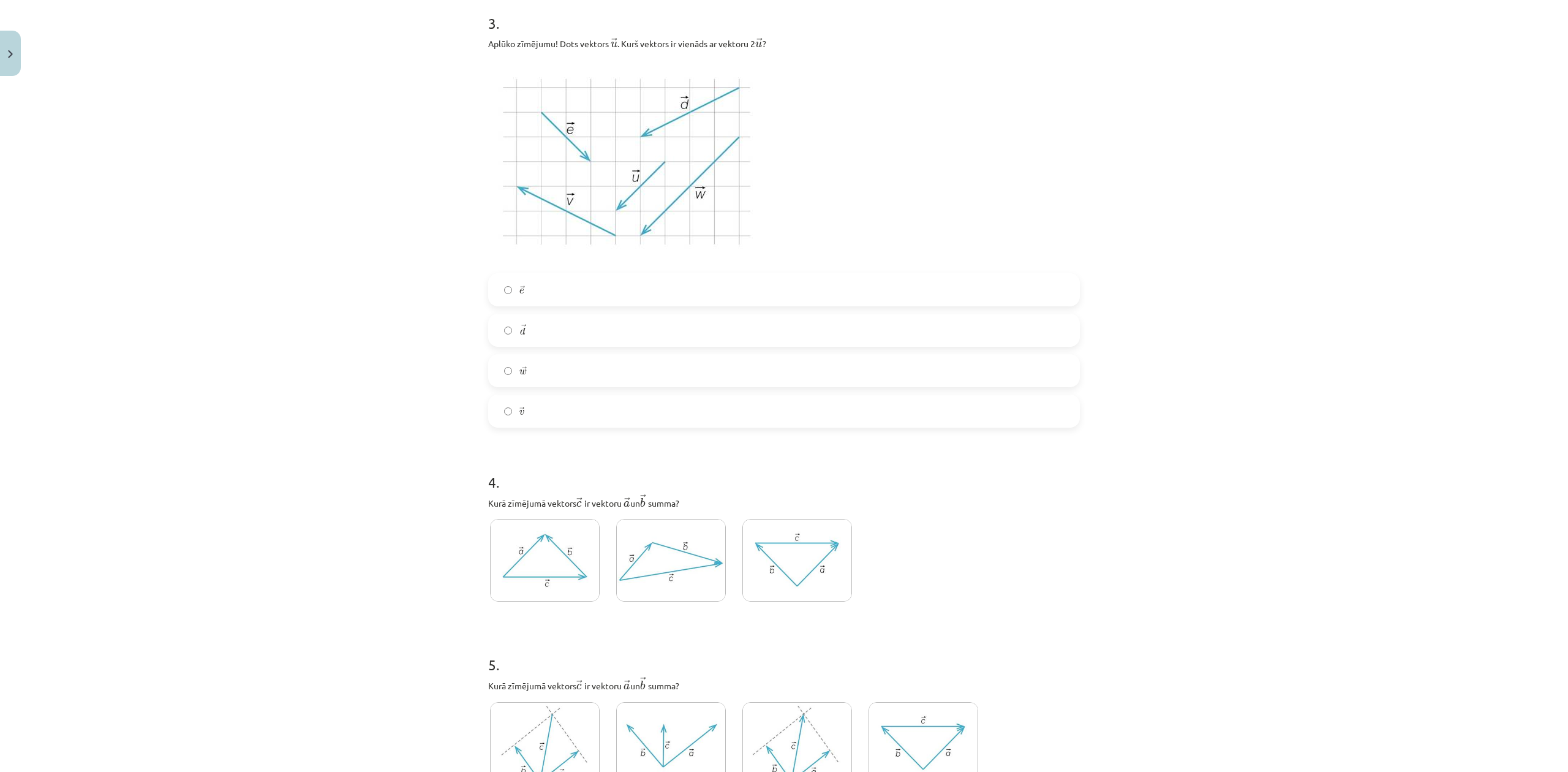
scroll to position [1200, 0]
click at [559, 413] on label "→ v v →" at bounding box center [784, 416] width 590 height 30
click at [679, 548] on img at bounding box center [671, 565] width 110 height 82
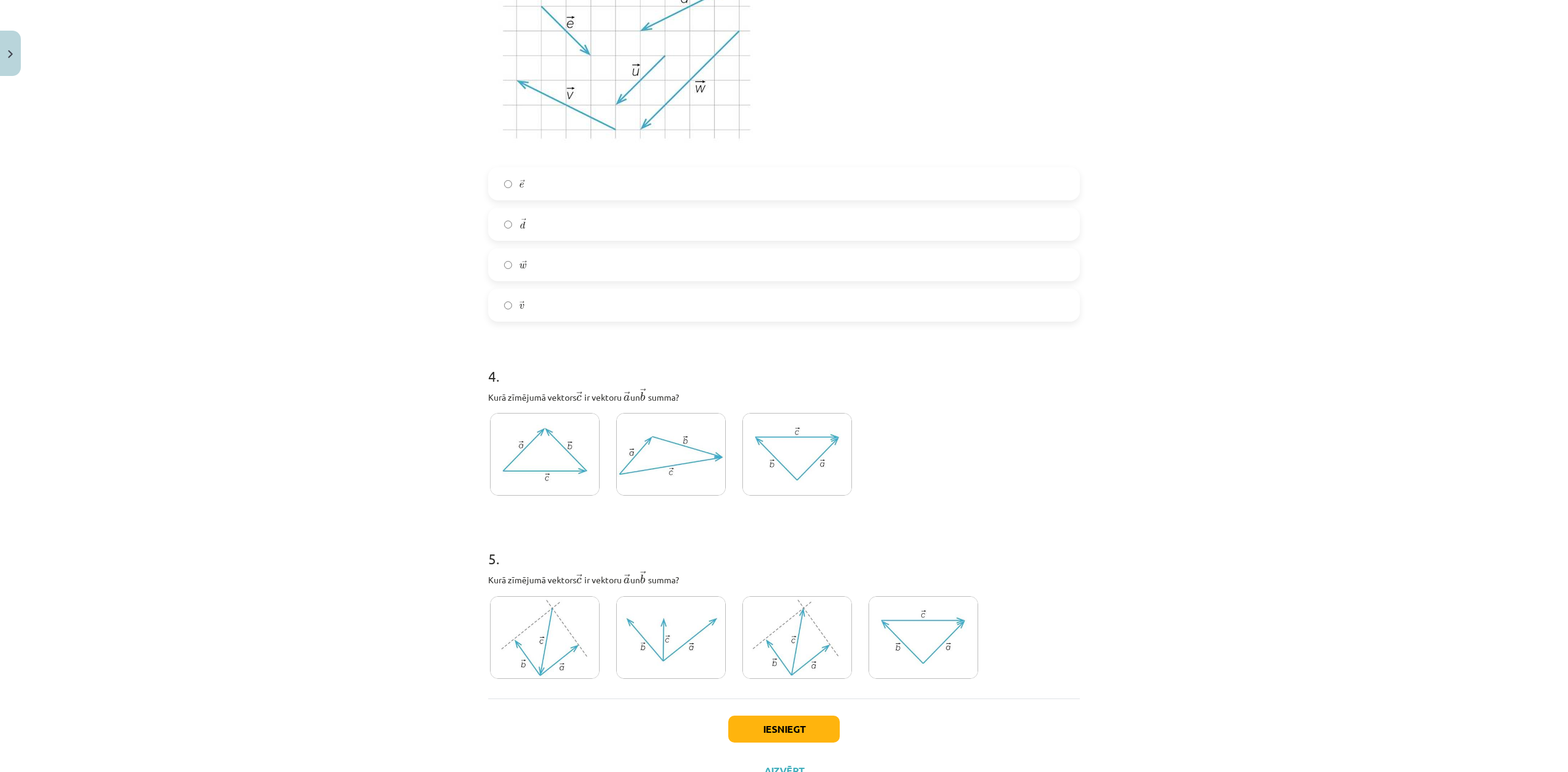
scroll to position [1363, 0]
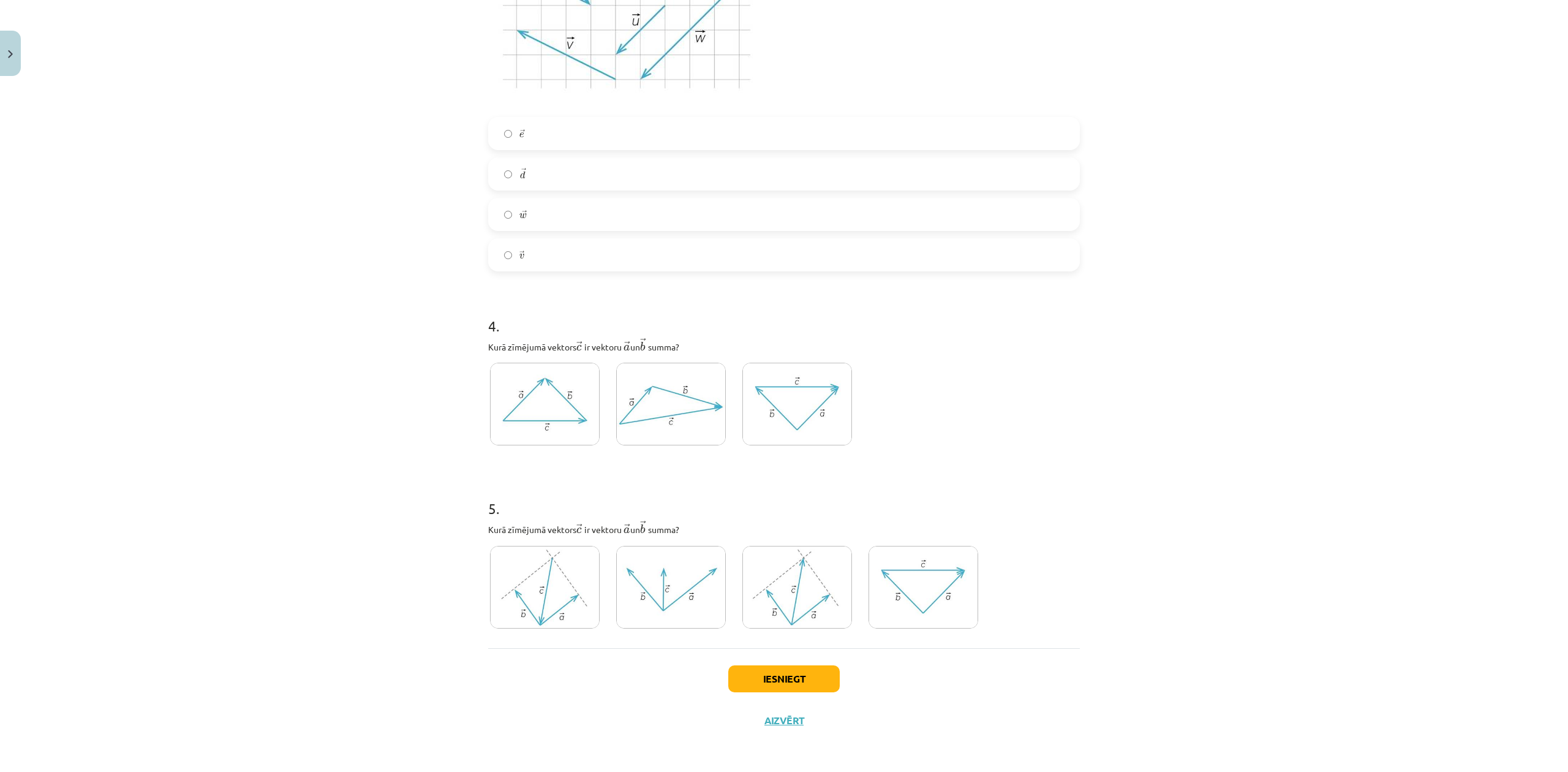
click at [794, 614] on img at bounding box center [798, 587] width 110 height 82
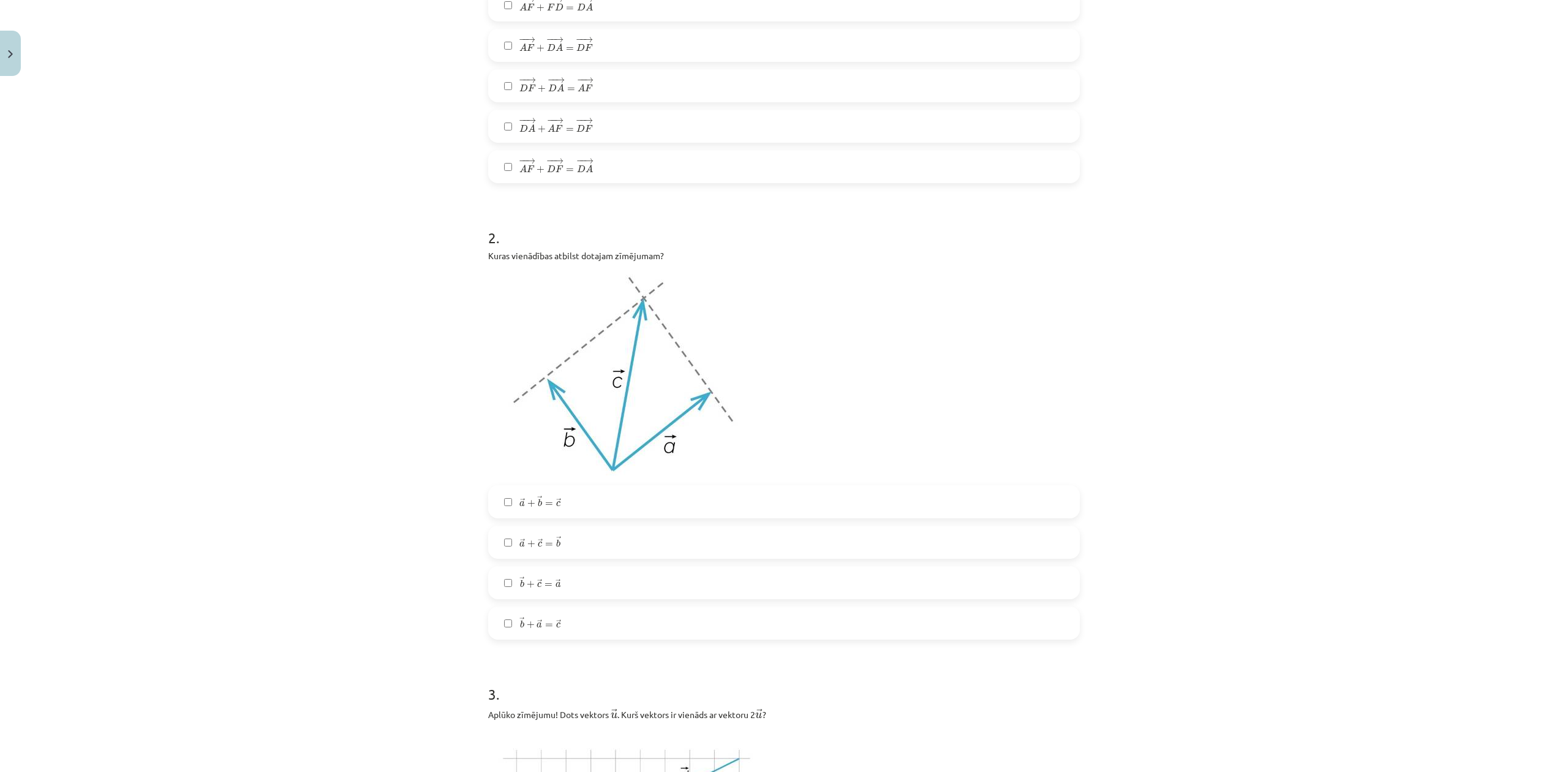
scroll to position [490, 0]
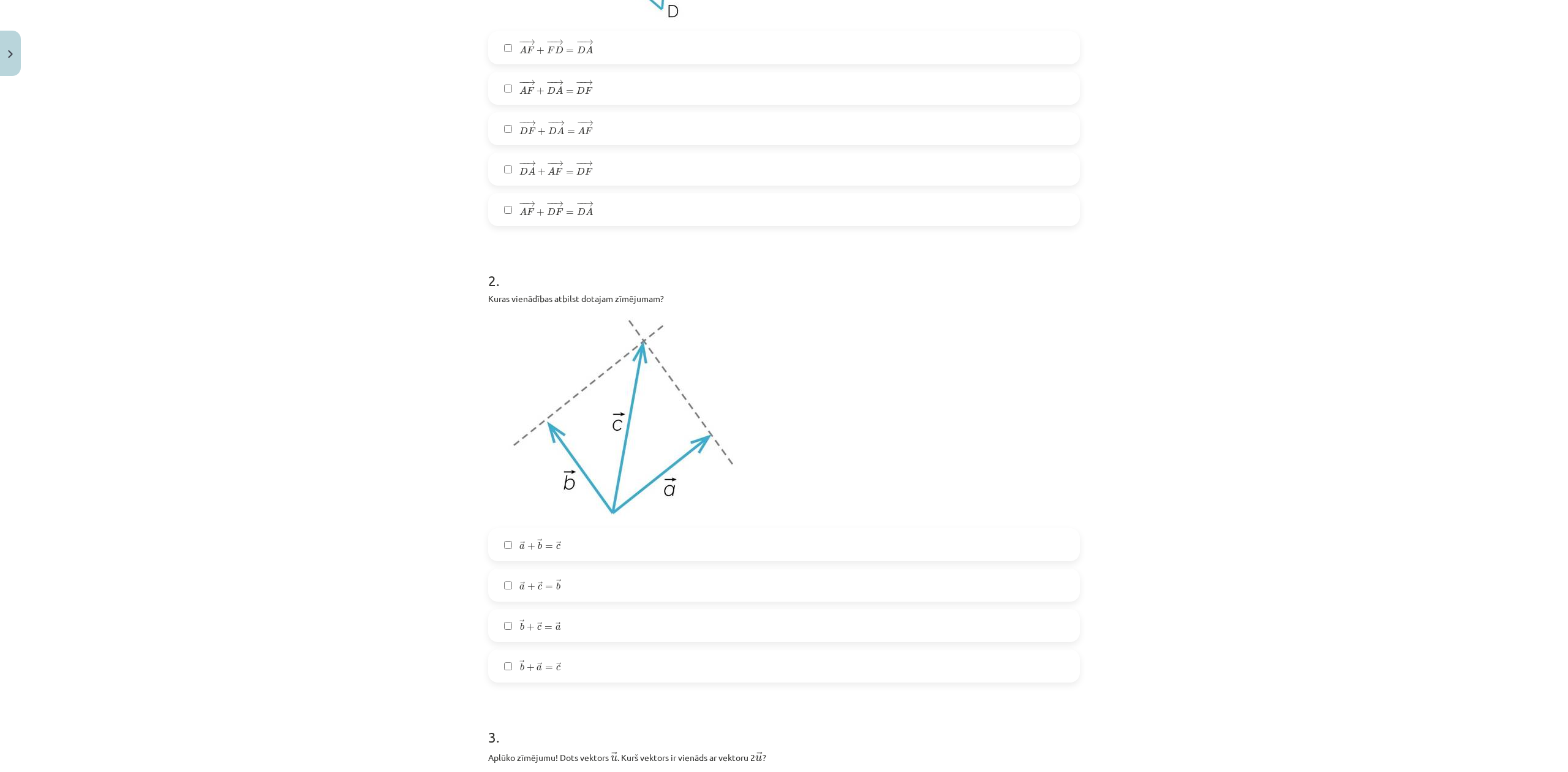
drag, startPoint x: 599, startPoint y: 546, endPoint x: 594, endPoint y: 539, distance: 8.6
click at [594, 541] on label "→ a + → b = → c a → + b → = c →" at bounding box center [784, 545] width 590 height 30
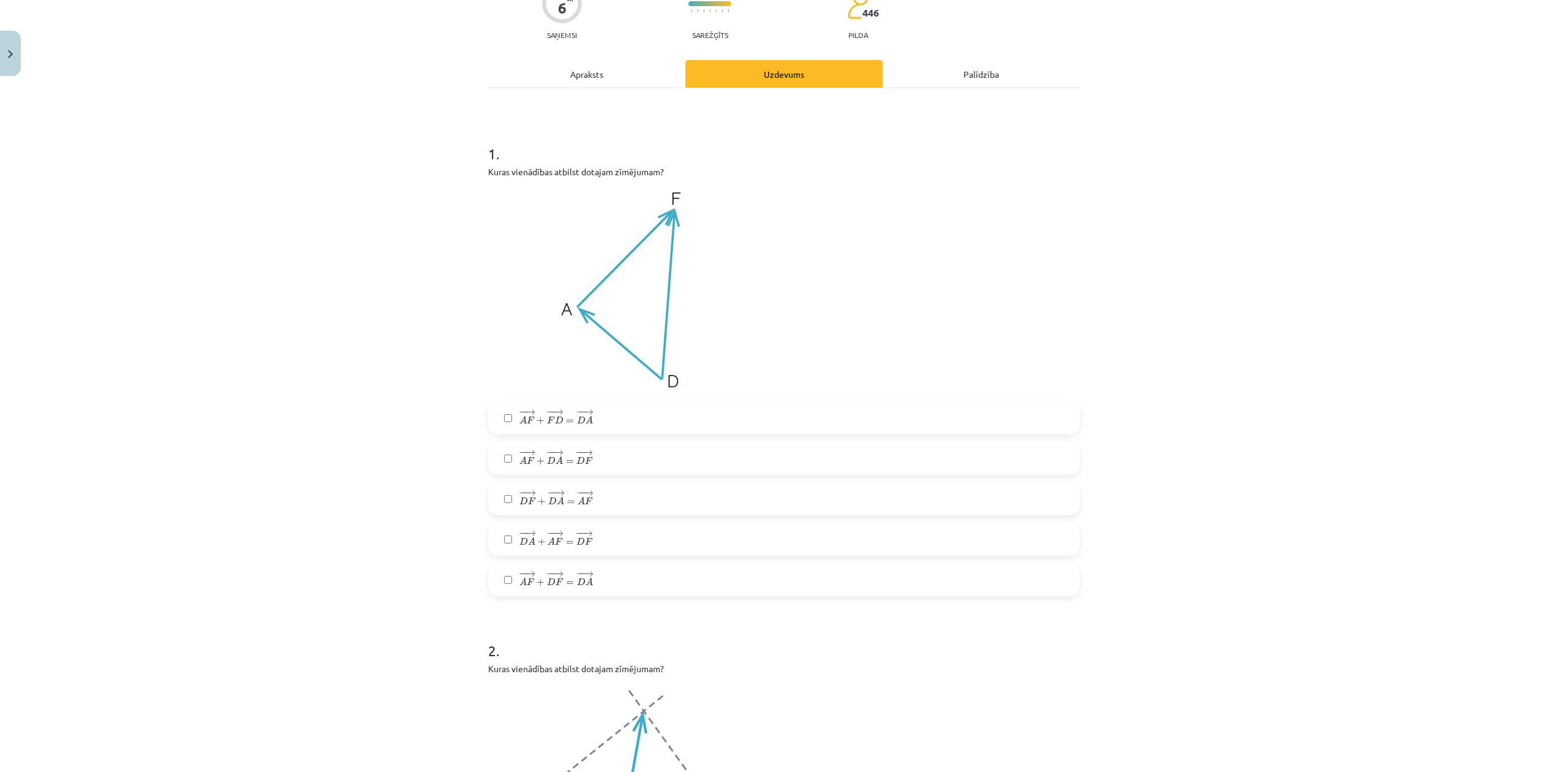
scroll to position [163, 0]
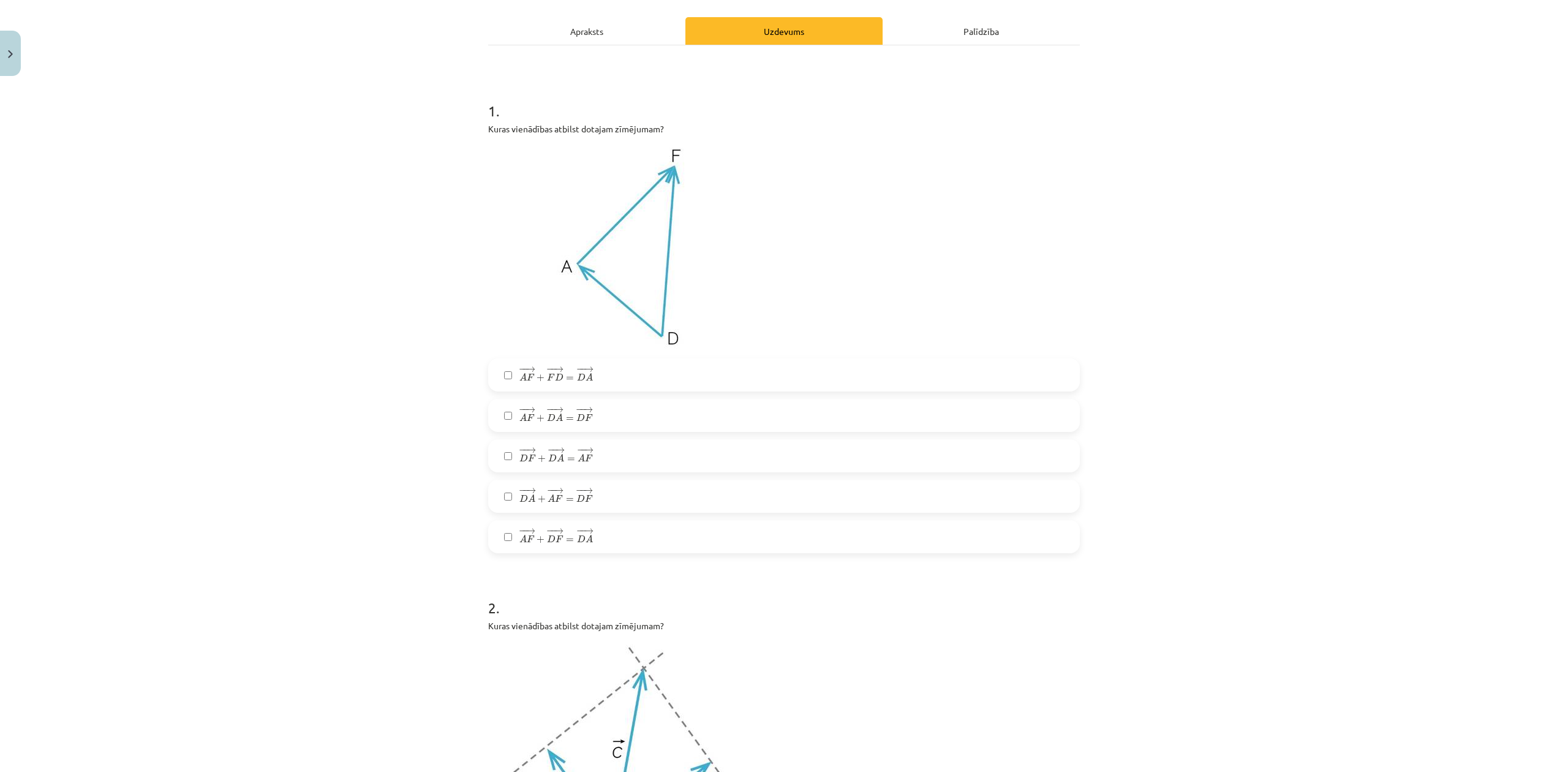
click at [1071, 218] on p at bounding box center [784, 247] width 592 height 208
click at [566, 417] on span "=" at bounding box center [569, 419] width 8 height 4
click at [577, 377] on span "D" at bounding box center [582, 377] width 9 height 8
click at [567, 458] on span "=" at bounding box center [571, 459] width 8 height 4
click at [583, 492] on span "→" at bounding box center [588, 492] width 10 height 6
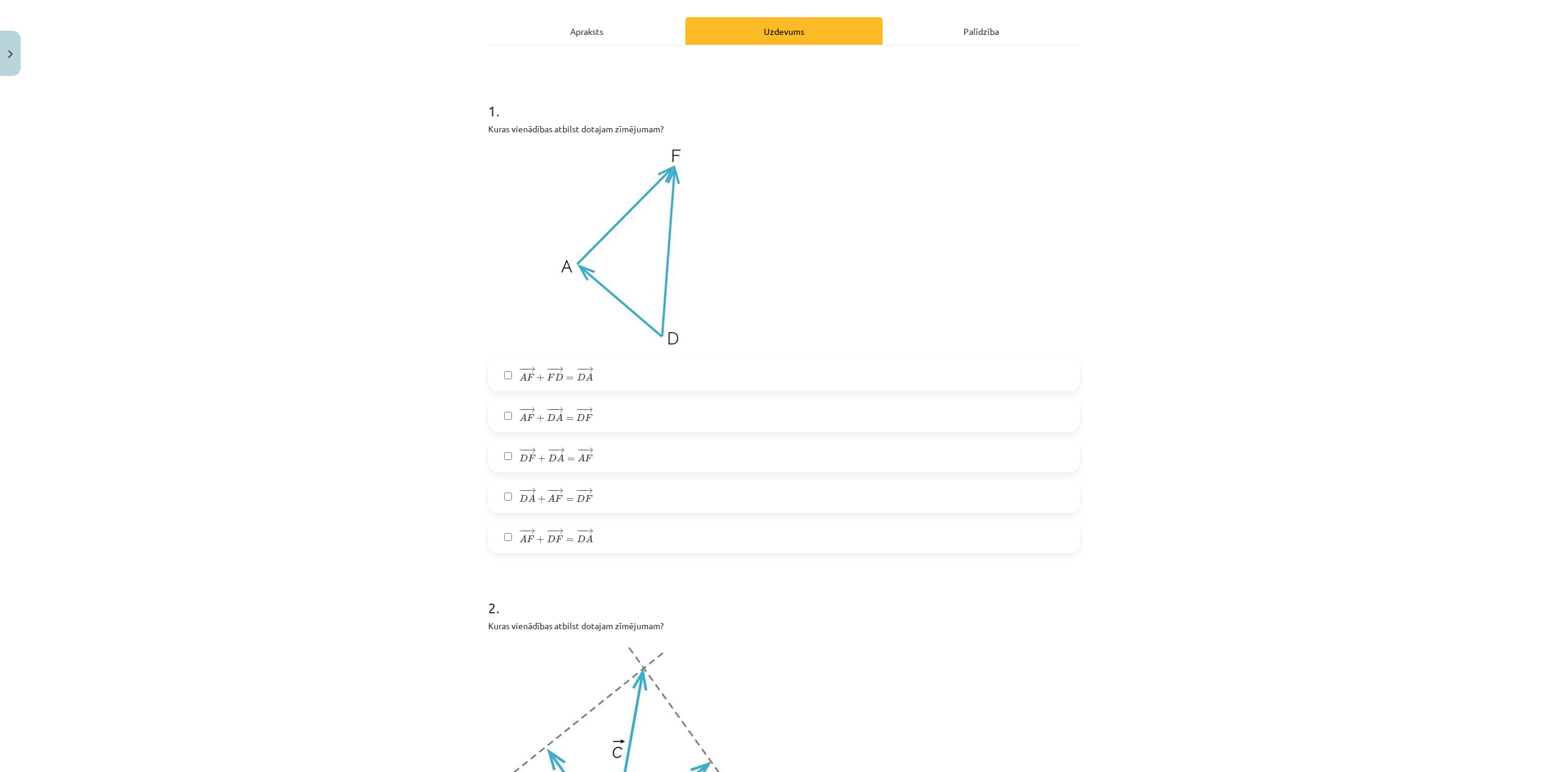
click at [587, 531] on label "− − → A F + − − → D F = − − → D A A F → + D F → = D A →" at bounding box center [784, 537] width 590 height 30
click at [567, 497] on span "− − → D A + − − → A F = − − → D F" at bounding box center [556, 496] width 74 height 14
click at [557, 457] on span "A" at bounding box center [561, 458] width 7 height 8
click at [544, 397] on div "− − → A F + − − → F D = − − → D A A F → + F D → = D A → − − → A F + − − → D A =…" at bounding box center [784, 456] width 592 height 195
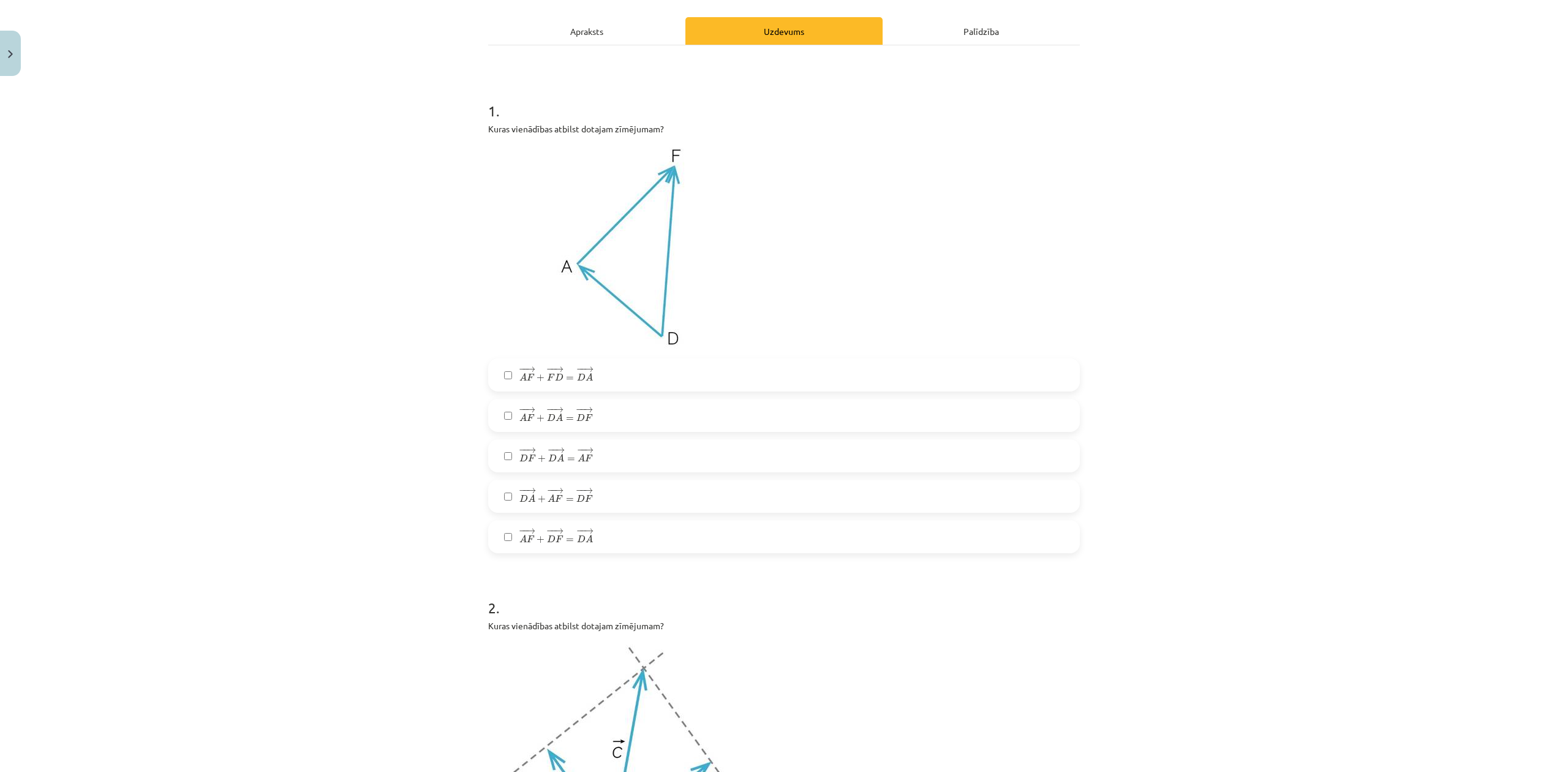
click at [545, 423] on span "− − → A F + − − → D A = − − → D F A F → + D A → = D F →" at bounding box center [556, 416] width 74 height 17
click at [566, 377] on span "=" at bounding box center [569, 378] width 8 height 4
click at [594, 501] on label "− − → D A + − − → A F = − − → D F D A → + A F → = D F →" at bounding box center [784, 497] width 590 height 30
click at [566, 417] on span "=" at bounding box center [569, 419] width 8 height 4
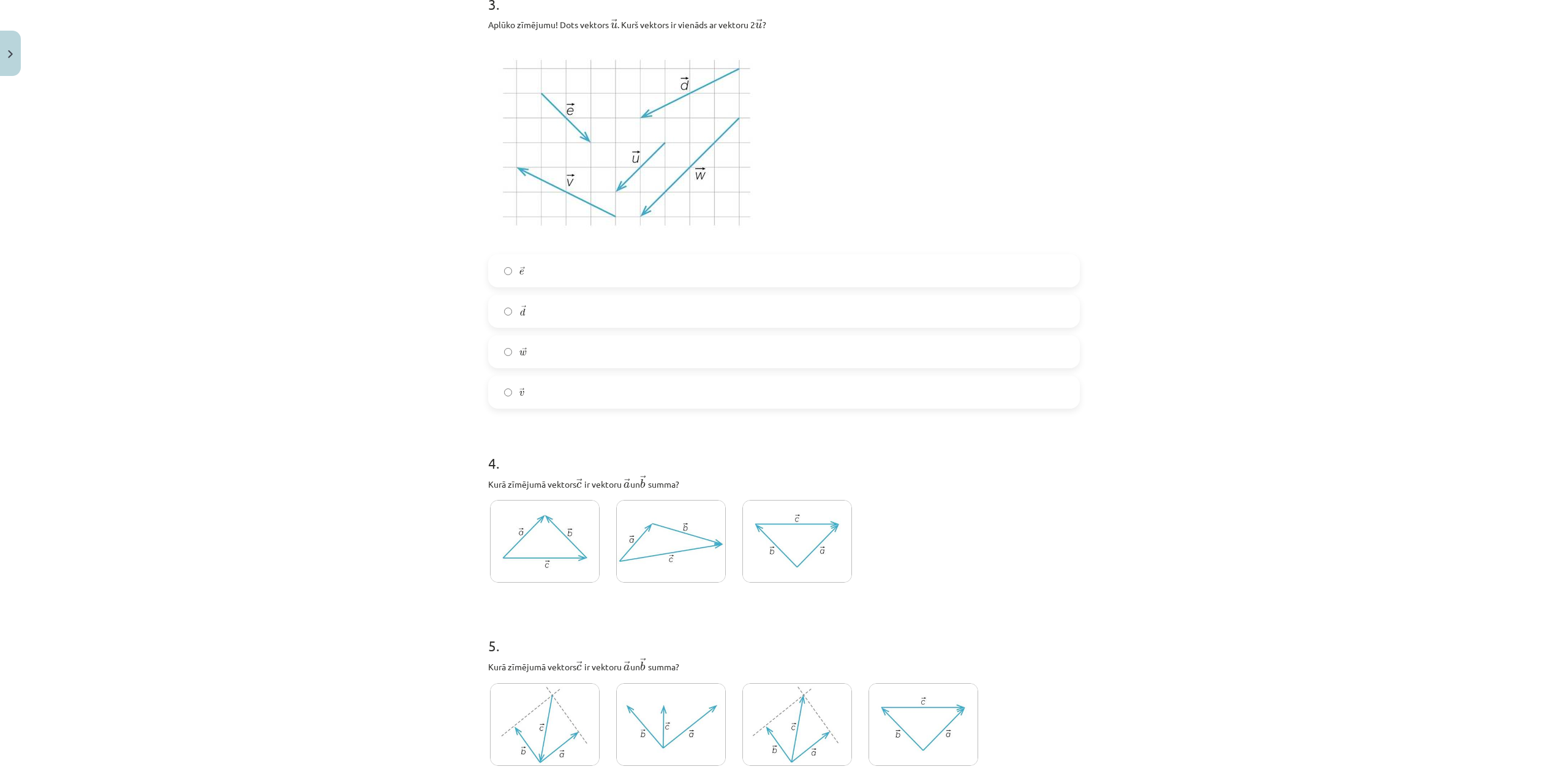
scroll to position [1363, 0]
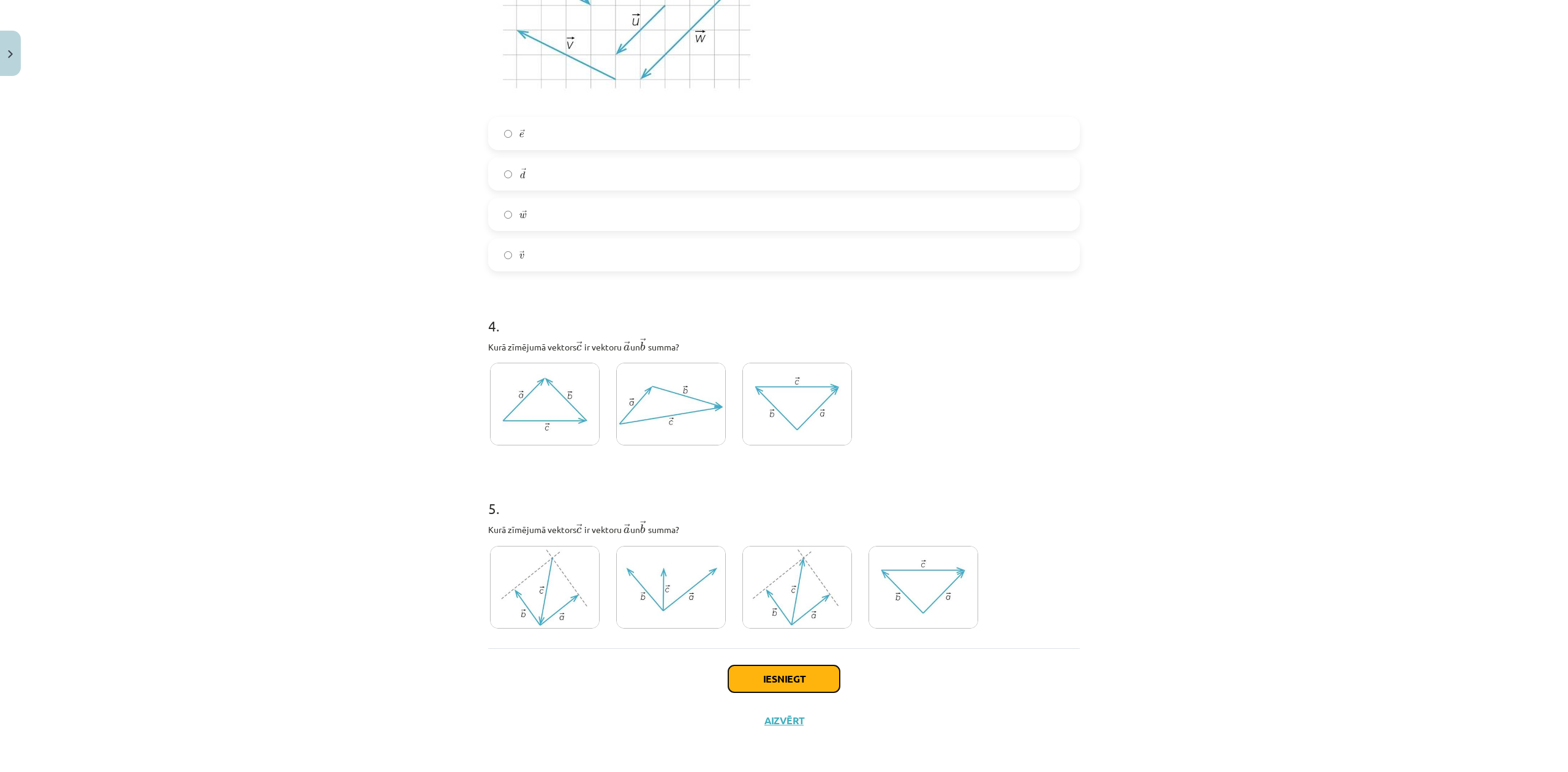
click at [832, 682] on button "Iesniegt" at bounding box center [784, 679] width 111 height 27
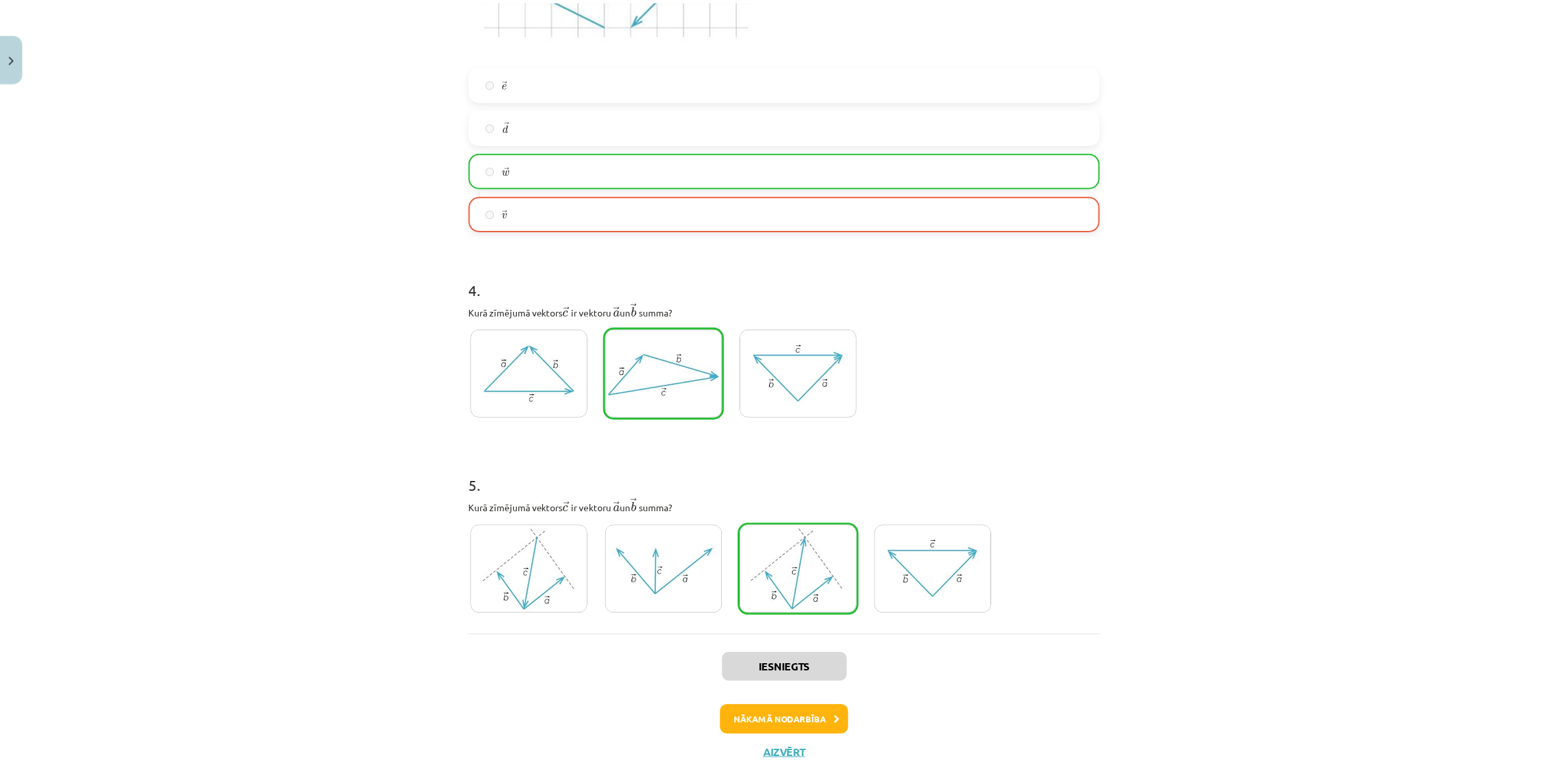
scroll to position [1556, 0]
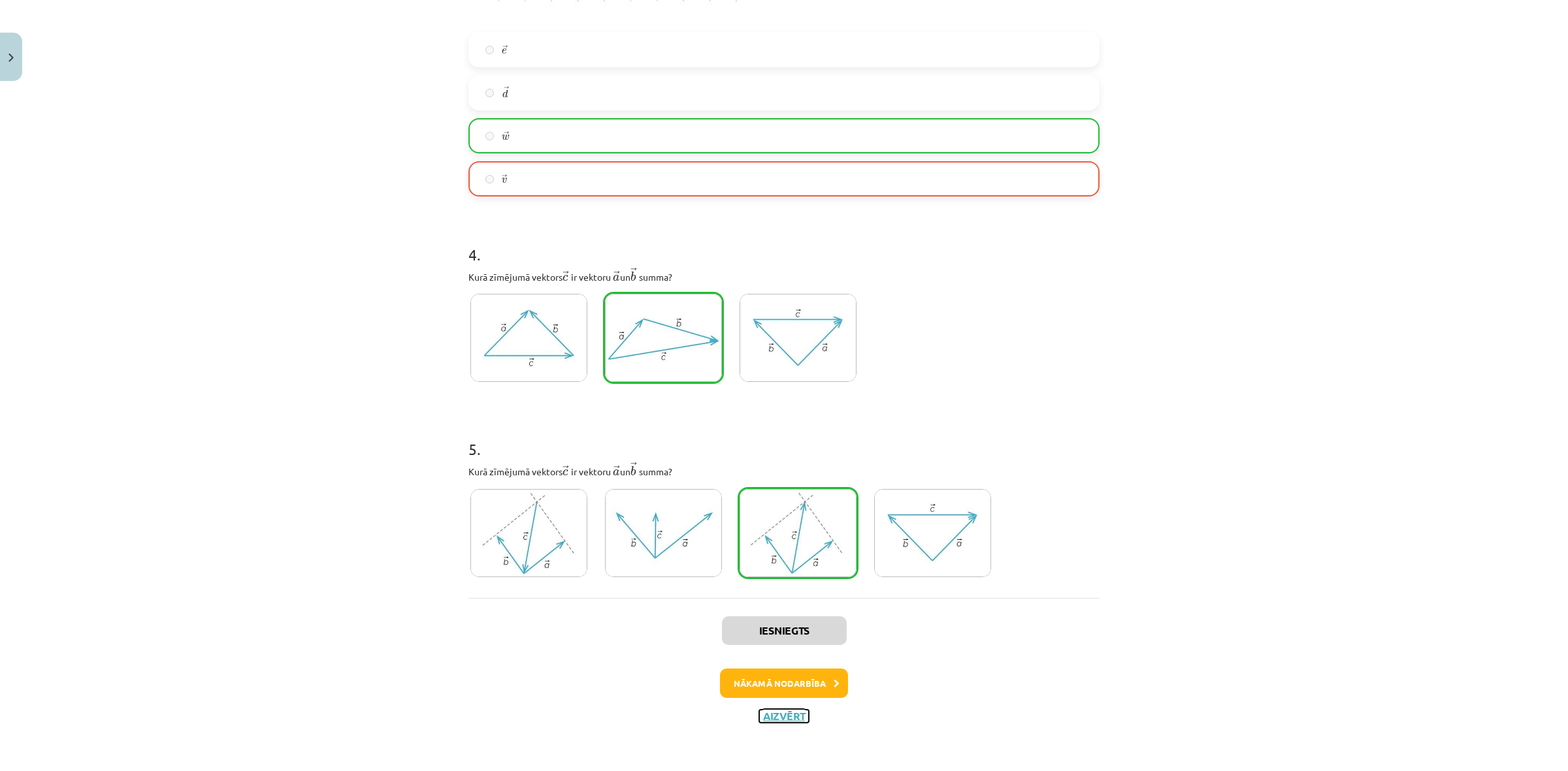
click at [791, 716] on button "Aizvērt" at bounding box center [784, 716] width 49 height 13
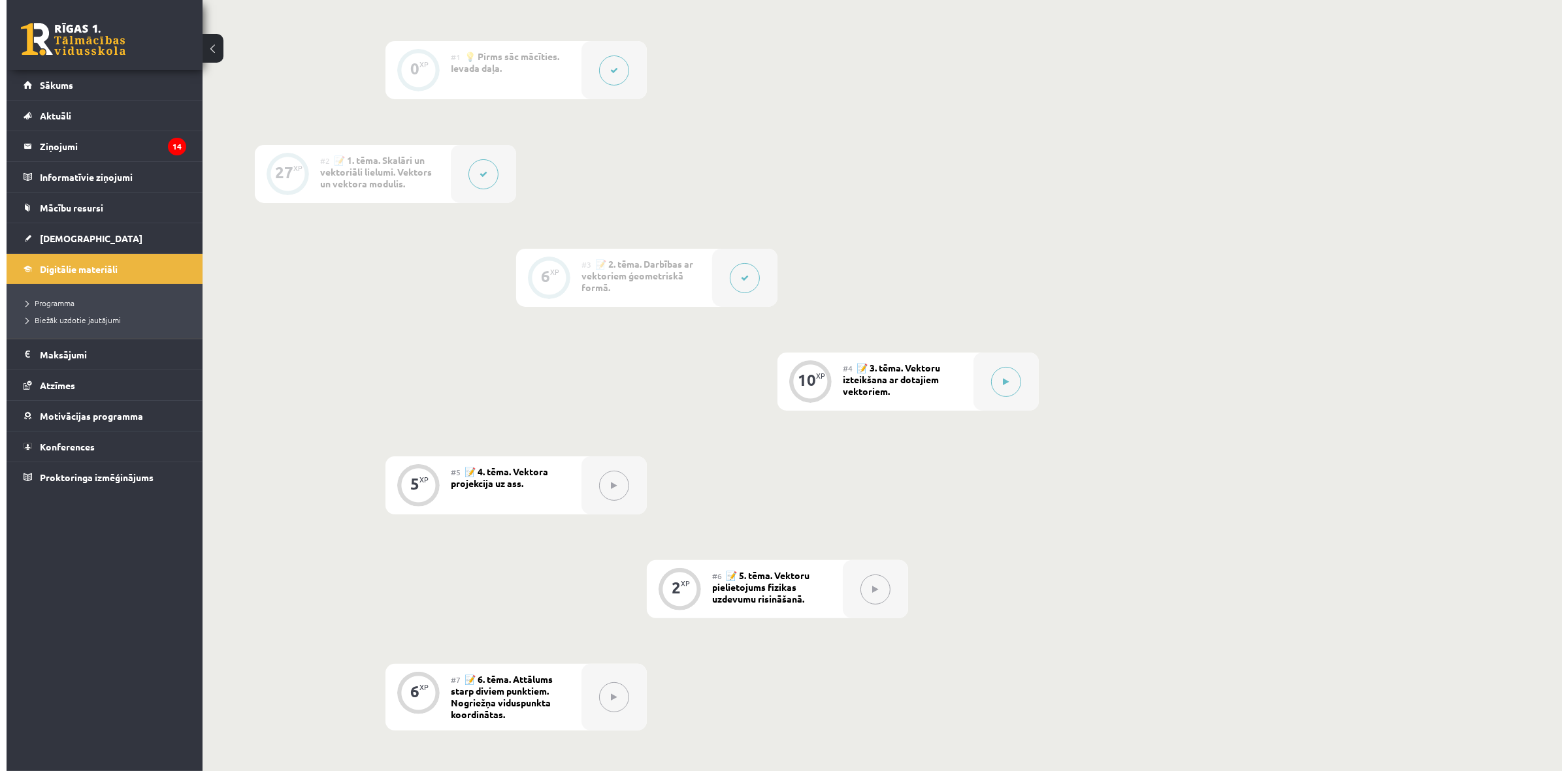
scroll to position [327, 0]
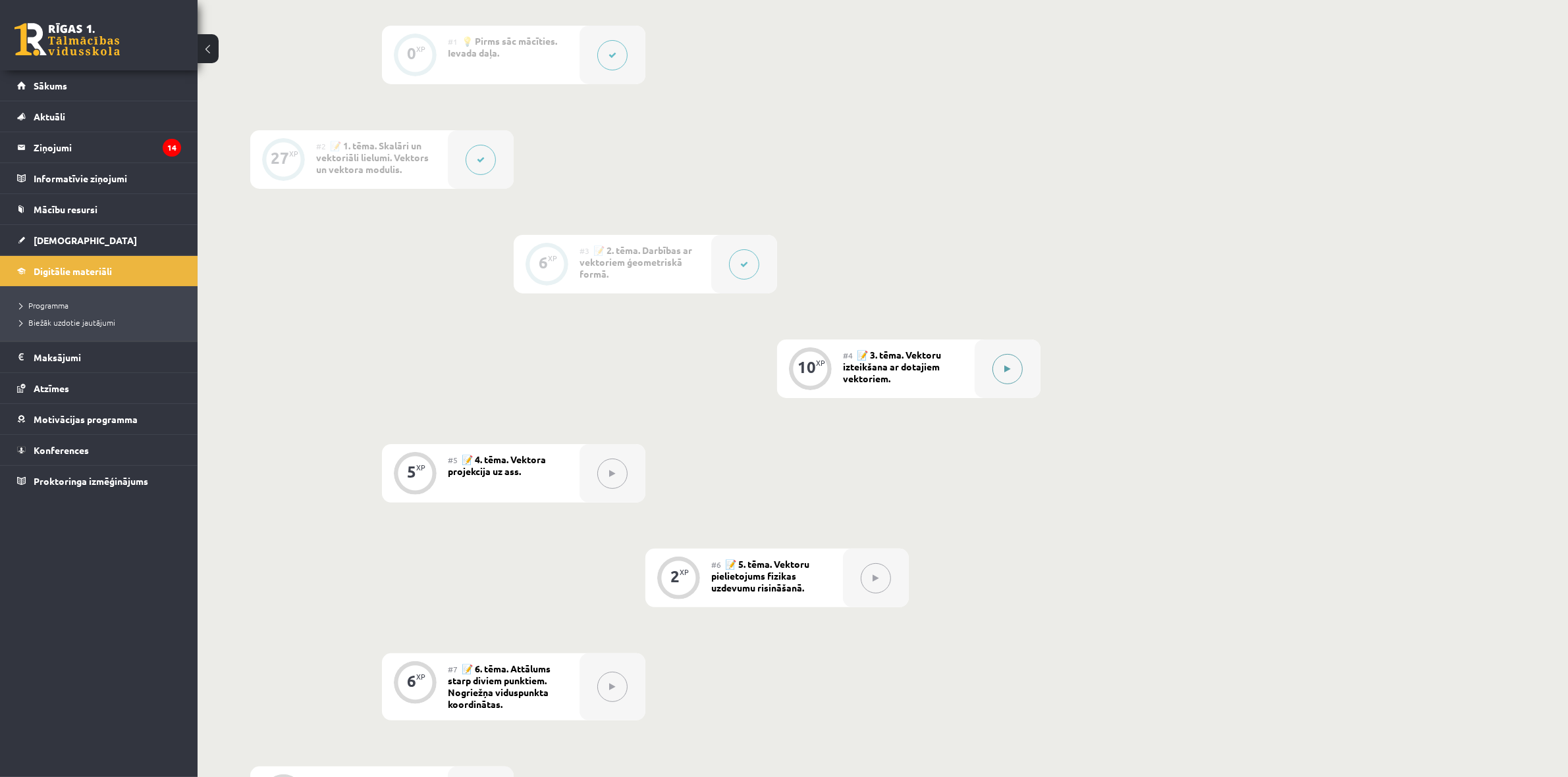
click at [1022, 375] on div at bounding box center [1007, 368] width 66 height 58
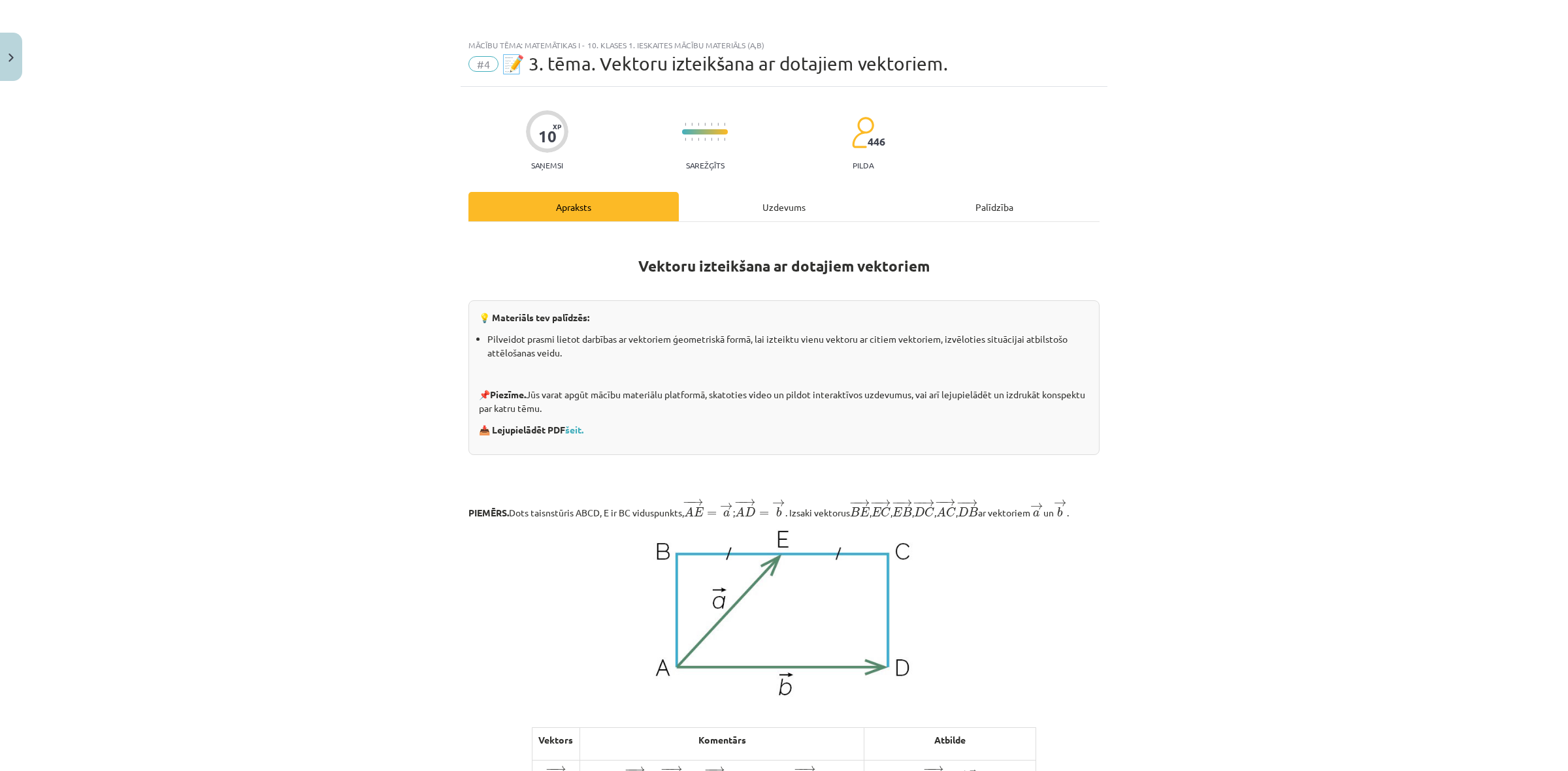
click at [746, 196] on div "Uzdevums" at bounding box center [784, 206] width 210 height 29
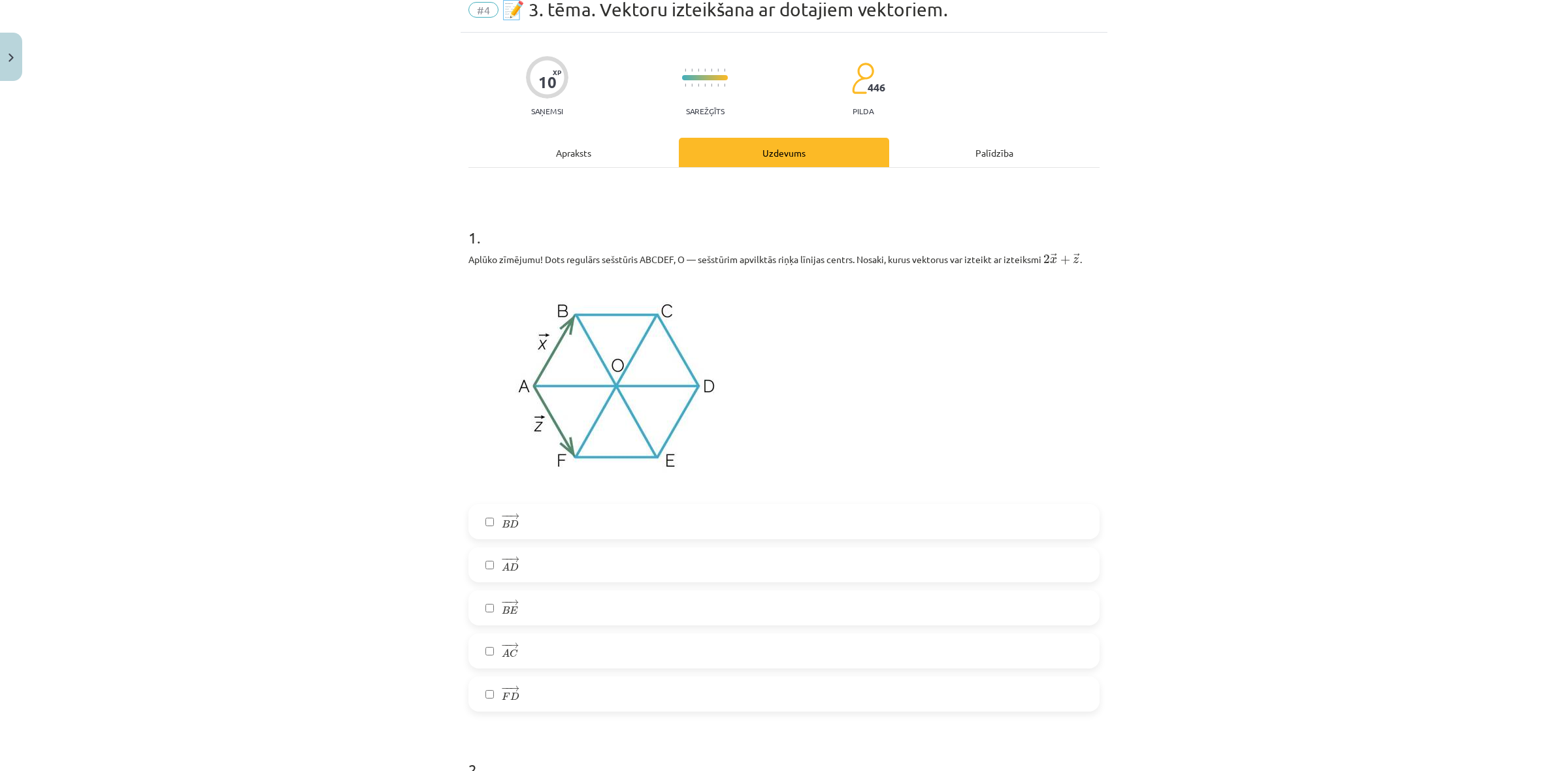
scroll to position [0, 0]
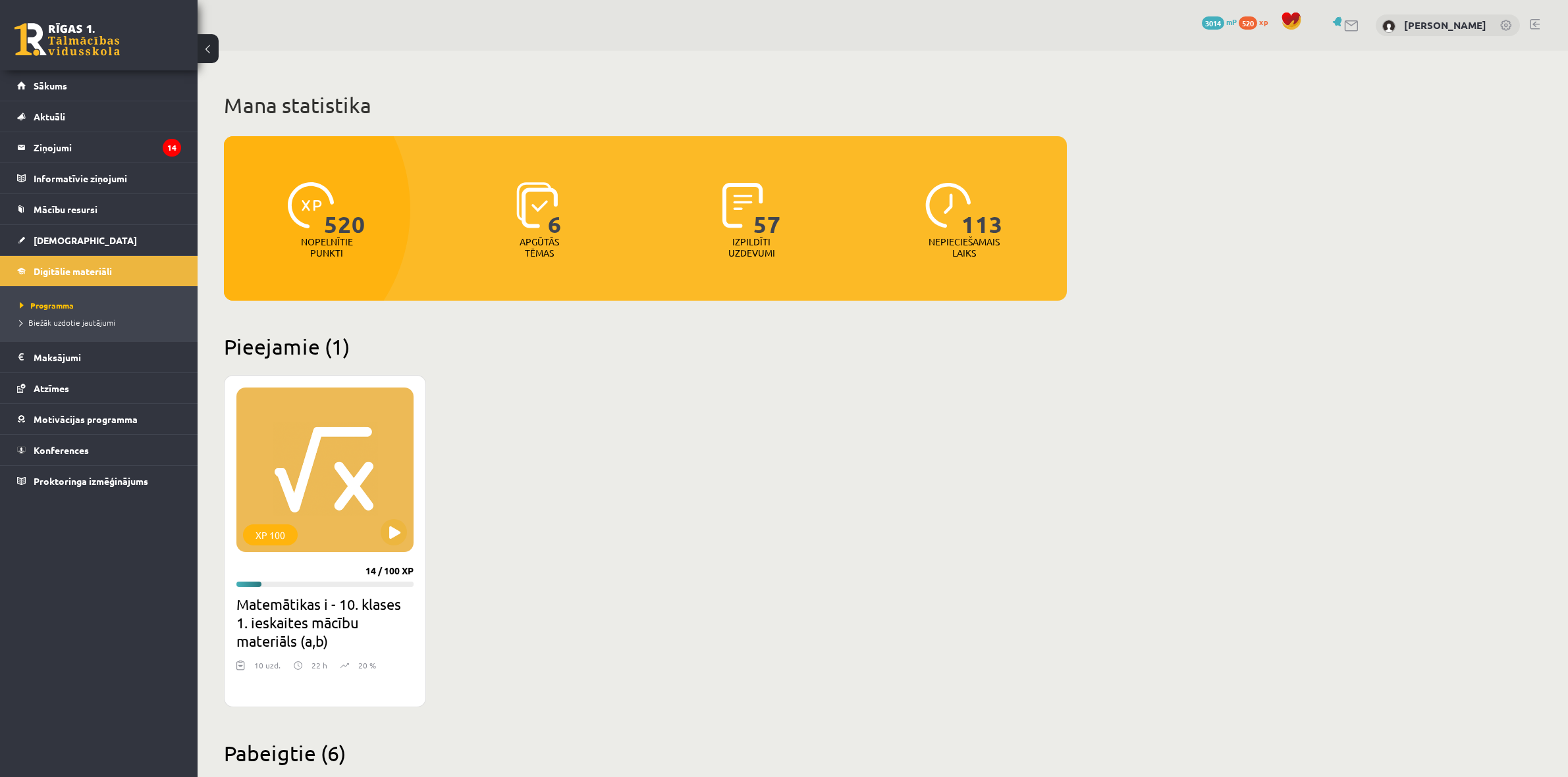
scroll to position [88, 0]
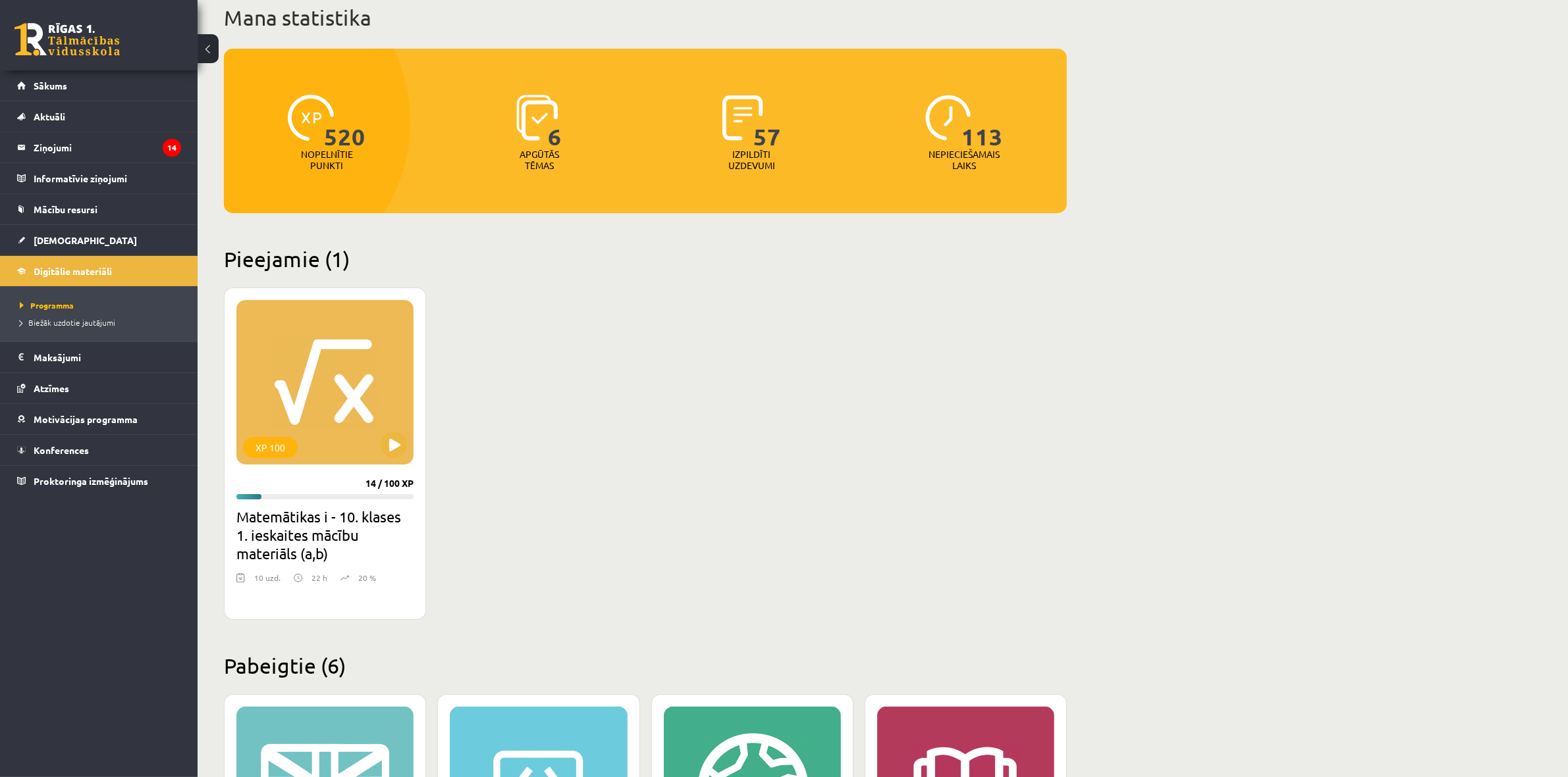
click at [63, 19] on div "0 Dāvanas 3014 mP 520 xp" at bounding box center [99, 35] width 197 height 71
click at [40, 28] on link at bounding box center [68, 40] width 106 height 33
